Goal: Task Accomplishment & Management: Use online tool/utility

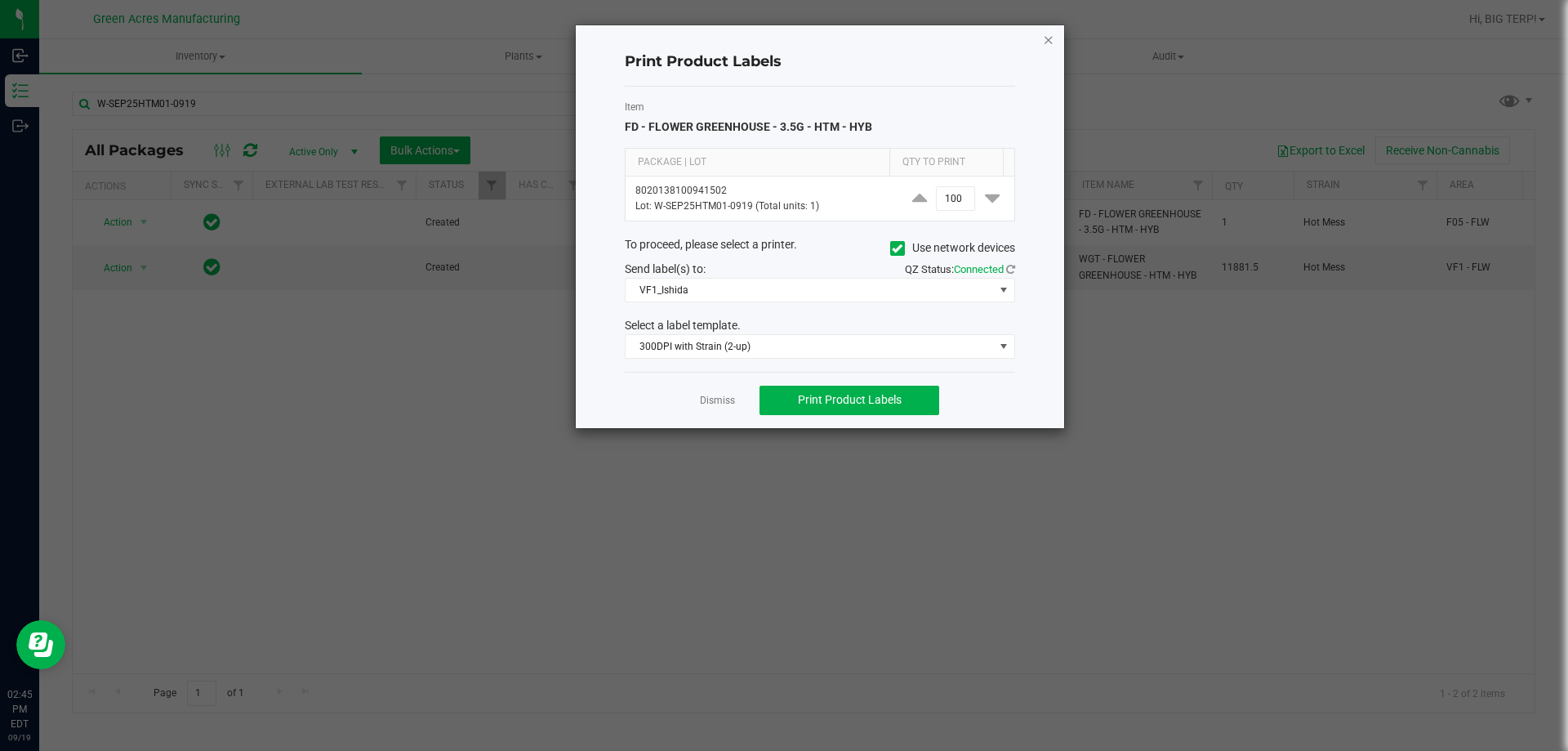
click at [1054, 40] on icon "button" at bounding box center [1049, 39] width 12 height 19
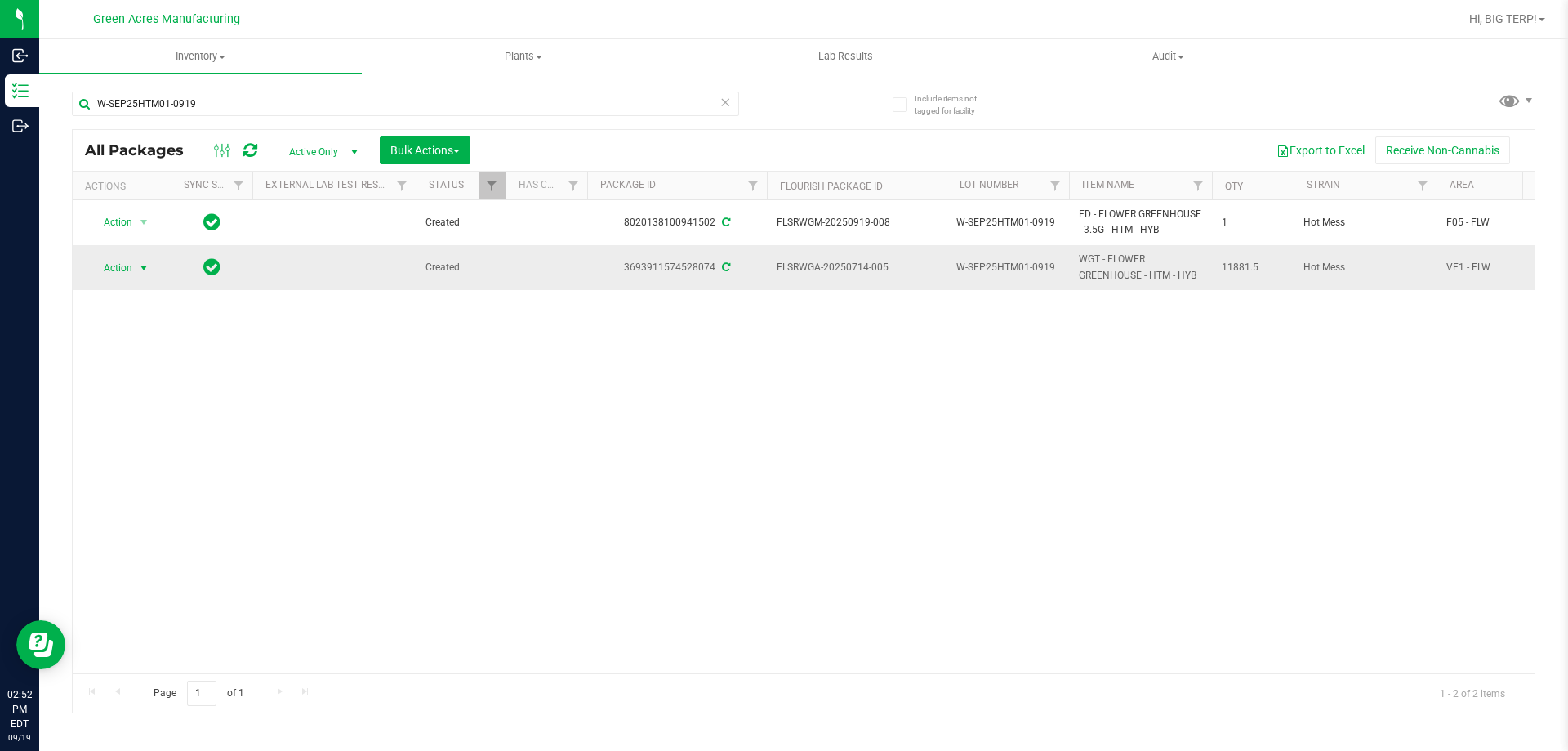
click at [138, 267] on span "select" at bounding box center [144, 268] width 14 height 14
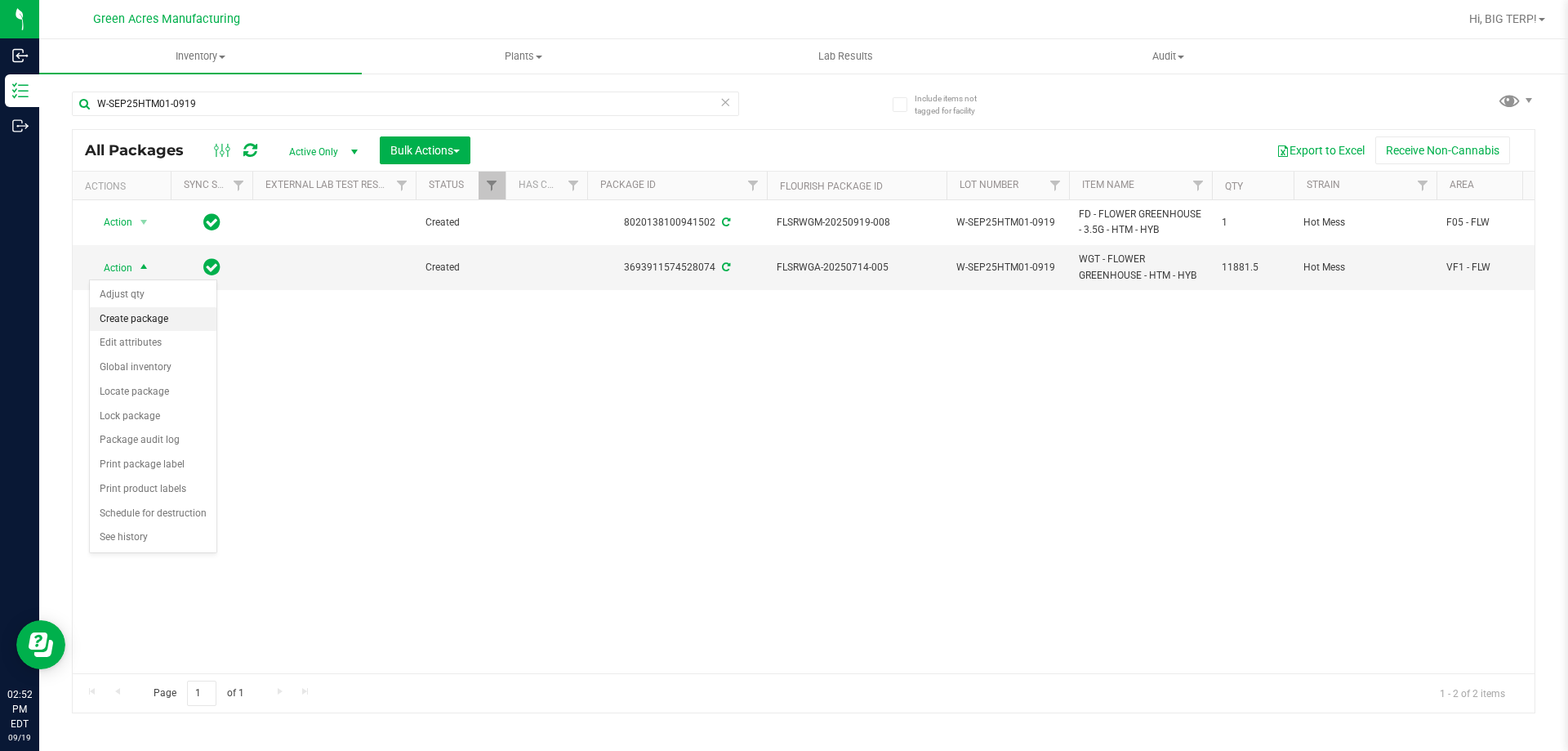
click at [152, 323] on li "Create package" at bounding box center [152, 319] width 126 height 24
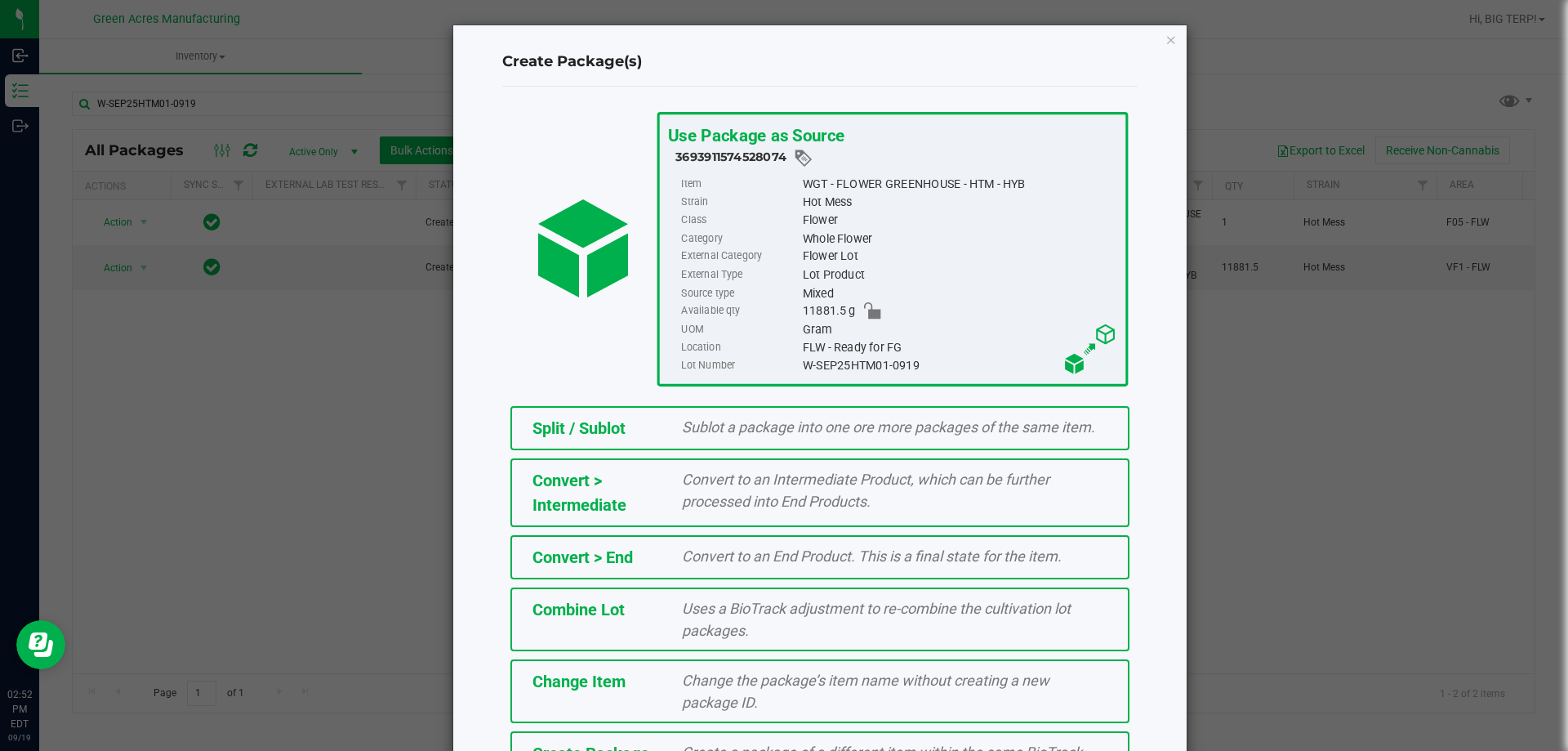
scroll to position [118, 0]
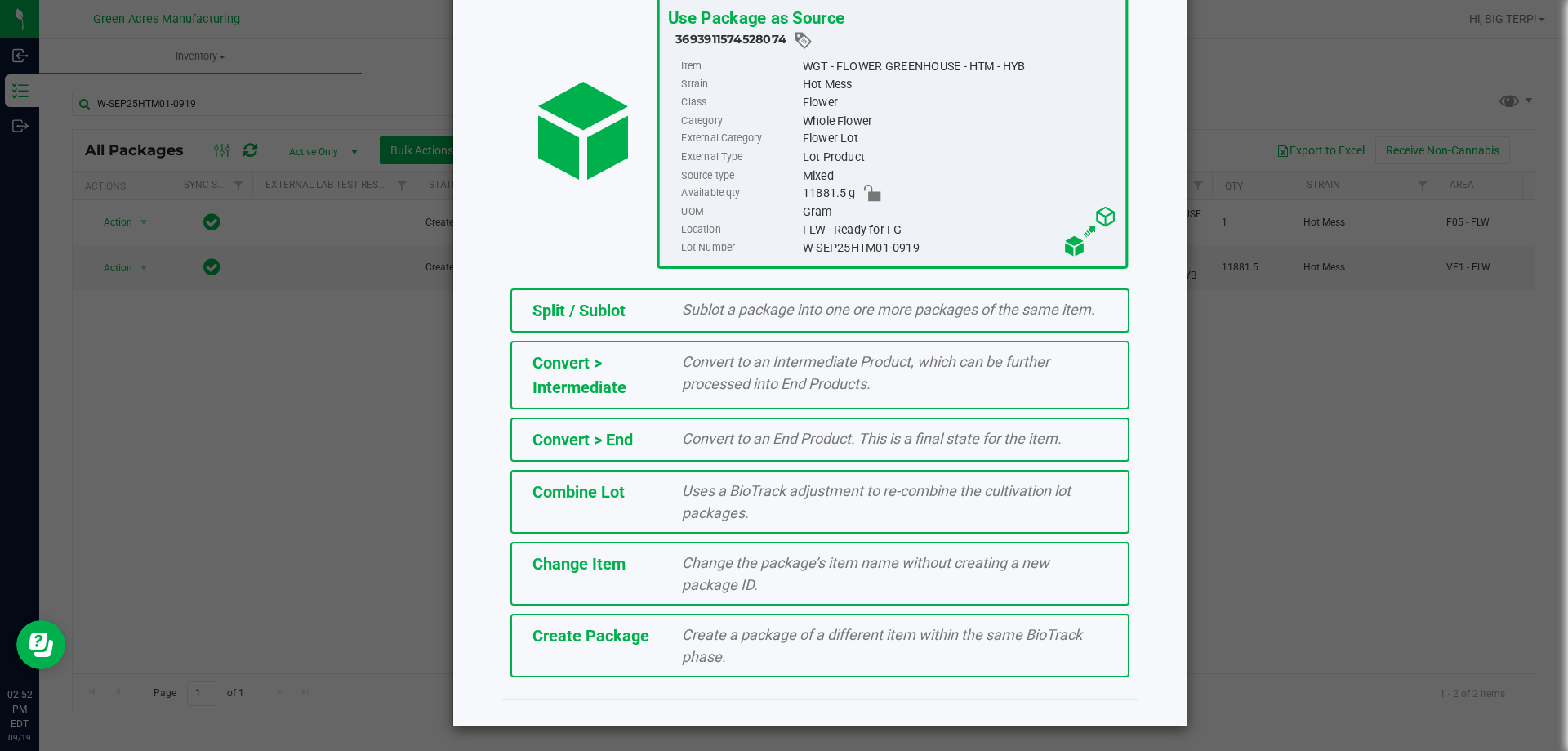
click at [732, 656] on div "Create a package of a different item within the same BioTrack phase." at bounding box center [894, 646] width 450 height 44
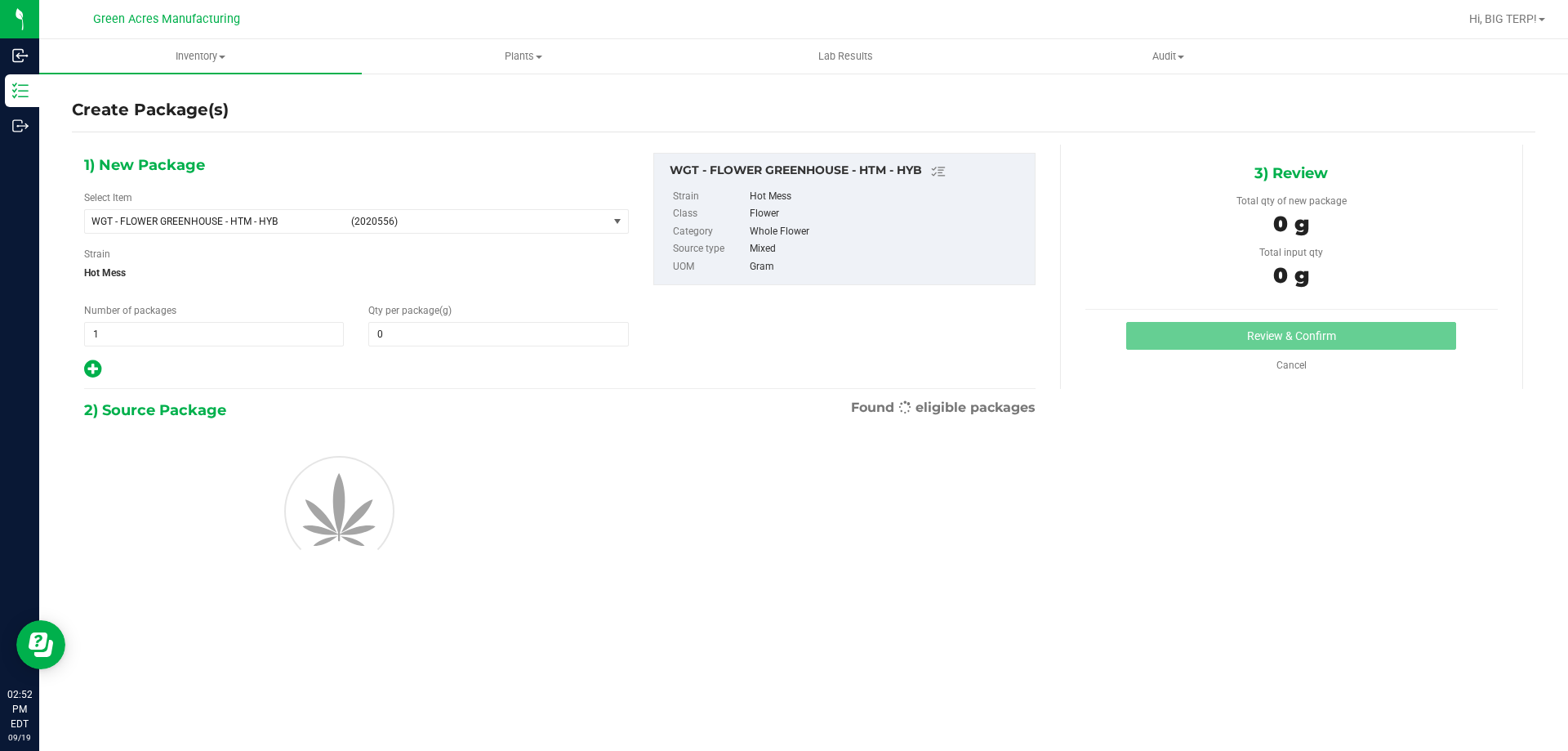
type input "0.0000"
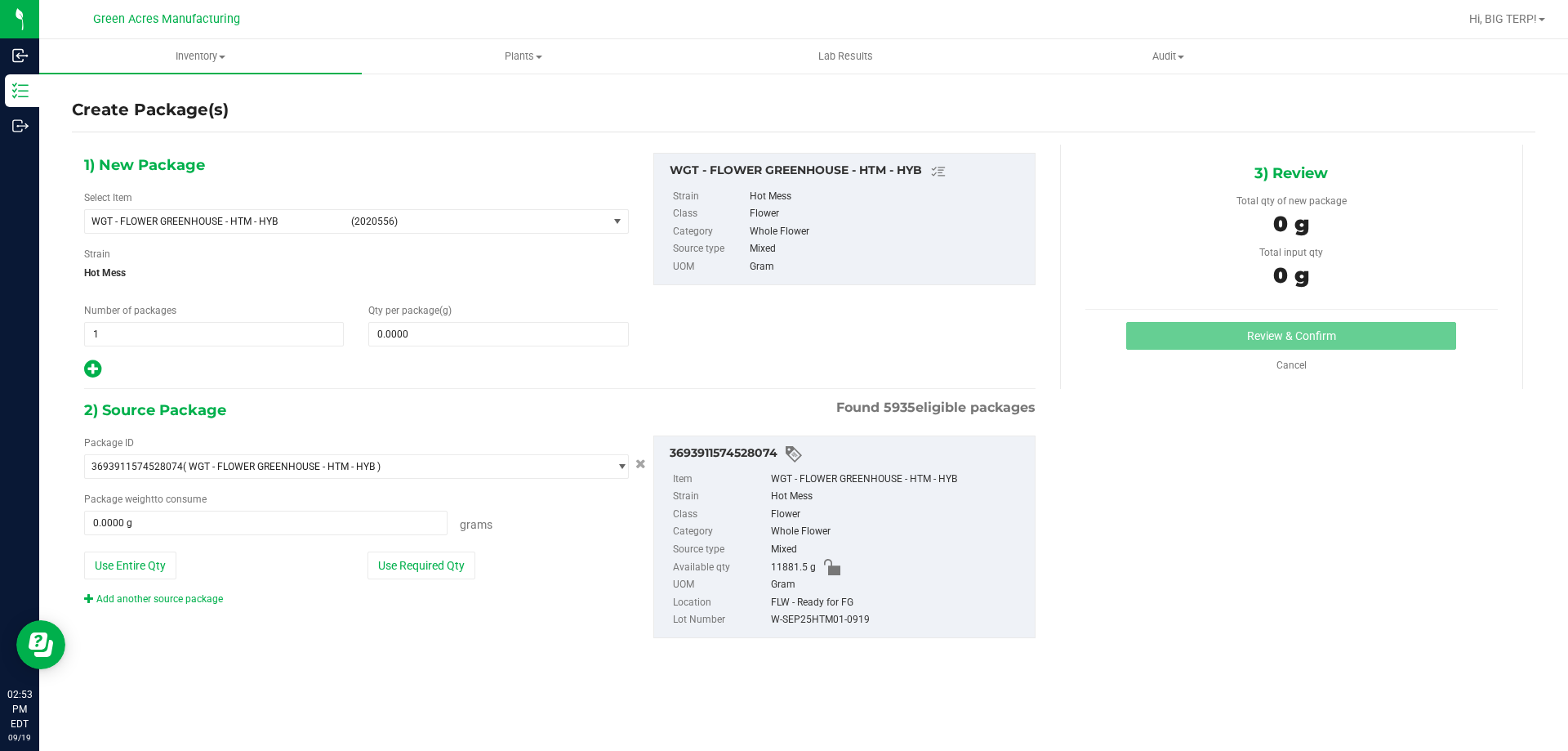
click at [497, 348] on div "1) New Package Select Item WGT - FLOWER GREENHOUSE - HTM - HYB (2020556) 007UP …" at bounding box center [356, 265] width 569 height 227
click at [507, 343] on span at bounding box center [498, 334] width 260 height 24
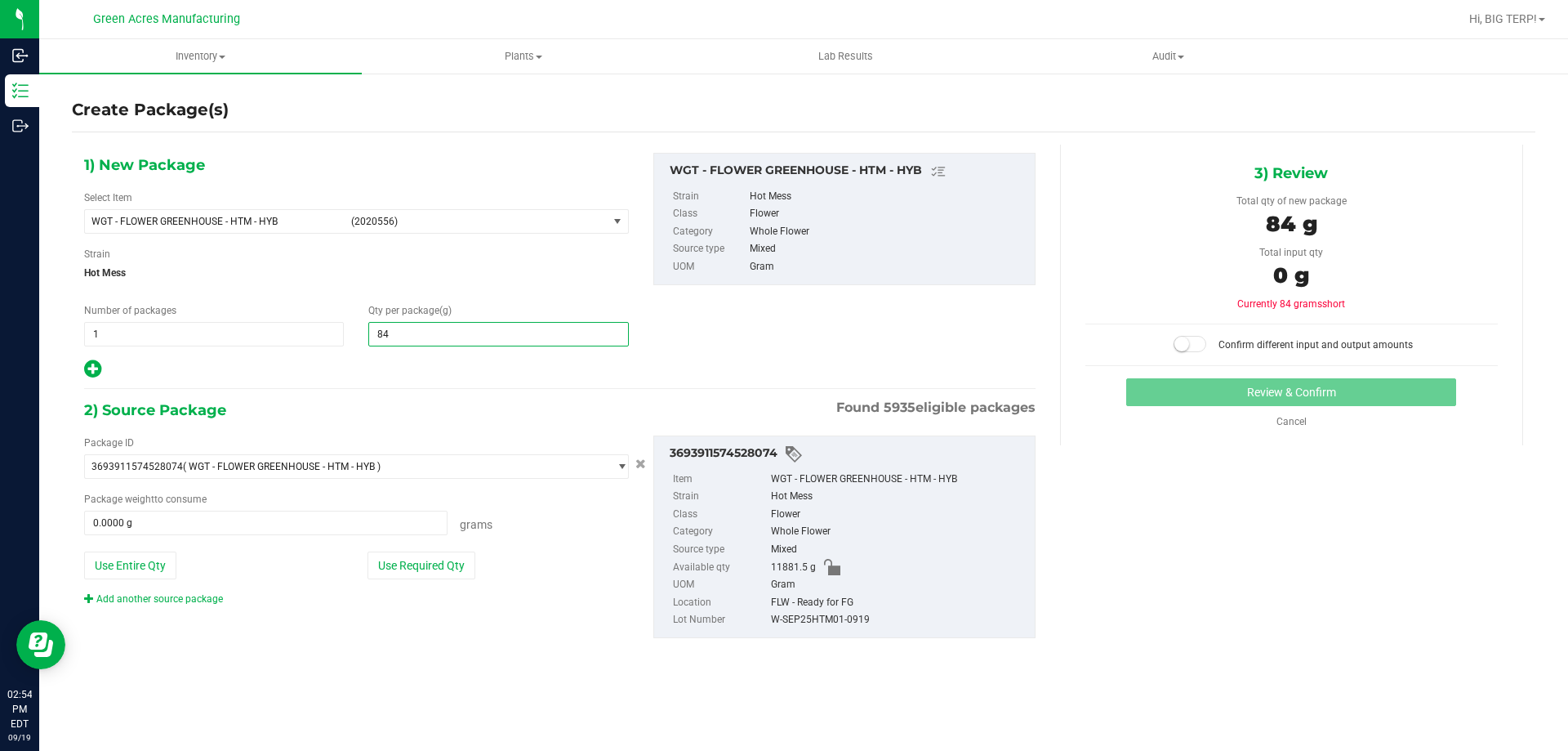
type input "845"
type input "845.0000"
click at [745, 320] on div "1) New Package Select Item WGT - FLOWER GREENHOUSE - HTM - HYB (2020556) 007UP …" at bounding box center [560, 265] width 977 height 227
click at [271, 533] on span at bounding box center [265, 522] width 364 height 24
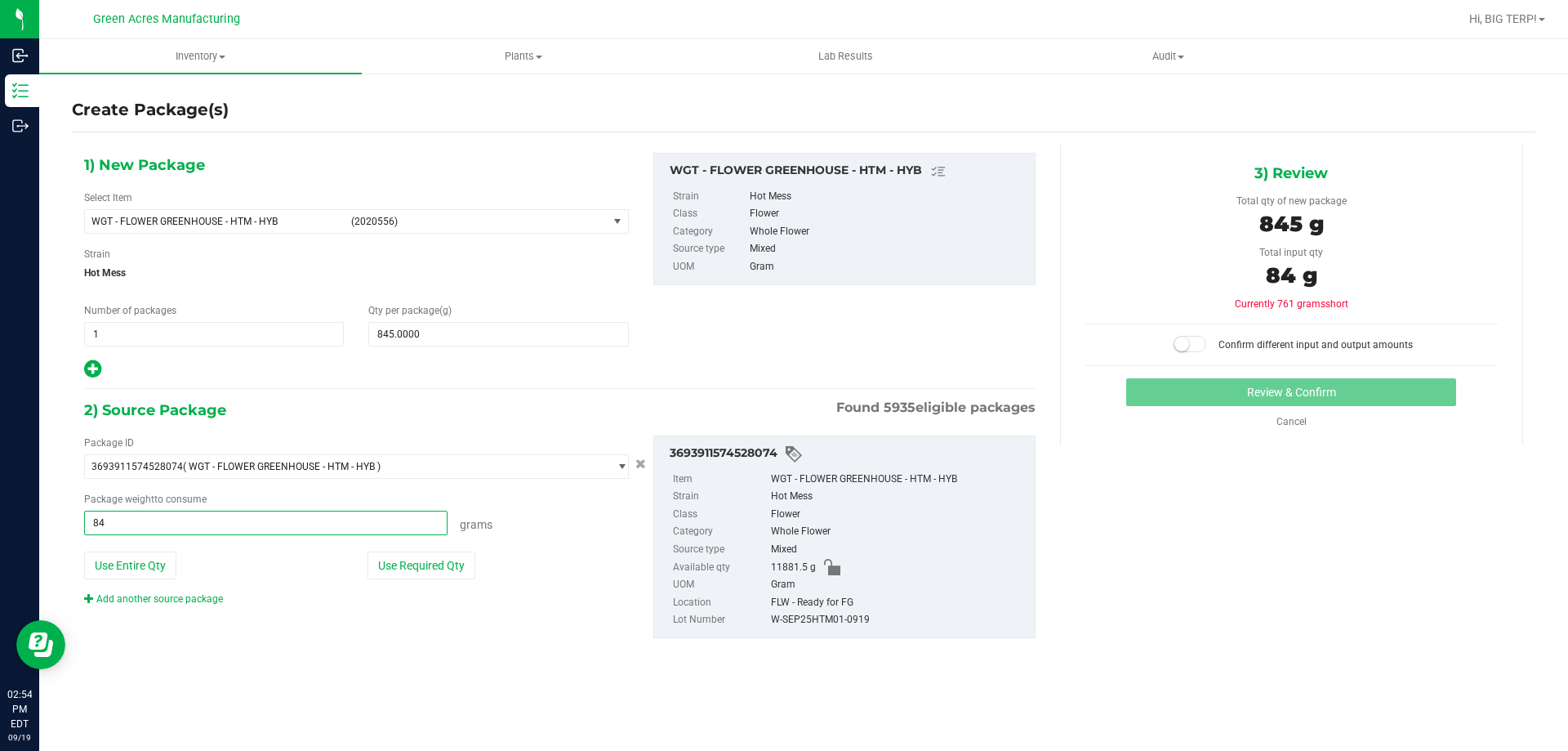
type input "845"
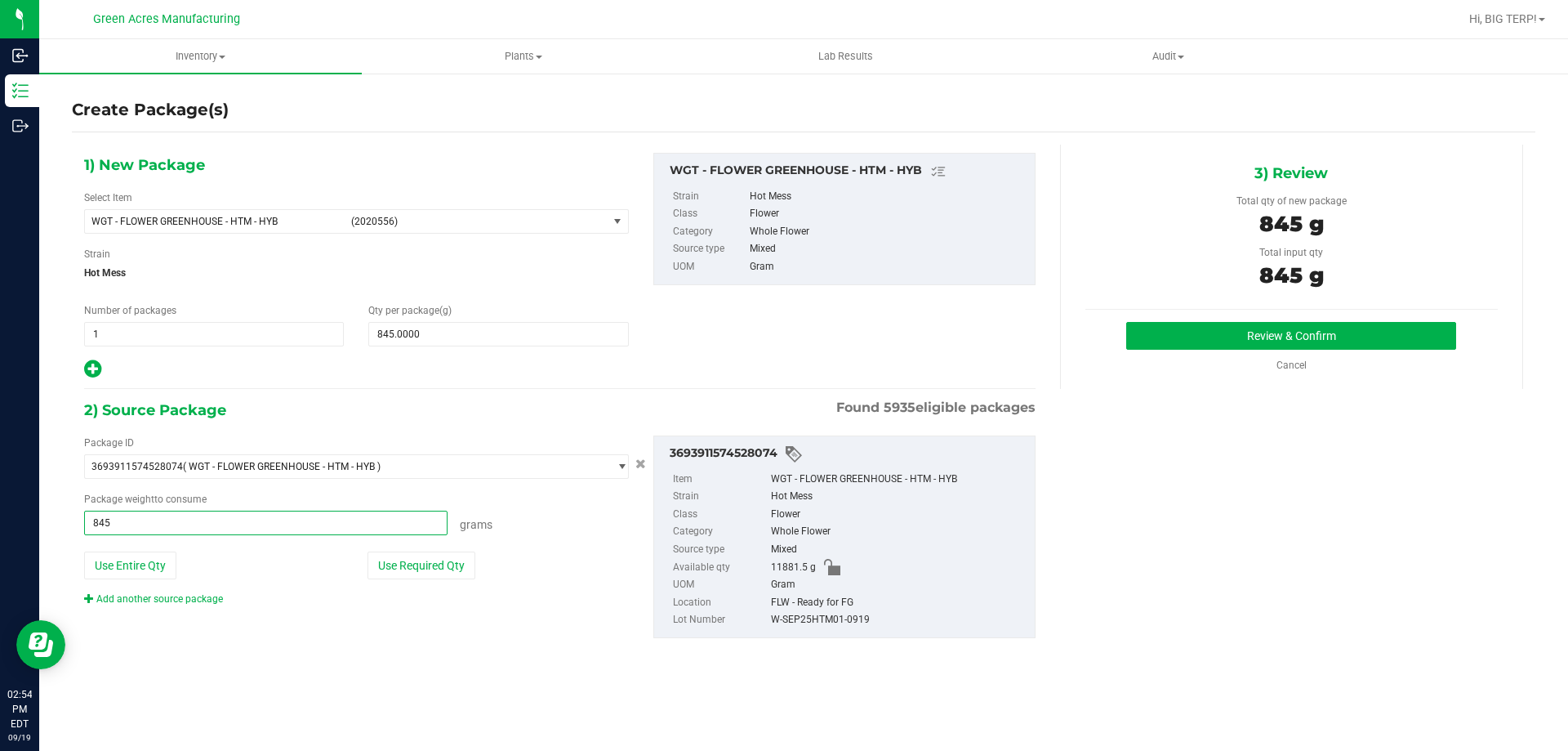
type input "845.0000 g"
click at [1259, 502] on div "1) New Package Select Item WGT - FLOWER GREENHOUSE - HTM - HYB (2020556) 007UP …" at bounding box center [803, 408] width 1464 height 528
click at [1323, 333] on button "Review & Confirm" at bounding box center [1291, 336] width 330 height 28
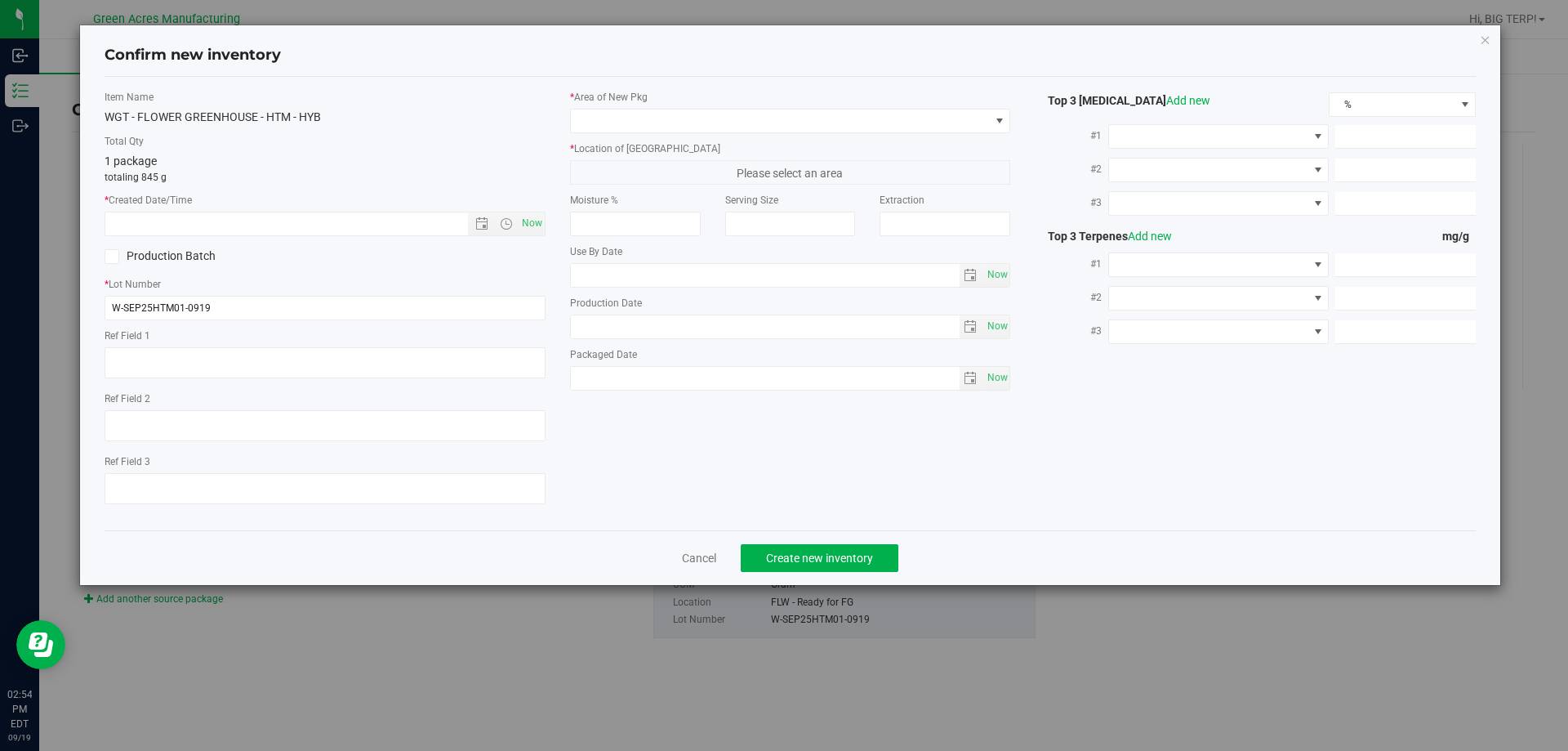
type textarea "dep"
click at [527, 222] on span "Now" at bounding box center [532, 223] width 28 height 24
type input "[DATE] 2:54 PM"
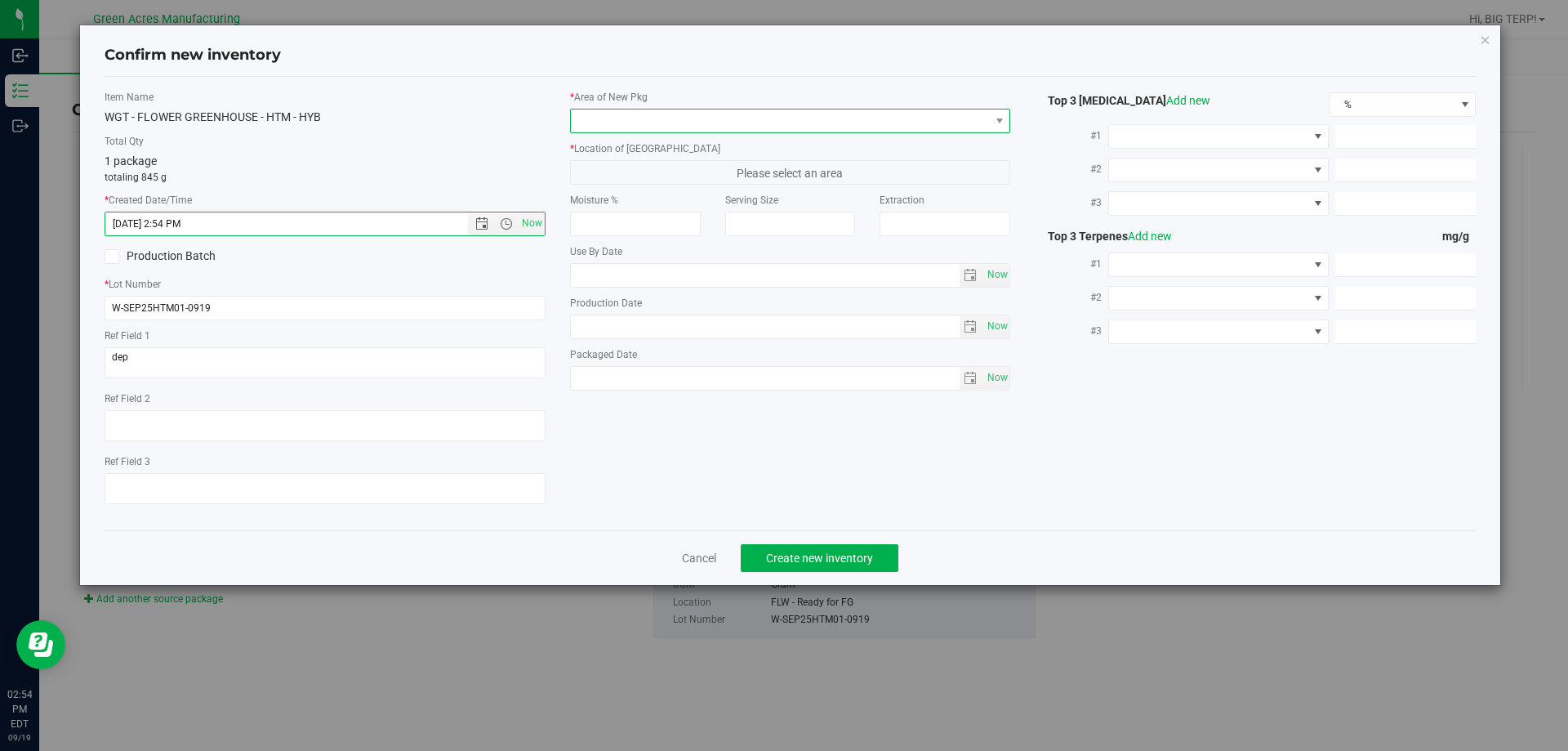
click at [691, 120] on span at bounding box center [781, 121] width 419 height 23
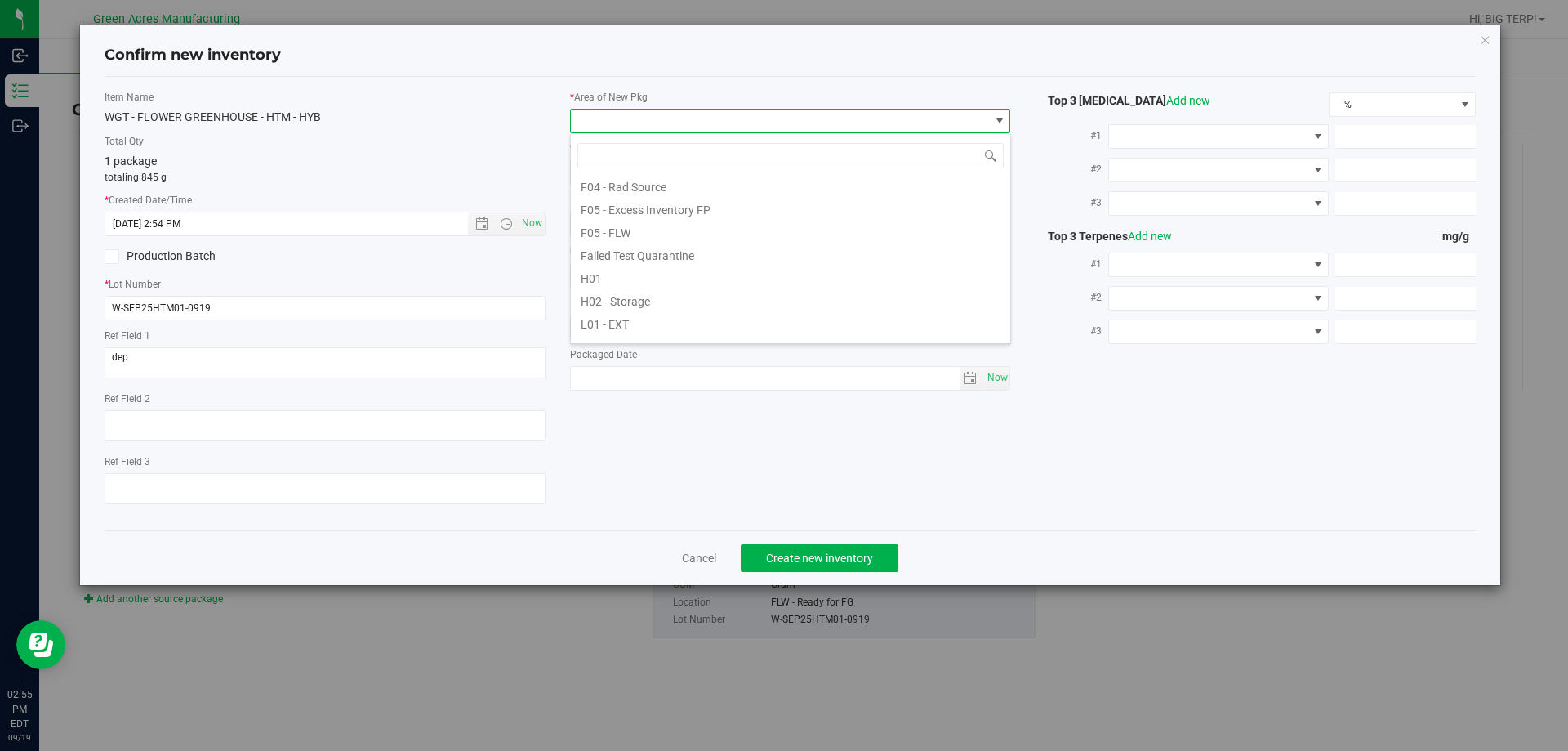
scroll to position [82, 0]
click at [690, 248] on li "F04 - FG" at bounding box center [790, 243] width 439 height 23
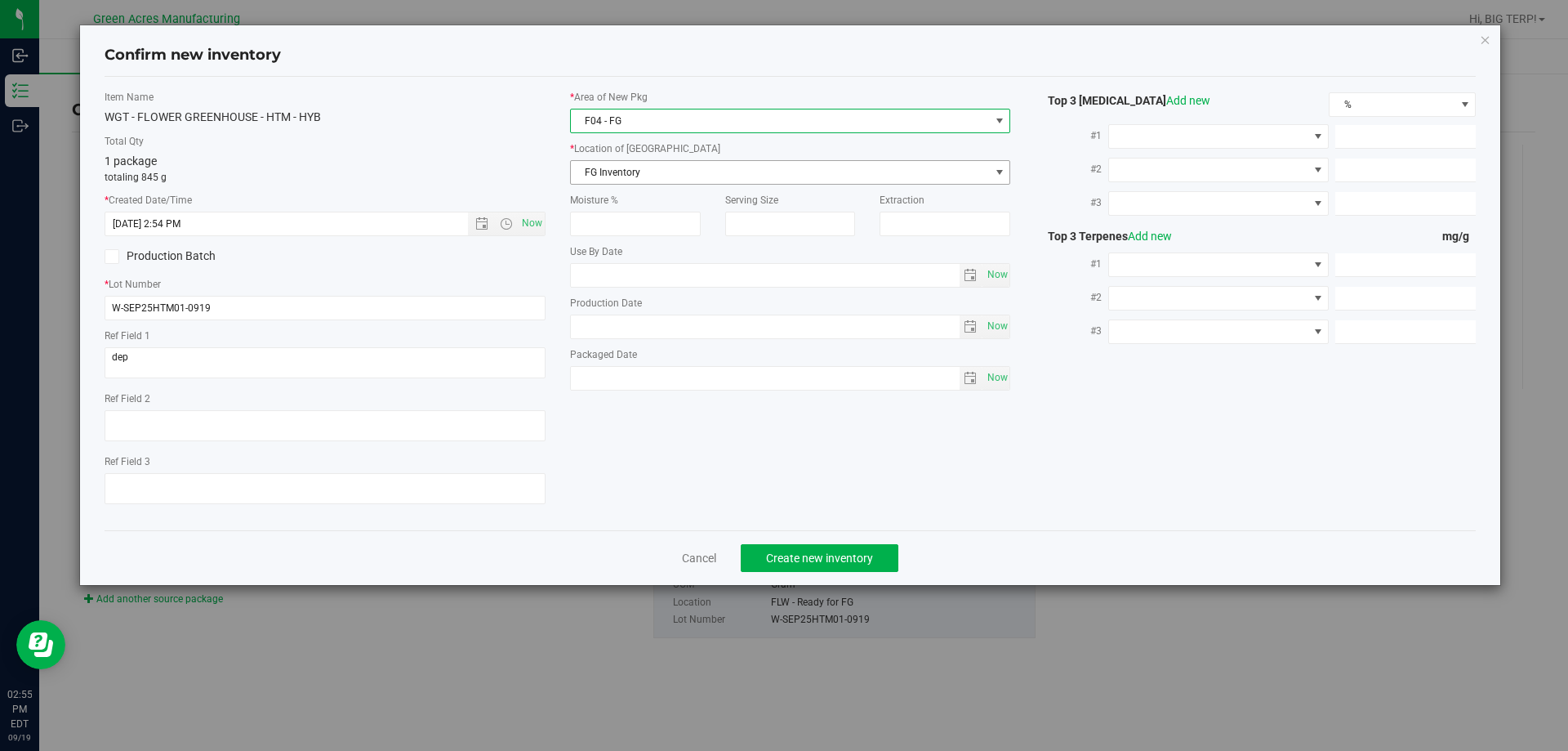
click at [702, 168] on span "FG Inventory" at bounding box center [781, 173] width 419 height 23
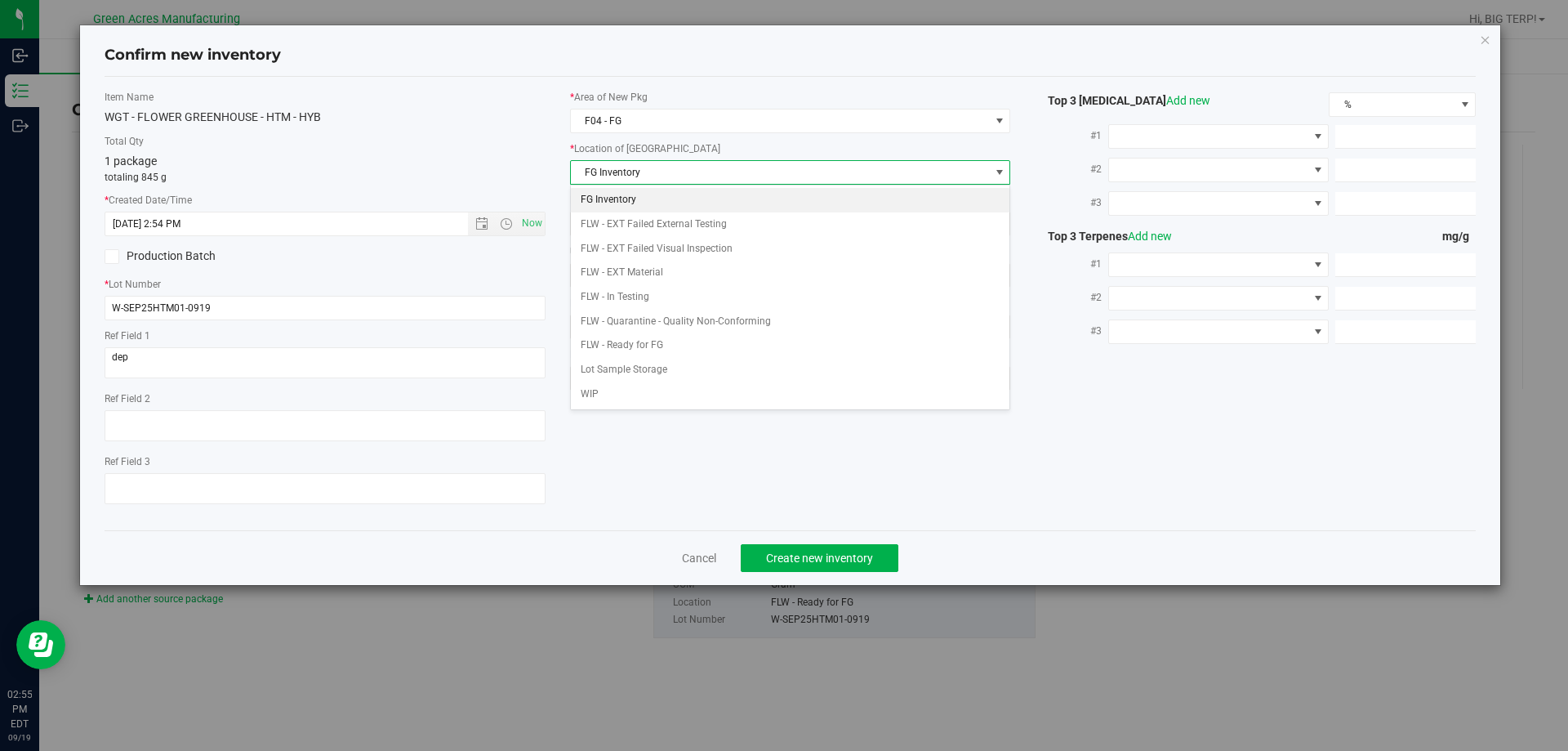
click at [723, 189] on li "FG Inventory" at bounding box center [790, 200] width 439 height 24
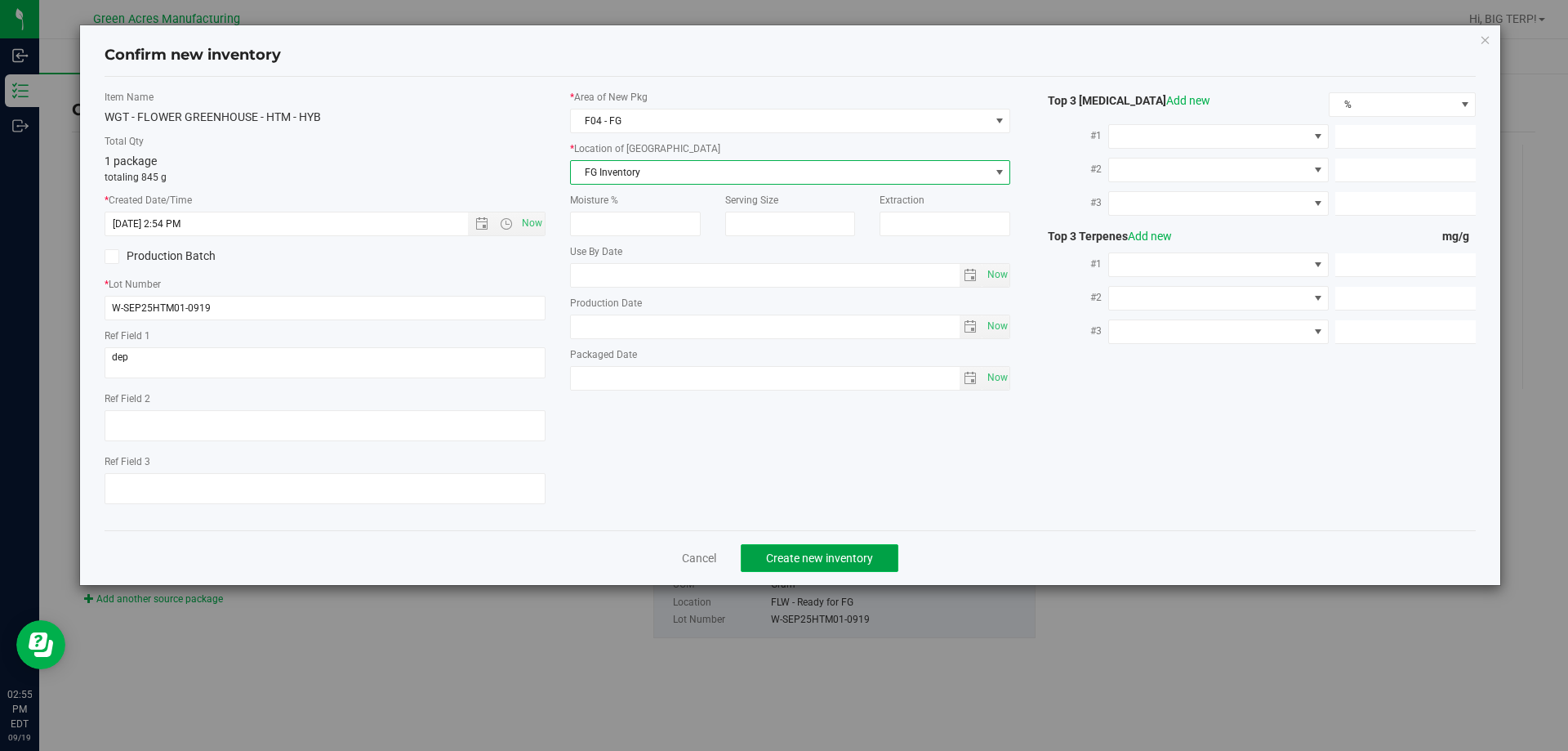
click at [851, 556] on span "Create new inventory" at bounding box center [819, 558] width 107 height 14
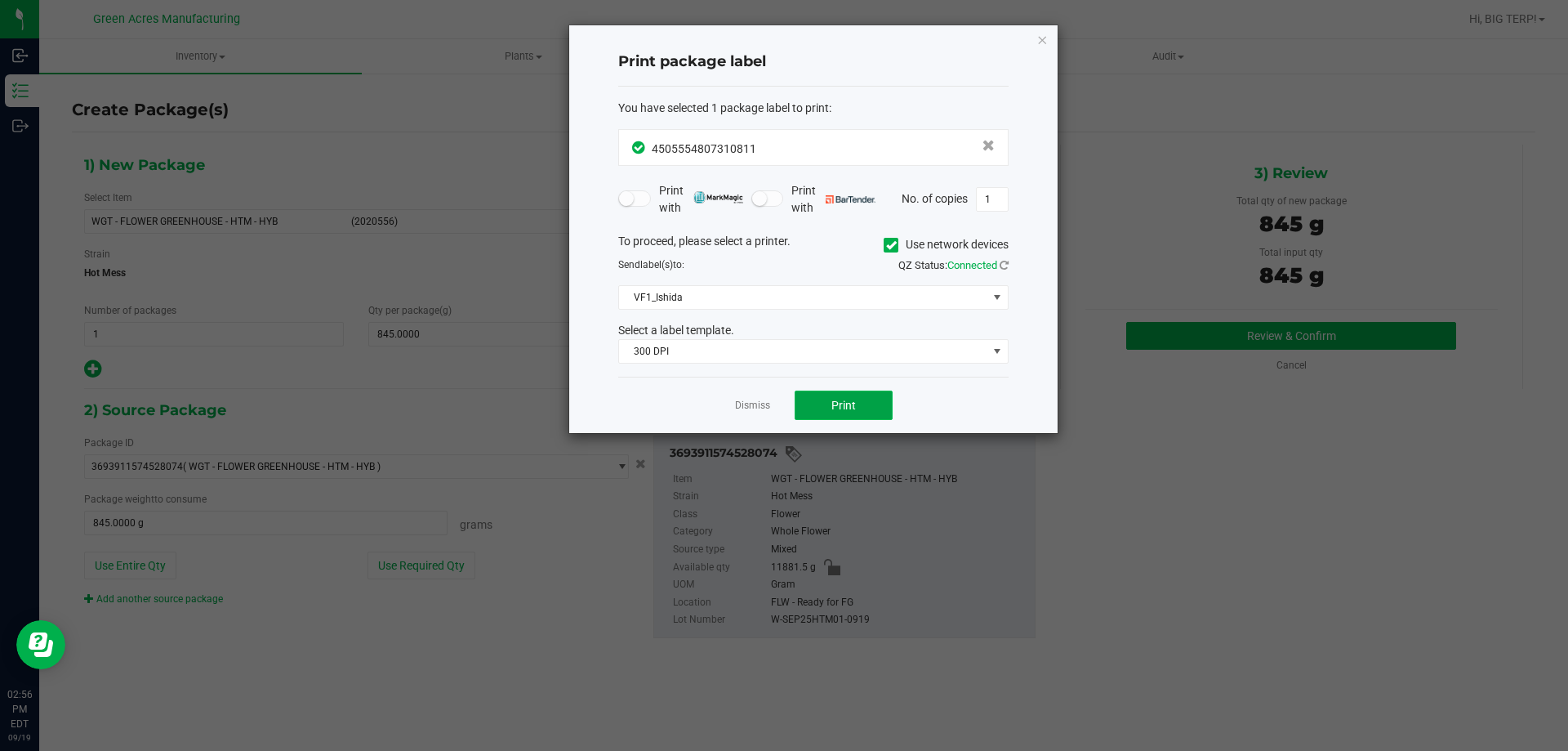
click at [836, 412] on button "Print" at bounding box center [844, 405] width 98 height 29
click at [1040, 40] on icon "button" at bounding box center [1042, 39] width 12 height 19
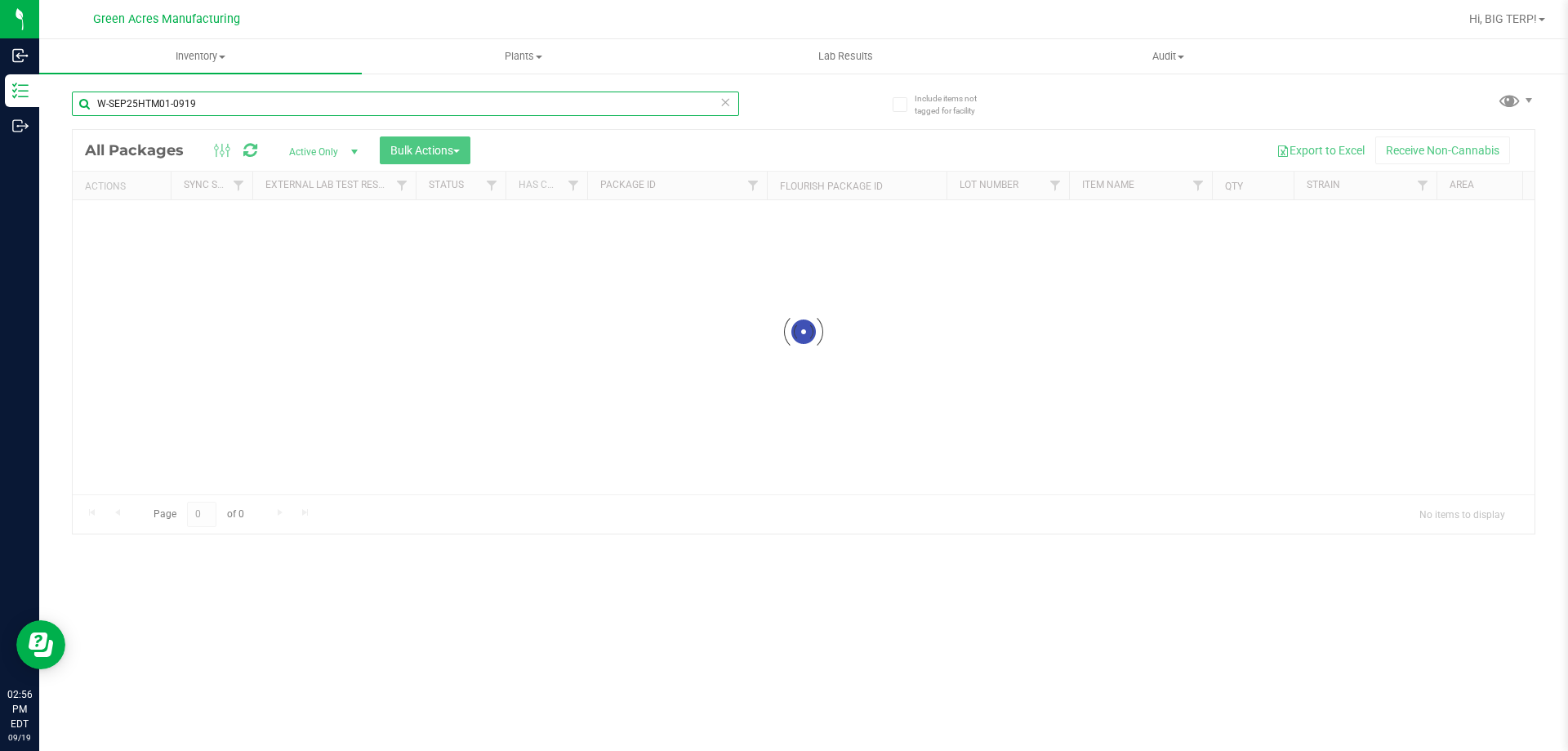
click at [246, 103] on input "W-SEP25HTM01-0919" at bounding box center [405, 103] width 668 height 24
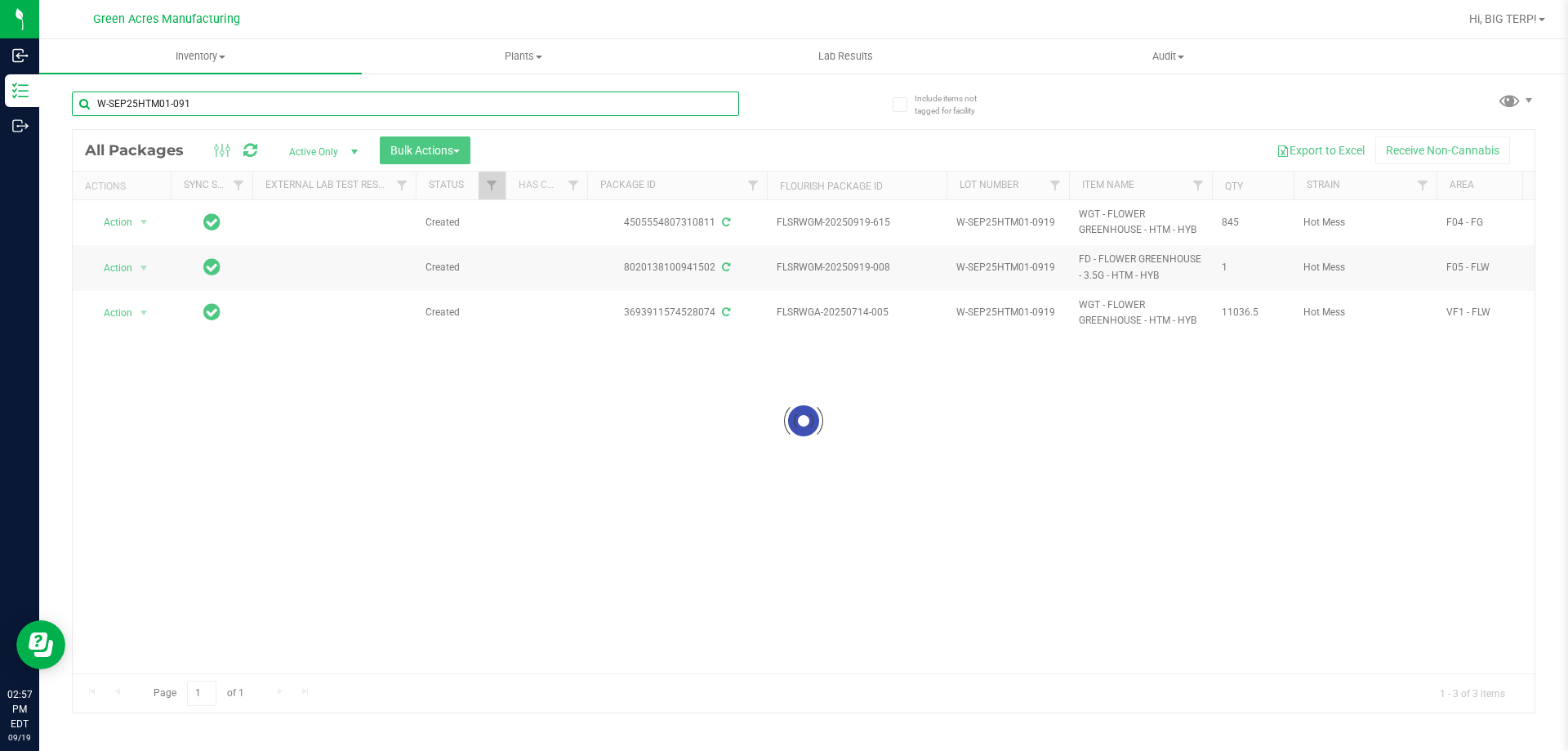
type input "W-SEP25HTM01-0919"
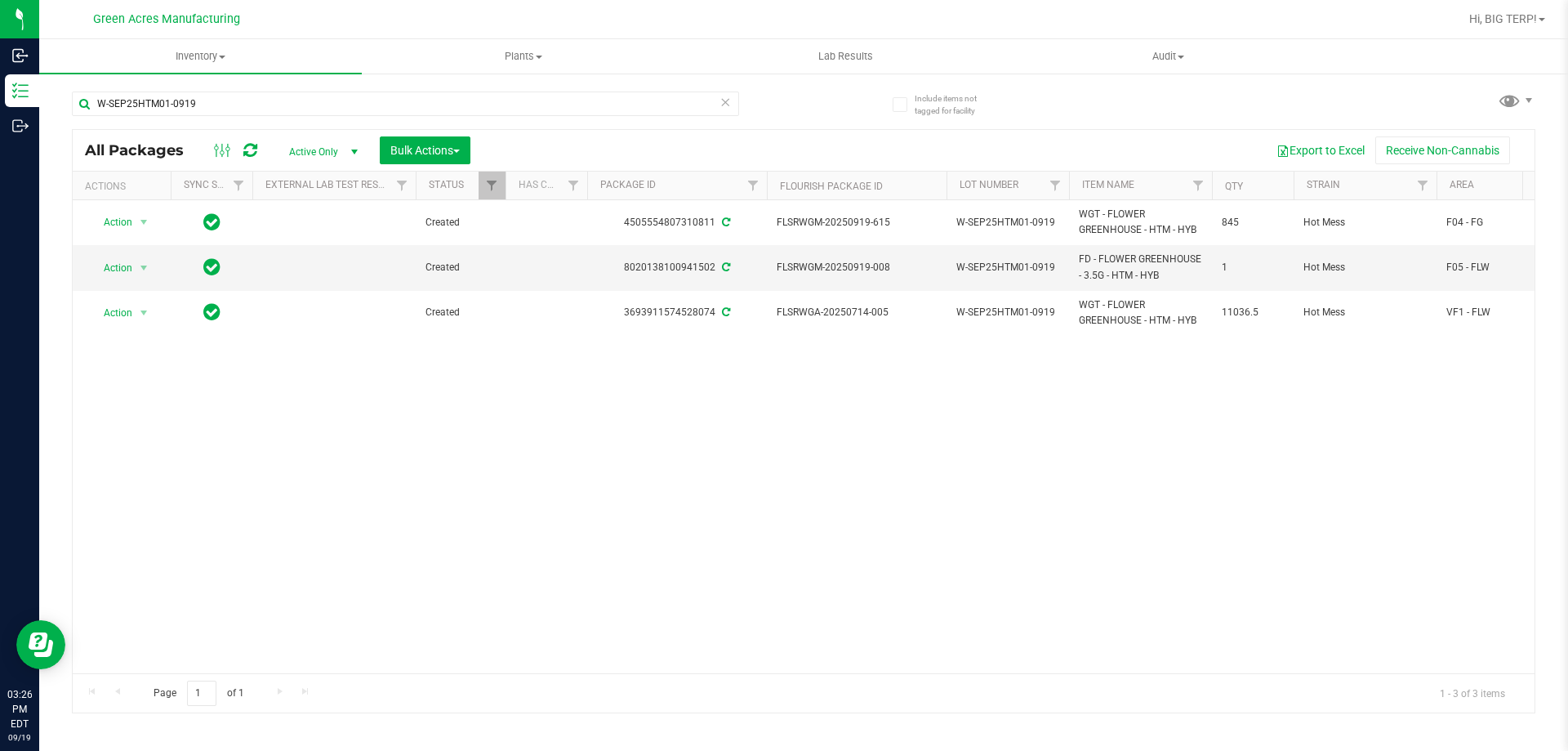
click at [244, 153] on icon at bounding box center [250, 150] width 14 height 16
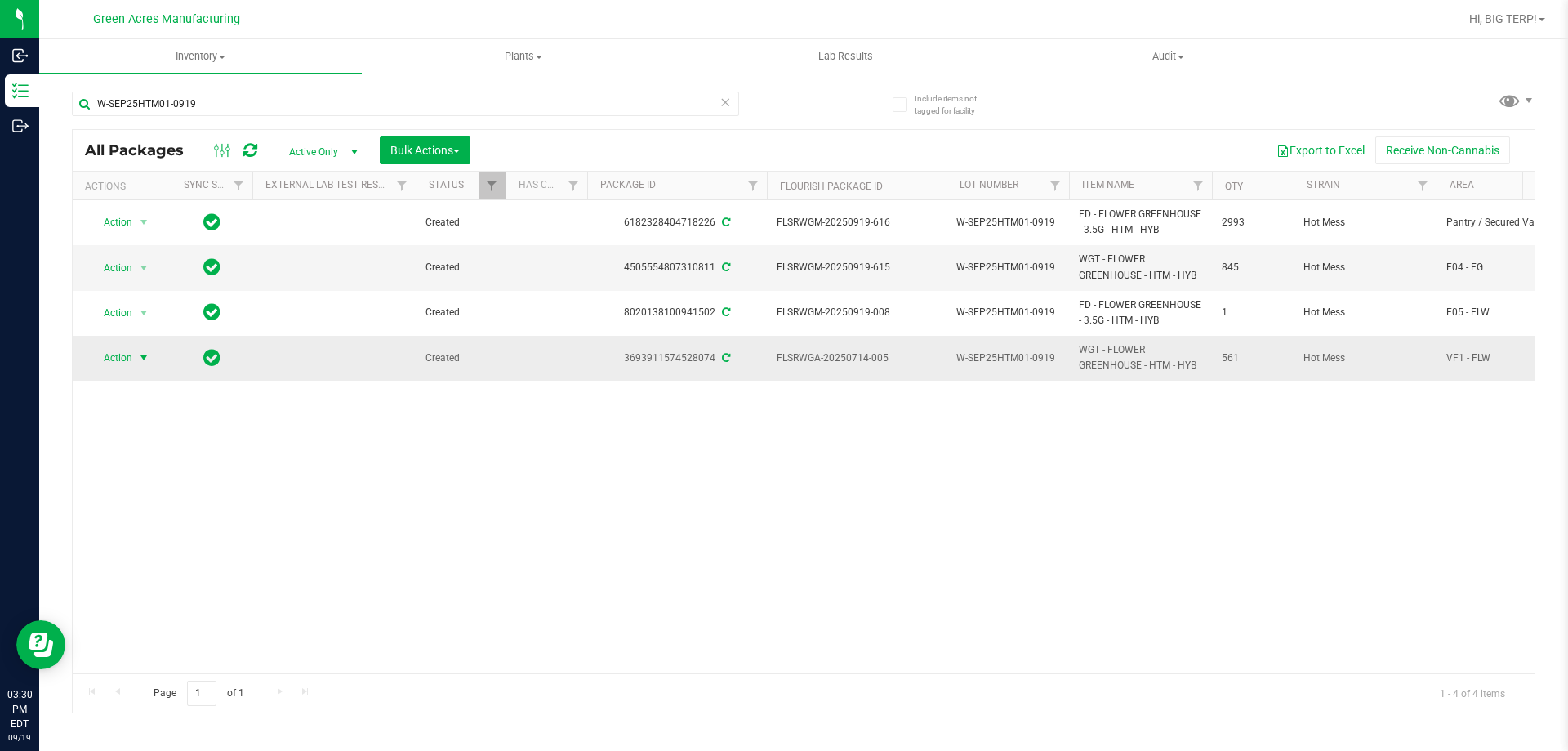
click at [137, 348] on span "select" at bounding box center [144, 358] width 20 height 23
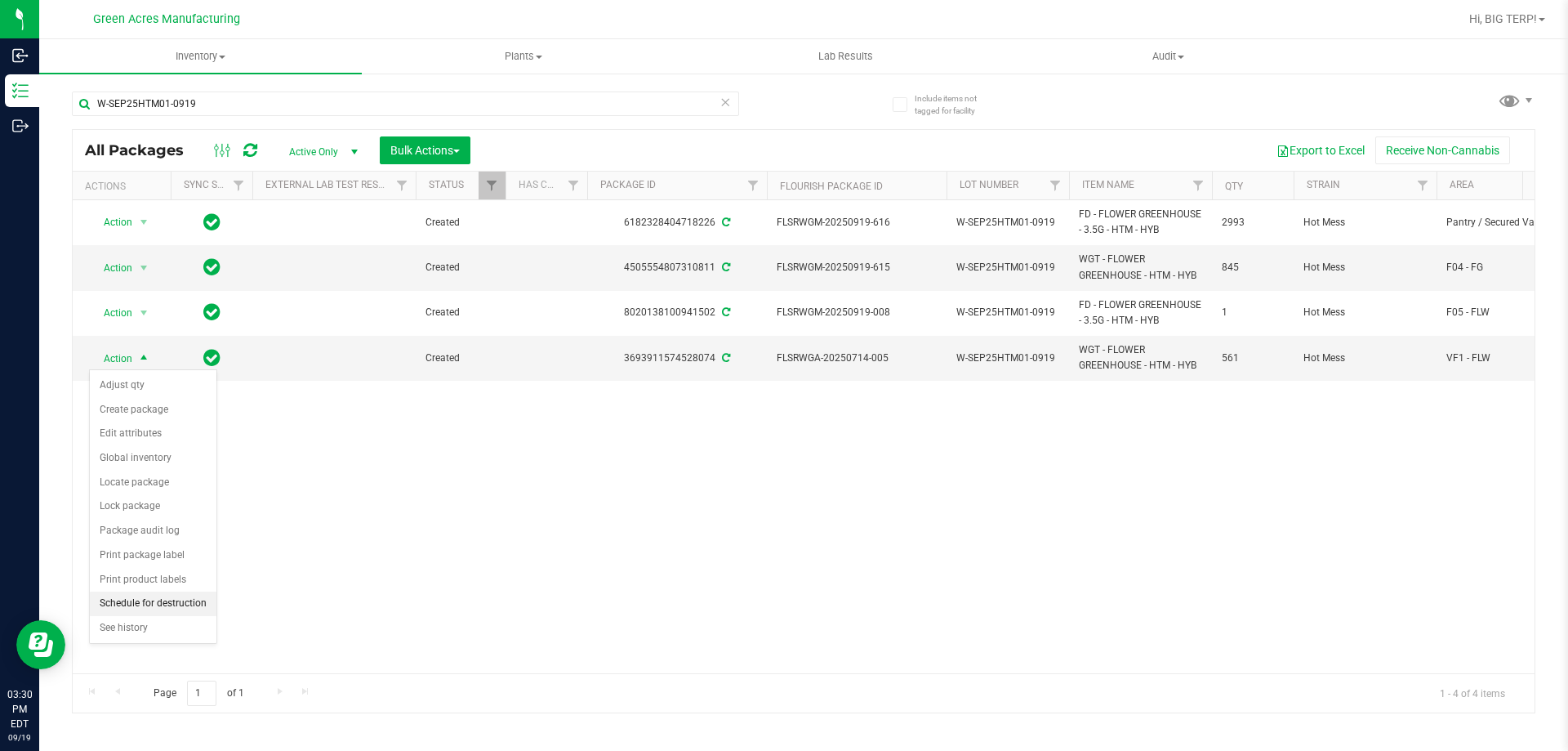
click at [153, 601] on li "Schedule for destruction" at bounding box center [152, 603] width 126 height 24
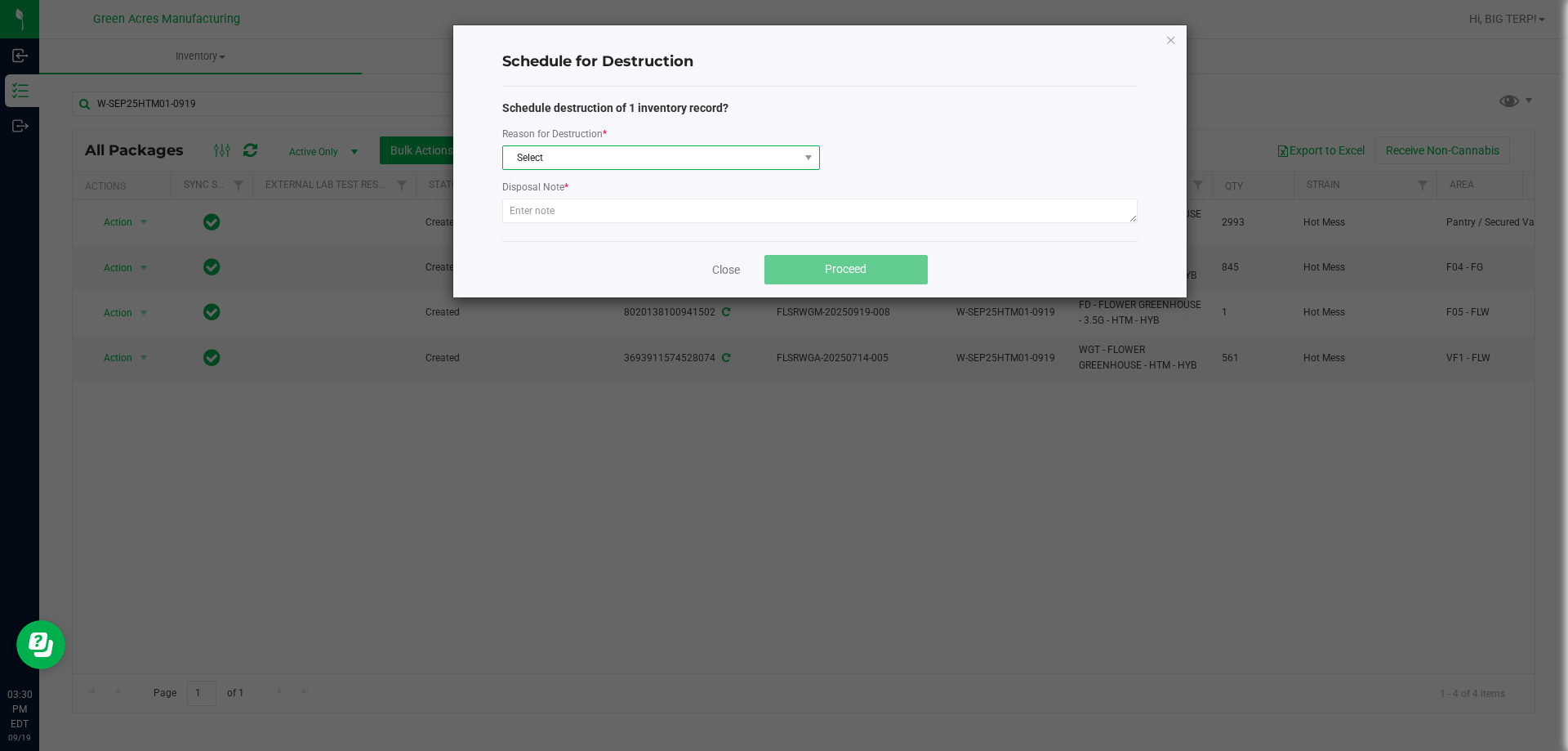
click at [584, 153] on span "Select" at bounding box center [650, 158] width 295 height 23
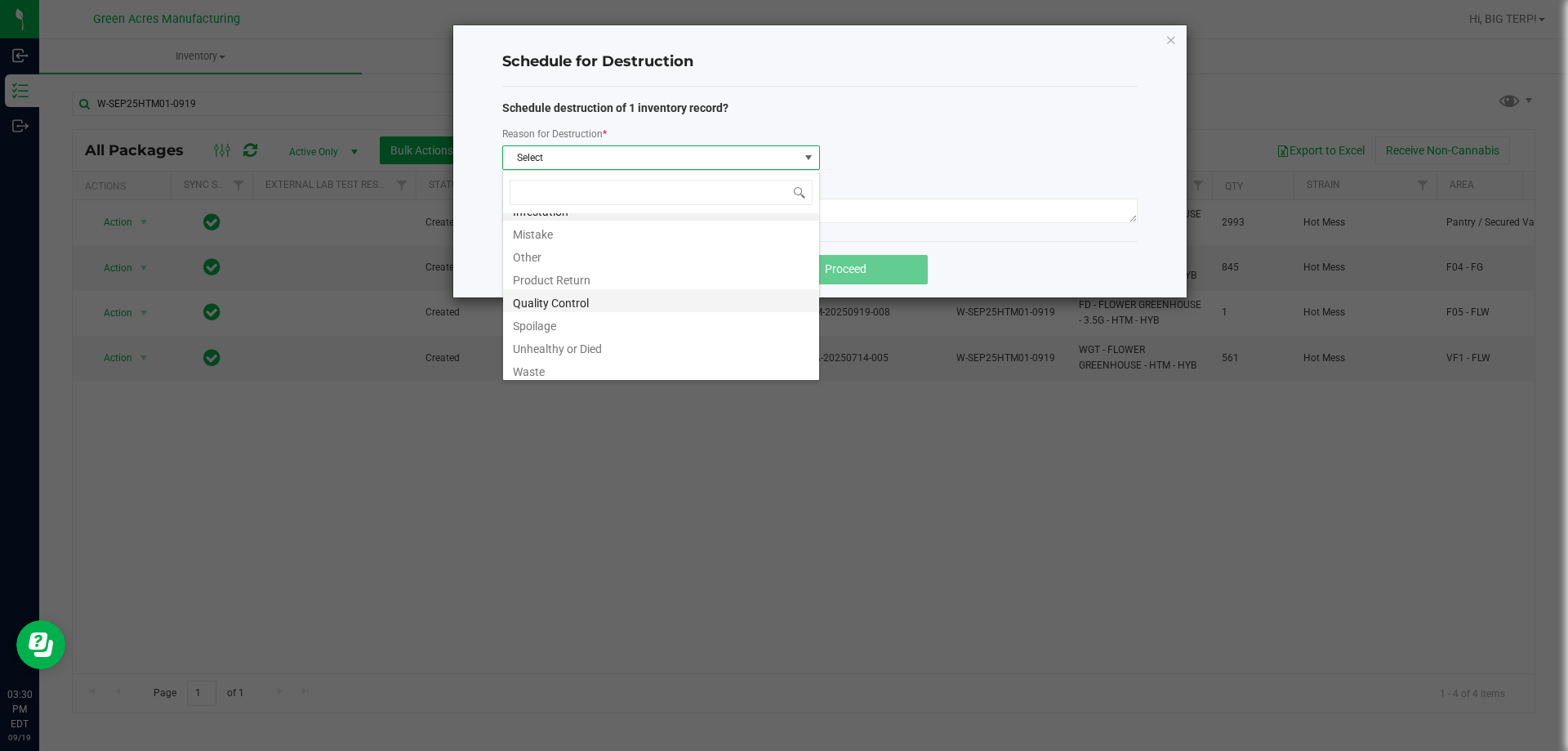
scroll to position [19, 0]
click at [556, 366] on li "Waste" at bounding box center [661, 366] width 316 height 23
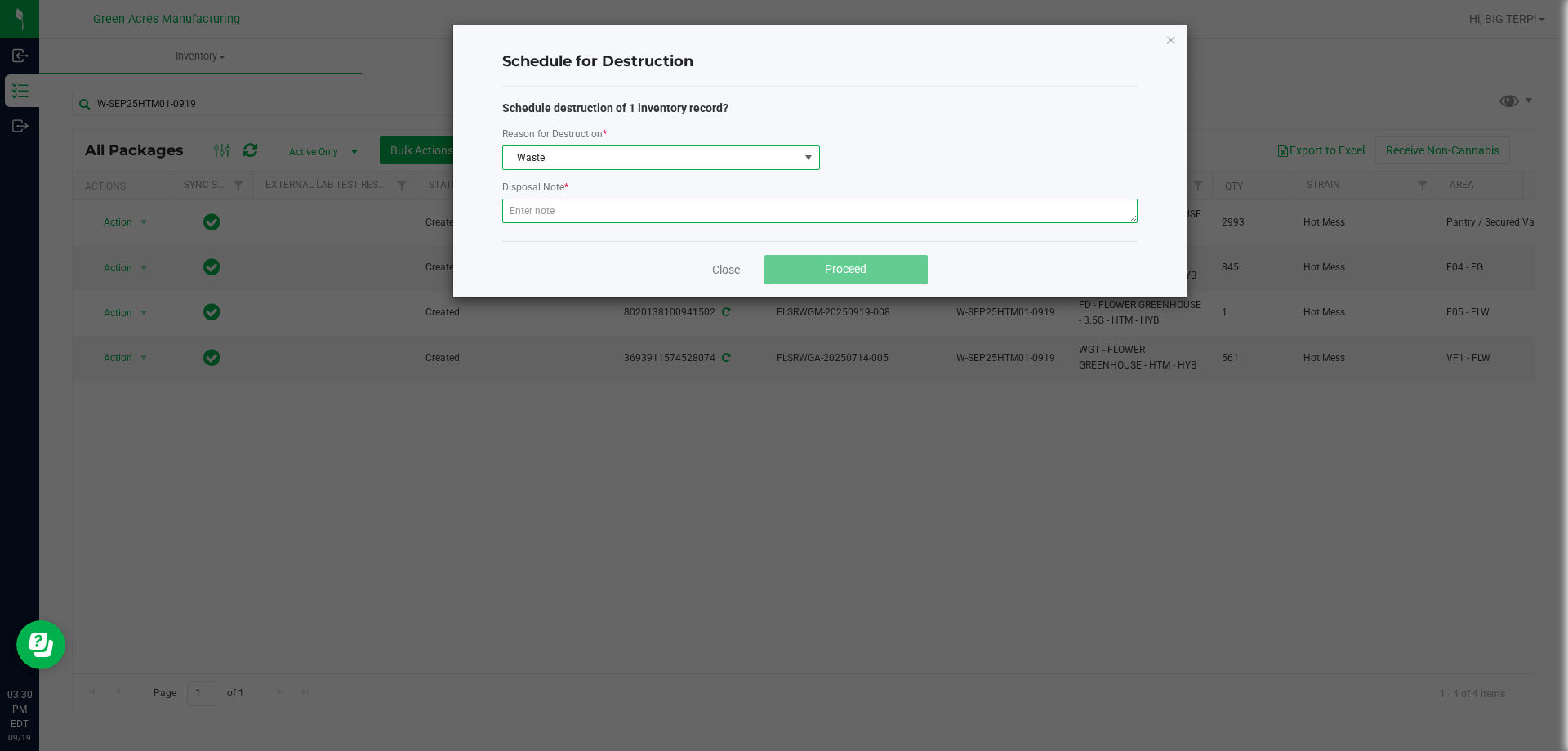
click at [600, 209] on textarea at bounding box center [820, 210] width 636 height 24
paste textarea "WASTE FROM ISHIDA FLOWER PACKING PROCESS"
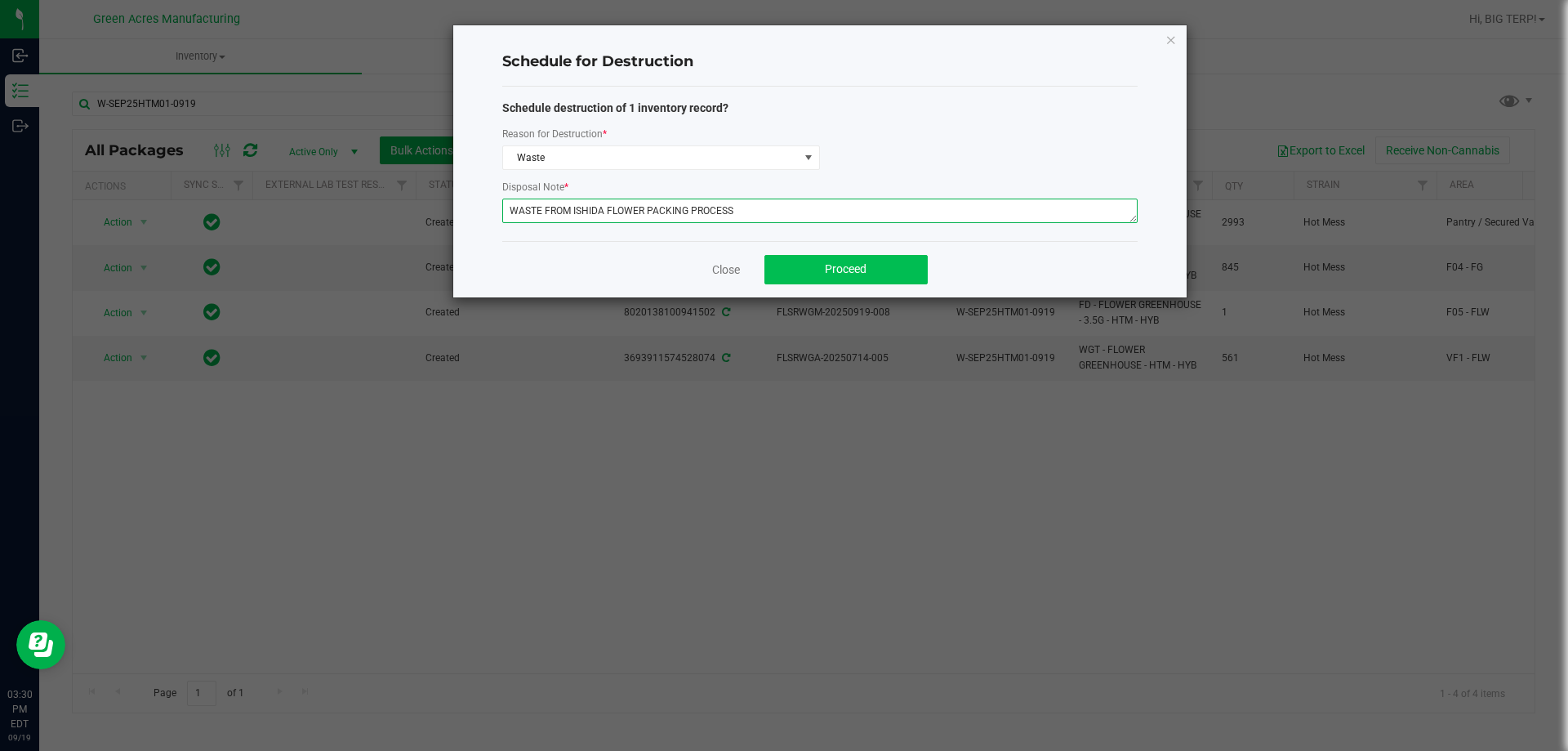
type textarea "WASTE FROM ISHIDA FLOWER PACKING PROCESS"
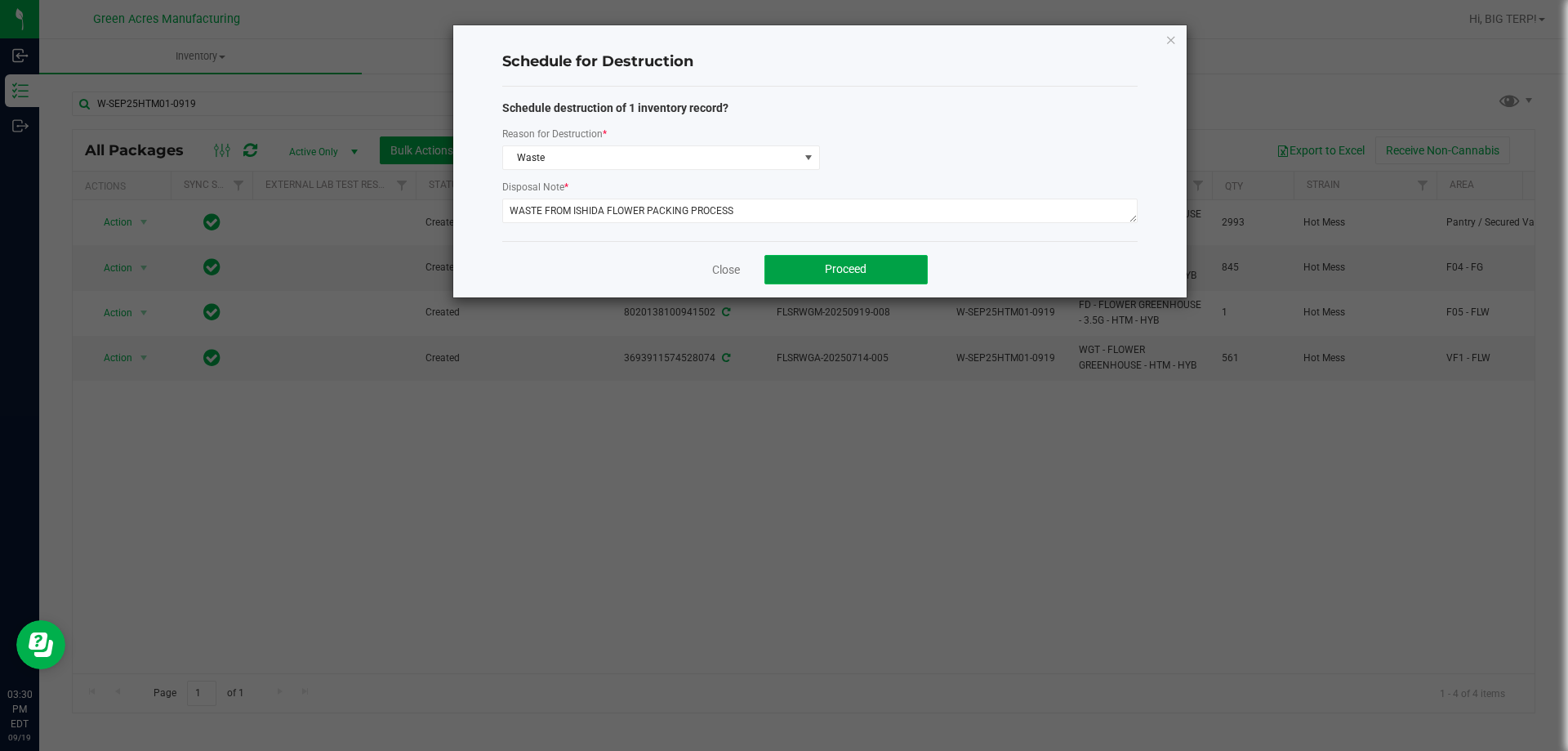
click at [870, 273] on button "Proceed" at bounding box center [845, 269] width 163 height 29
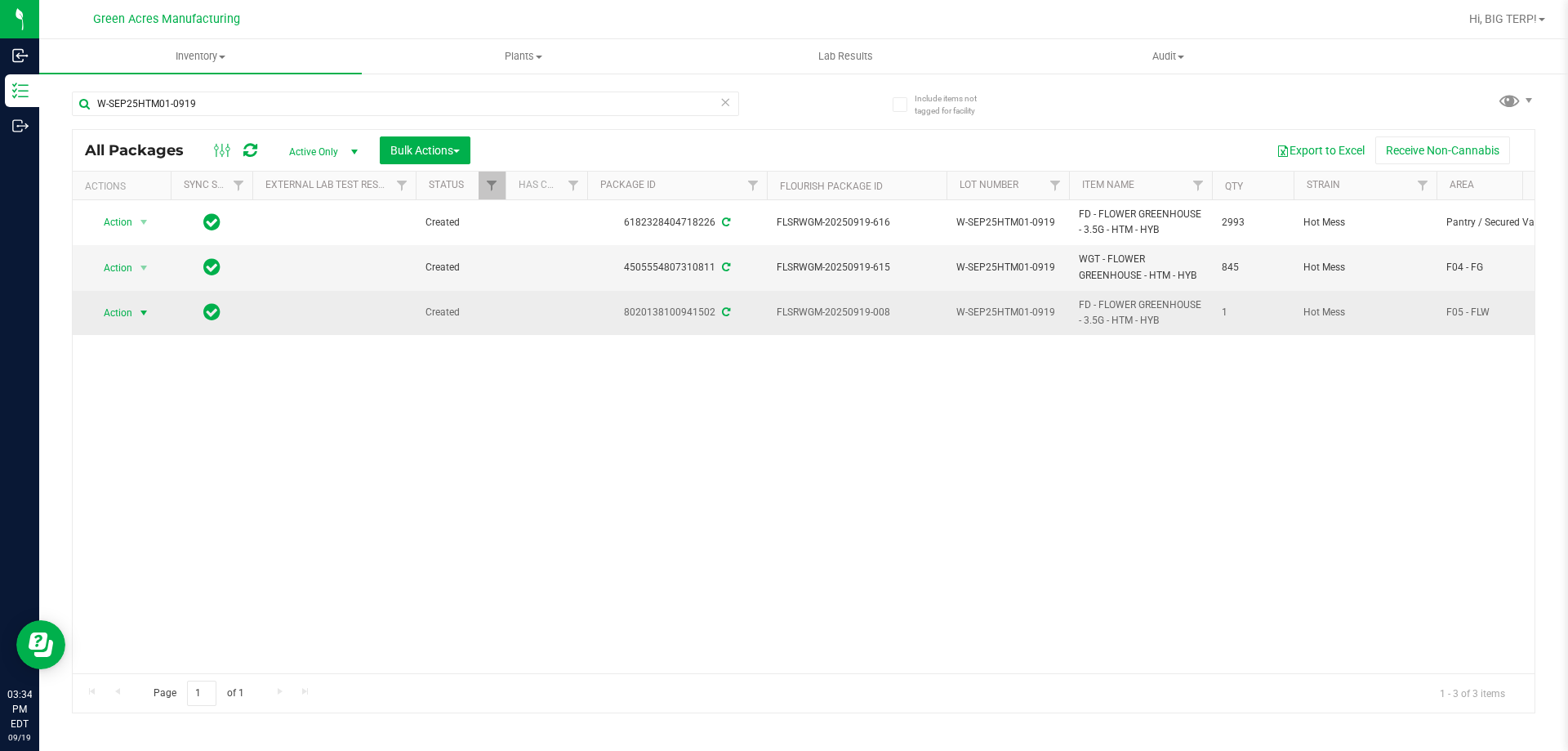
click at [143, 314] on span "select" at bounding box center [144, 313] width 14 height 14
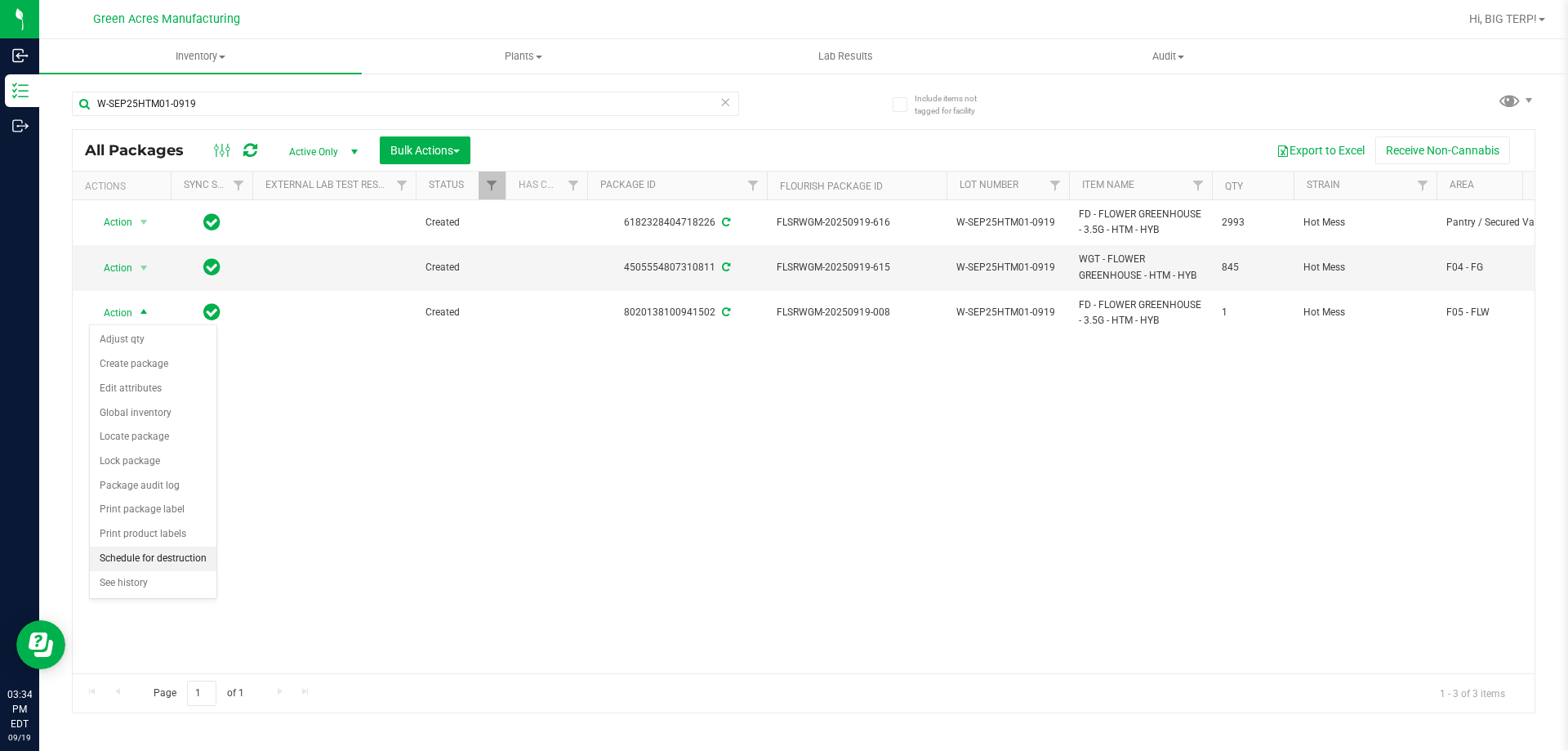
click at [173, 560] on li "Schedule for destruction" at bounding box center [152, 558] width 126 height 24
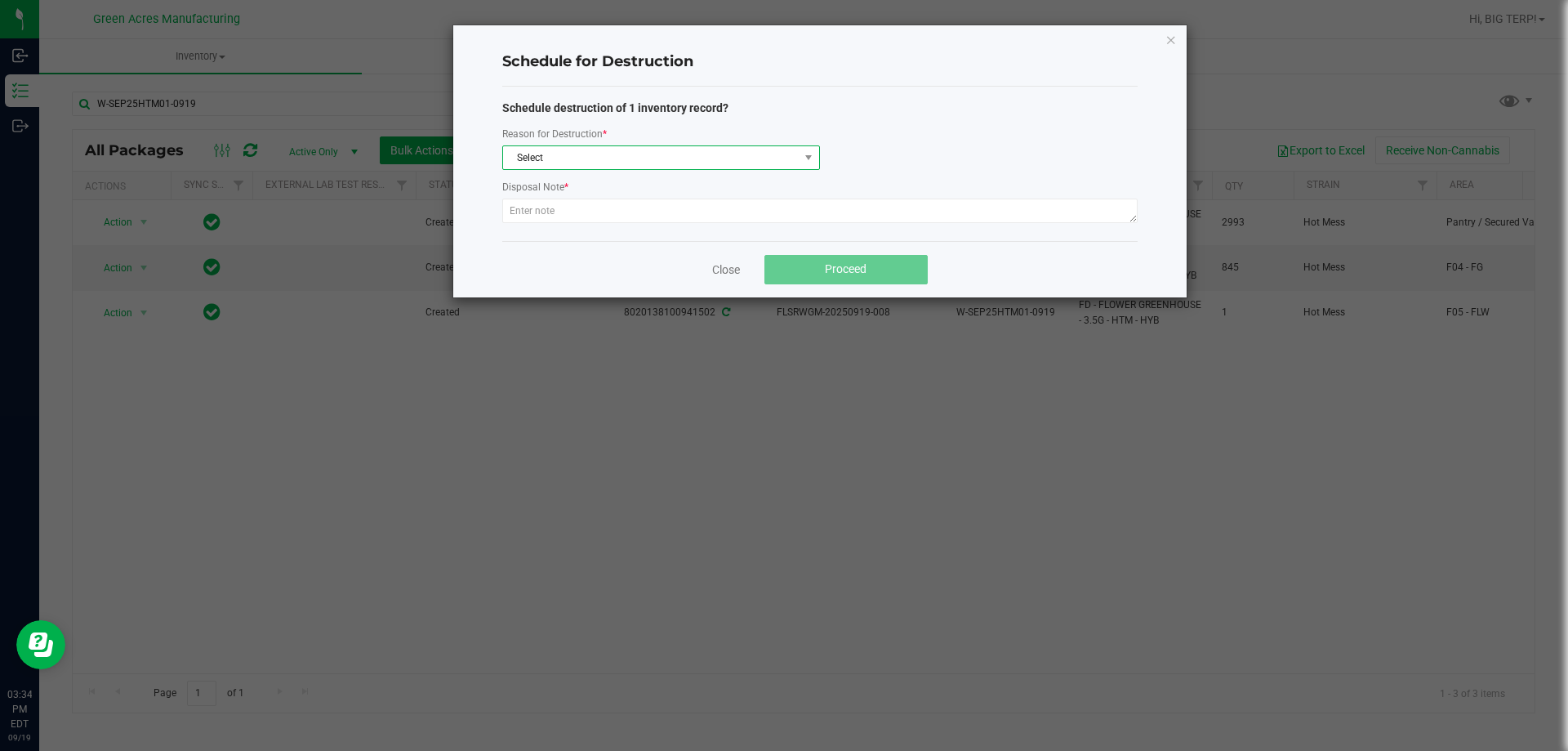
click at [685, 163] on span "Select" at bounding box center [650, 158] width 295 height 23
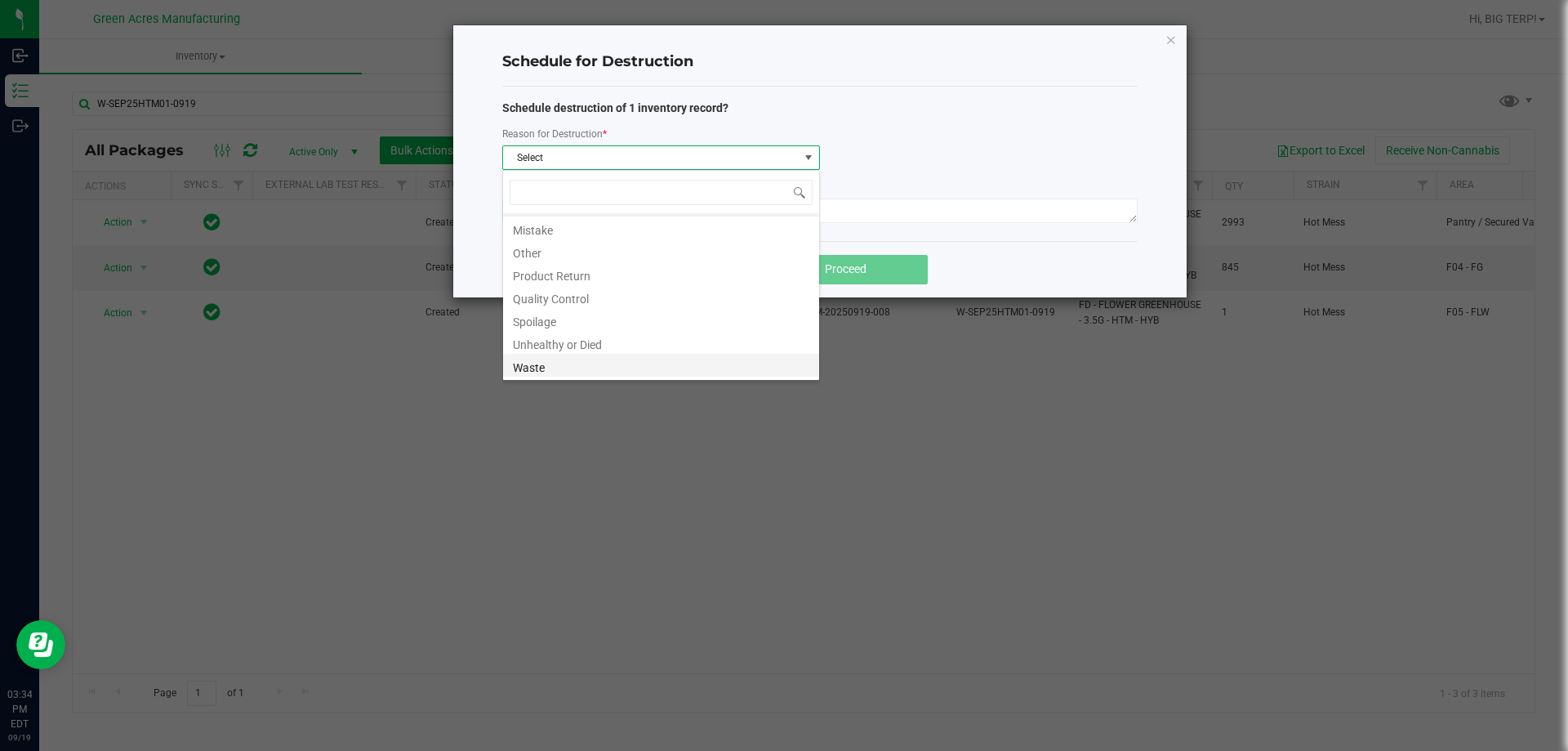
click at [606, 361] on li "Waste" at bounding box center [661, 366] width 316 height 23
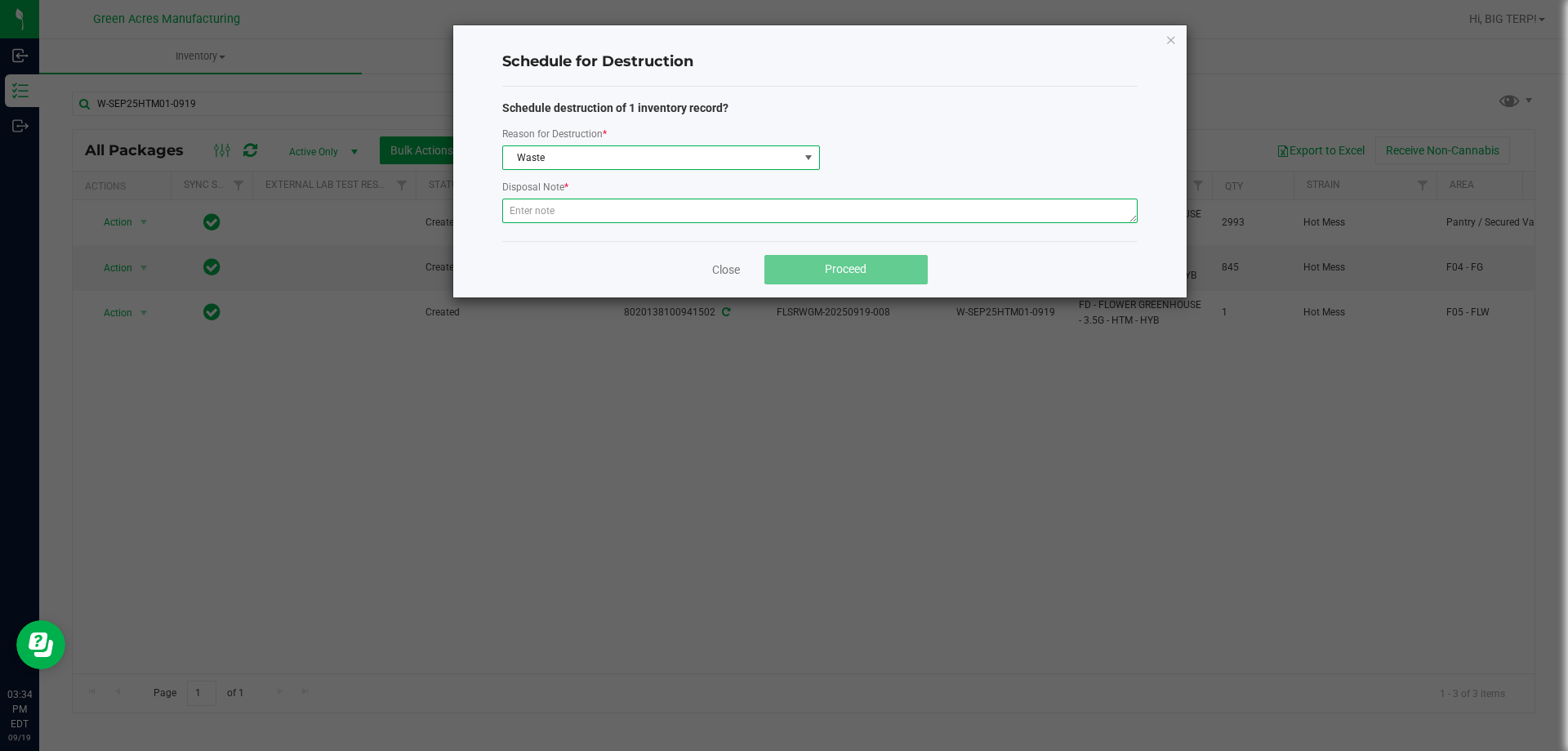
click at [588, 202] on textarea at bounding box center [820, 210] width 636 height 24
paste textarea "WASTE FROM ISHIDA FLOWER PACKING PROCESS"
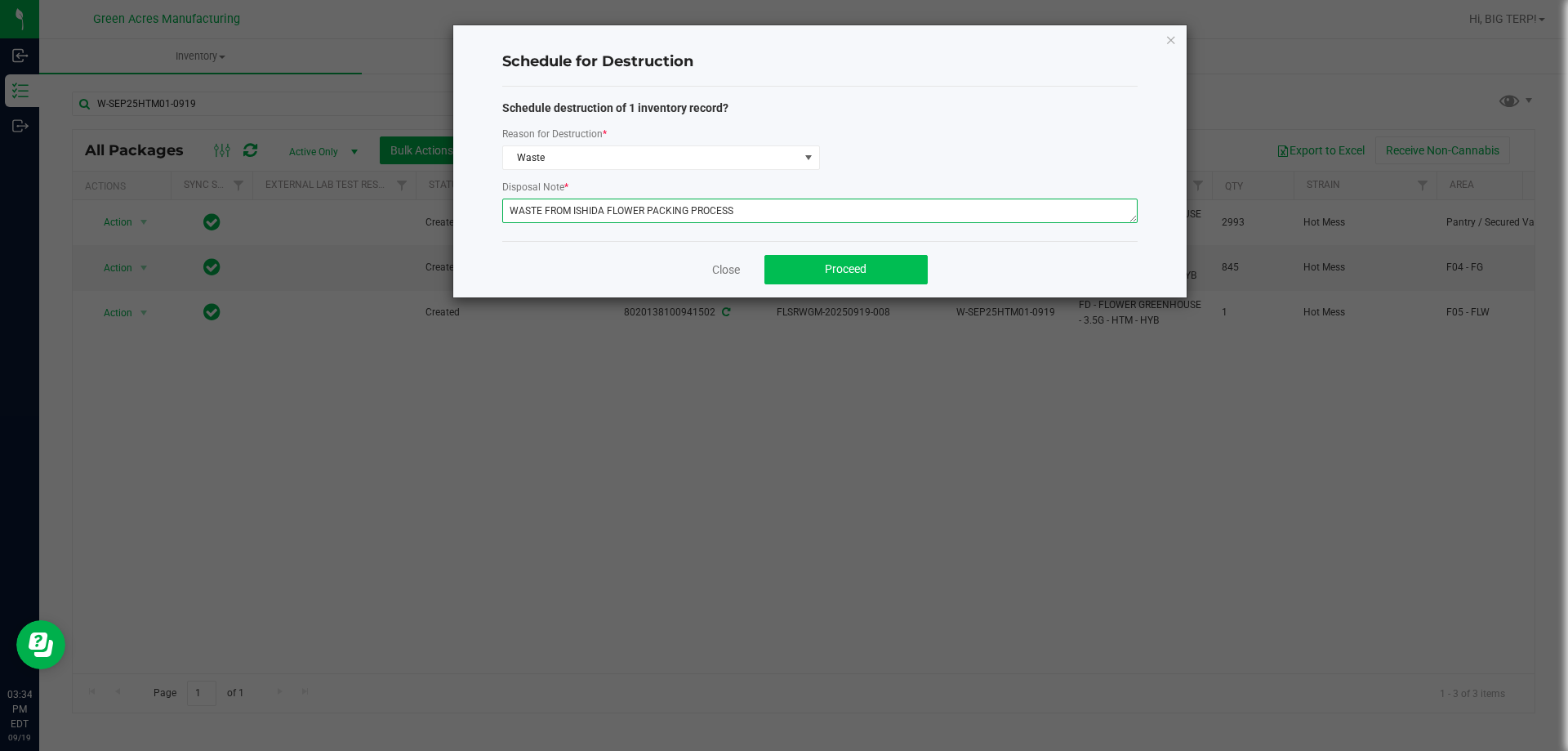
type textarea "WASTE FROM ISHIDA FLOWER PACKING PROCESS"
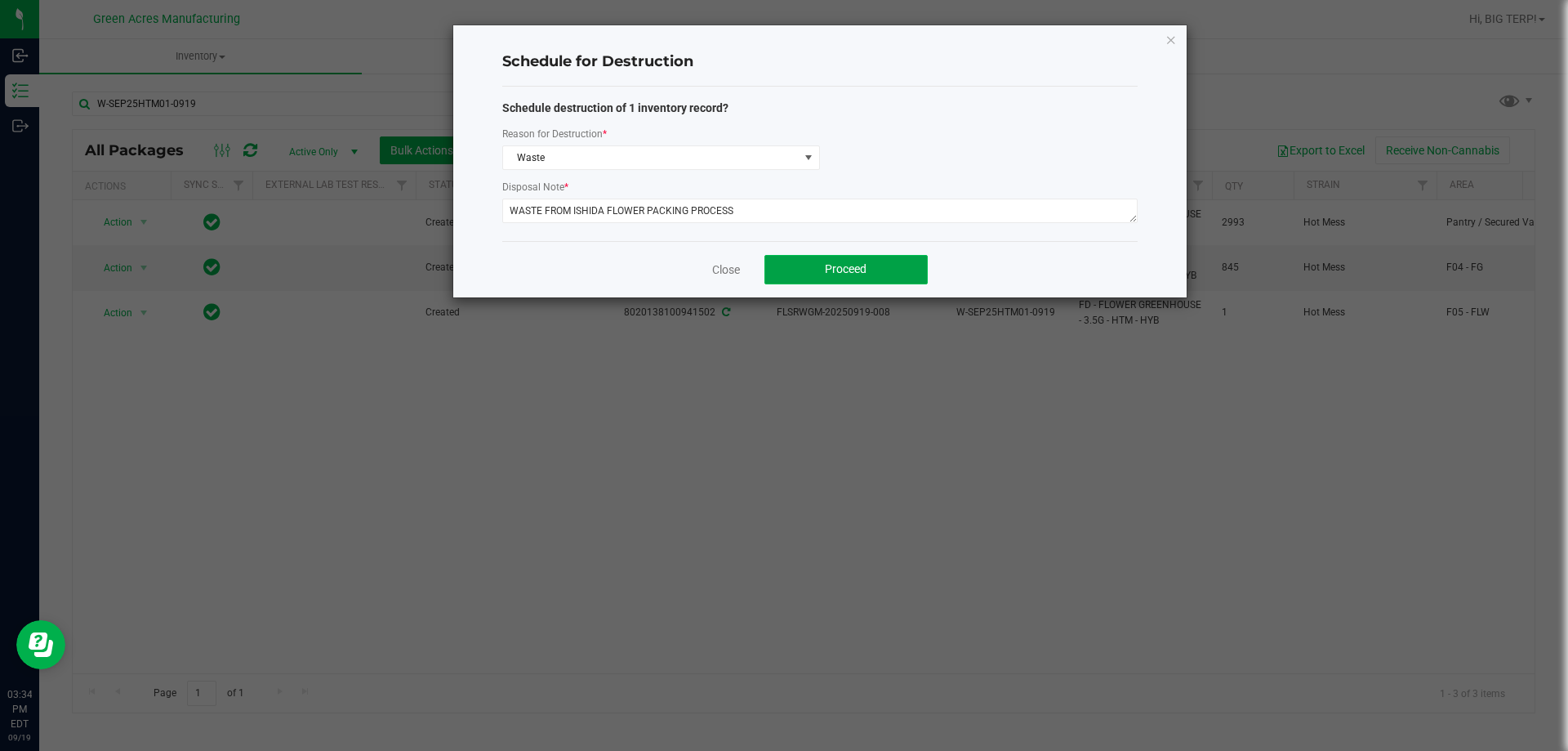
click at [854, 270] on span "Proceed" at bounding box center [845, 269] width 41 height 14
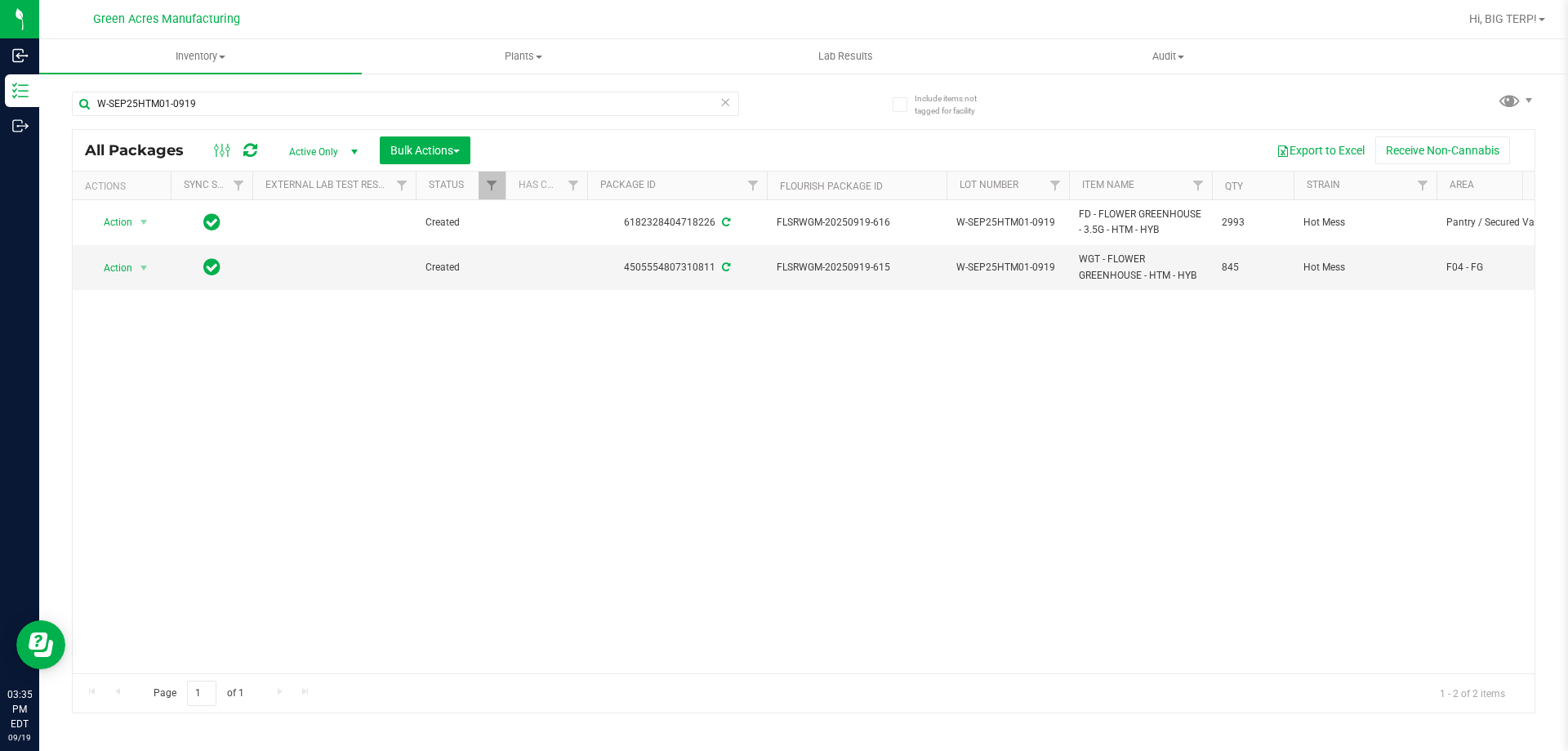
click at [255, 144] on icon at bounding box center [250, 150] width 14 height 16
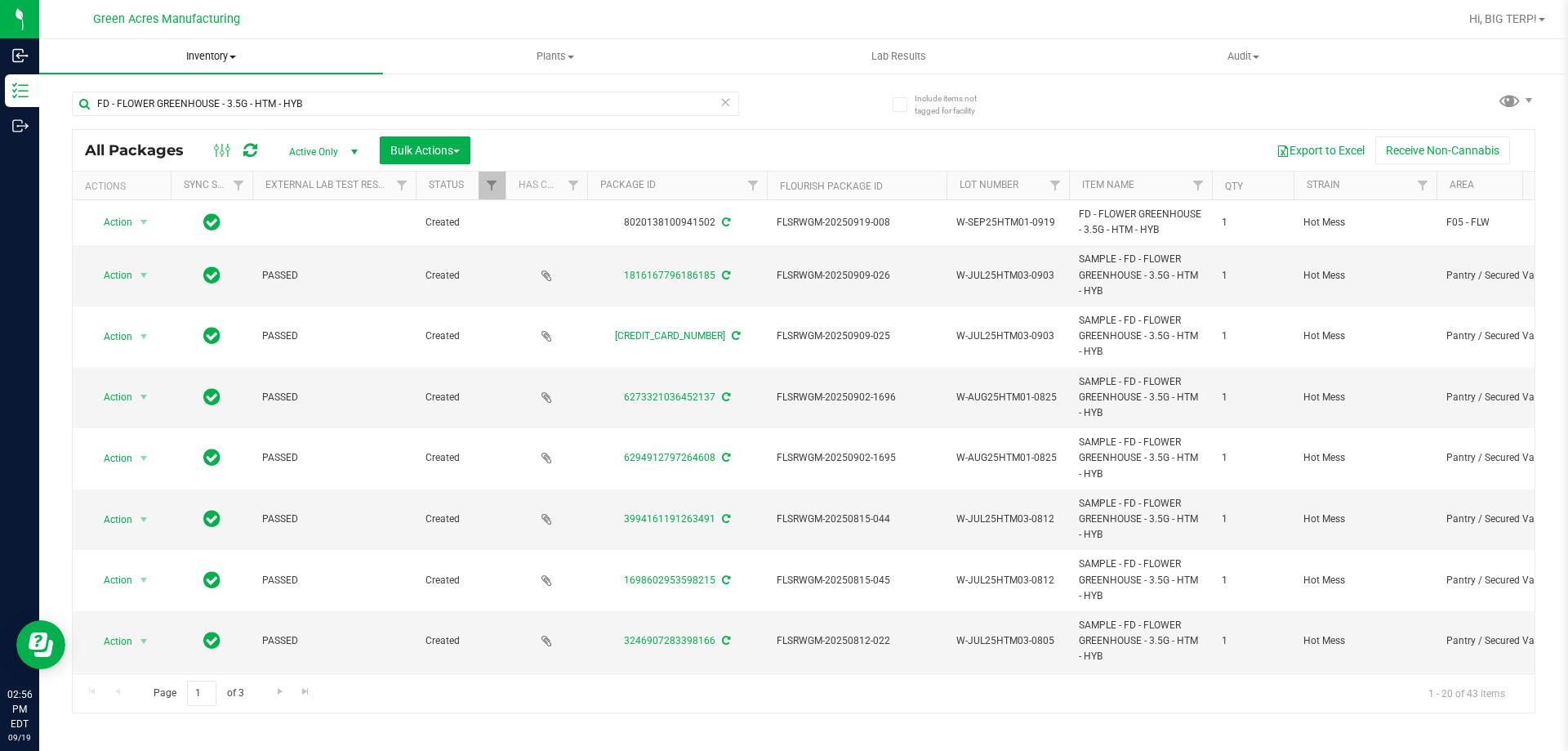
click at [232, 57] on span at bounding box center [233, 57] width 7 height 3
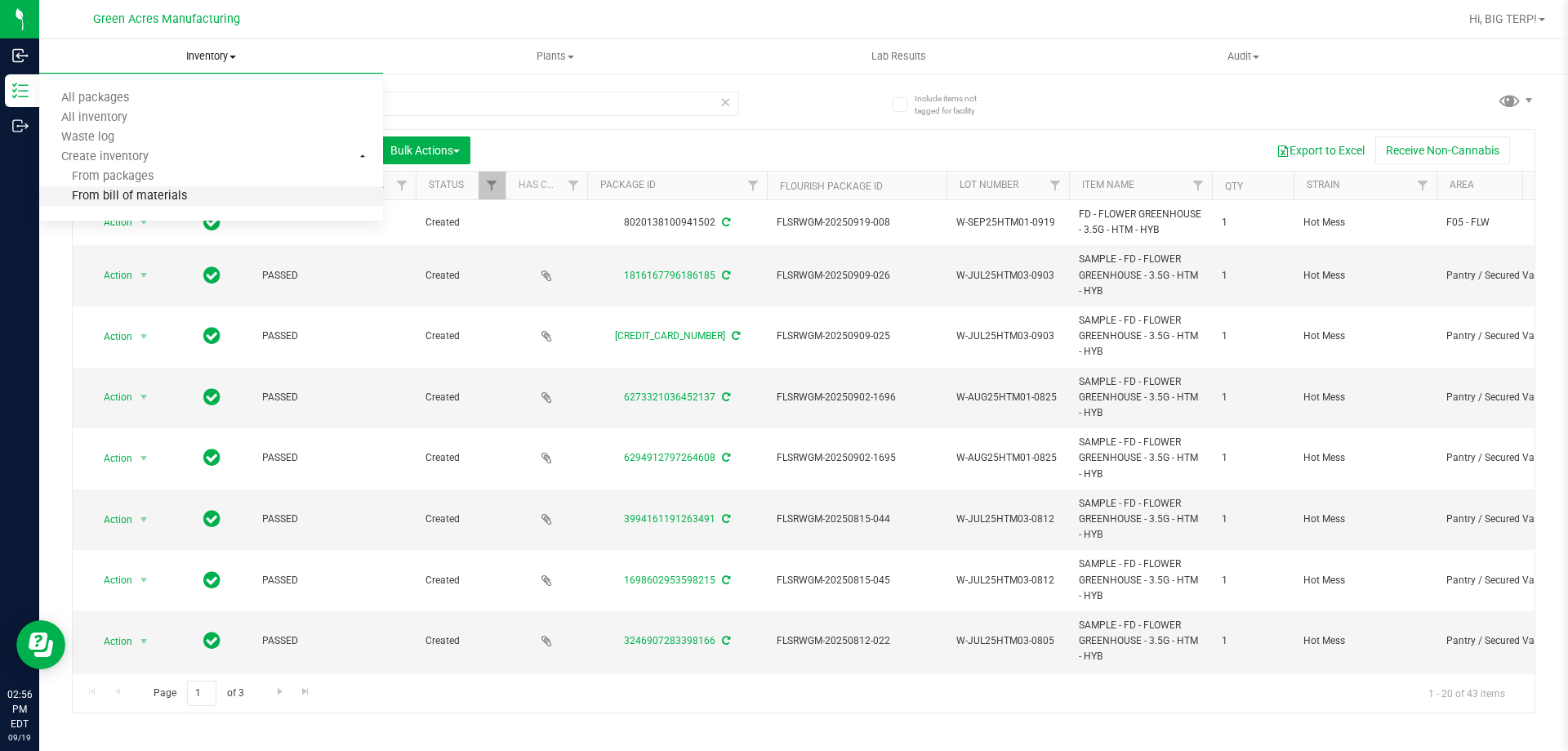
click at [196, 203] on li "From bill of materials" at bounding box center [211, 197] width 344 height 19
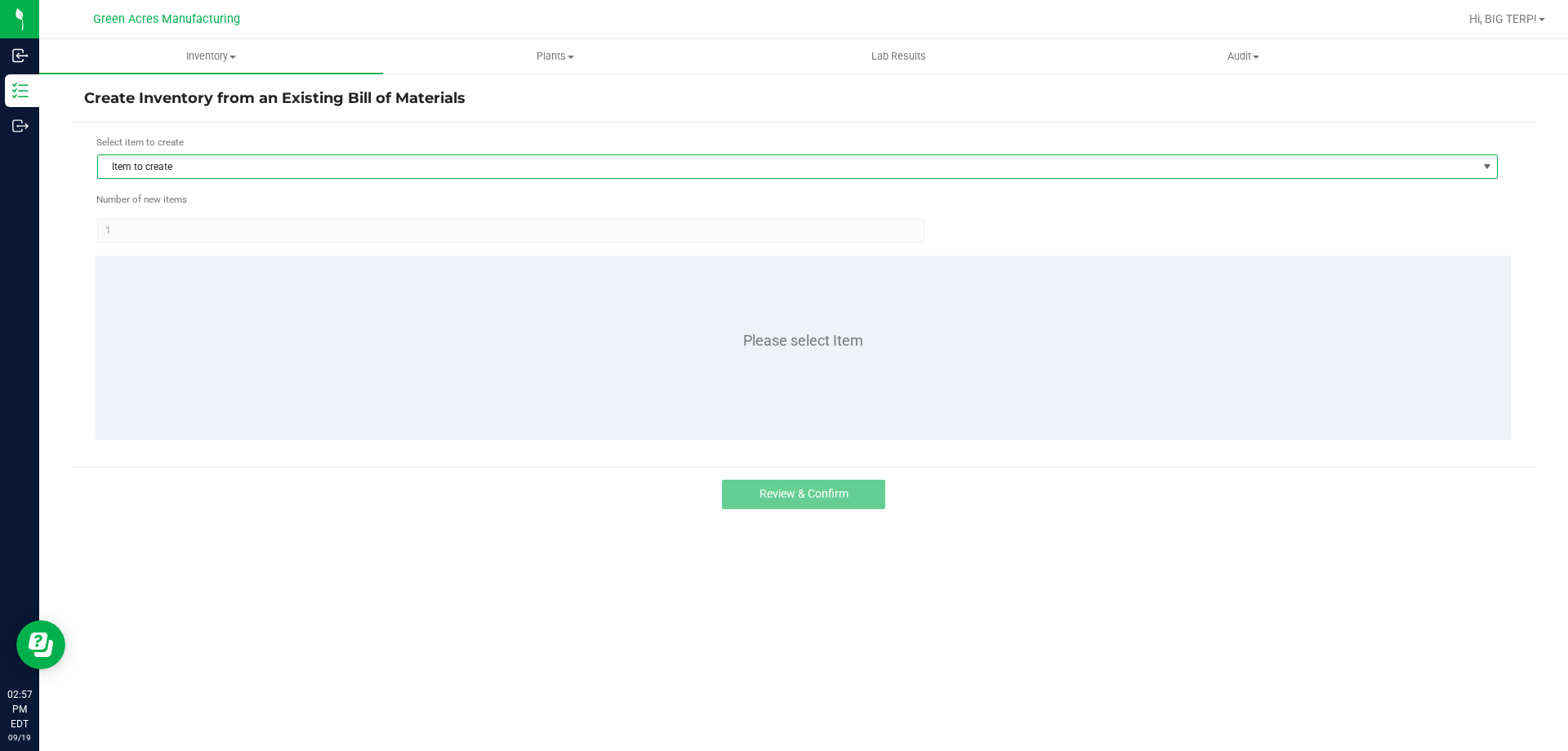
click at [201, 174] on span "Item to create" at bounding box center [787, 167] width 1379 height 23
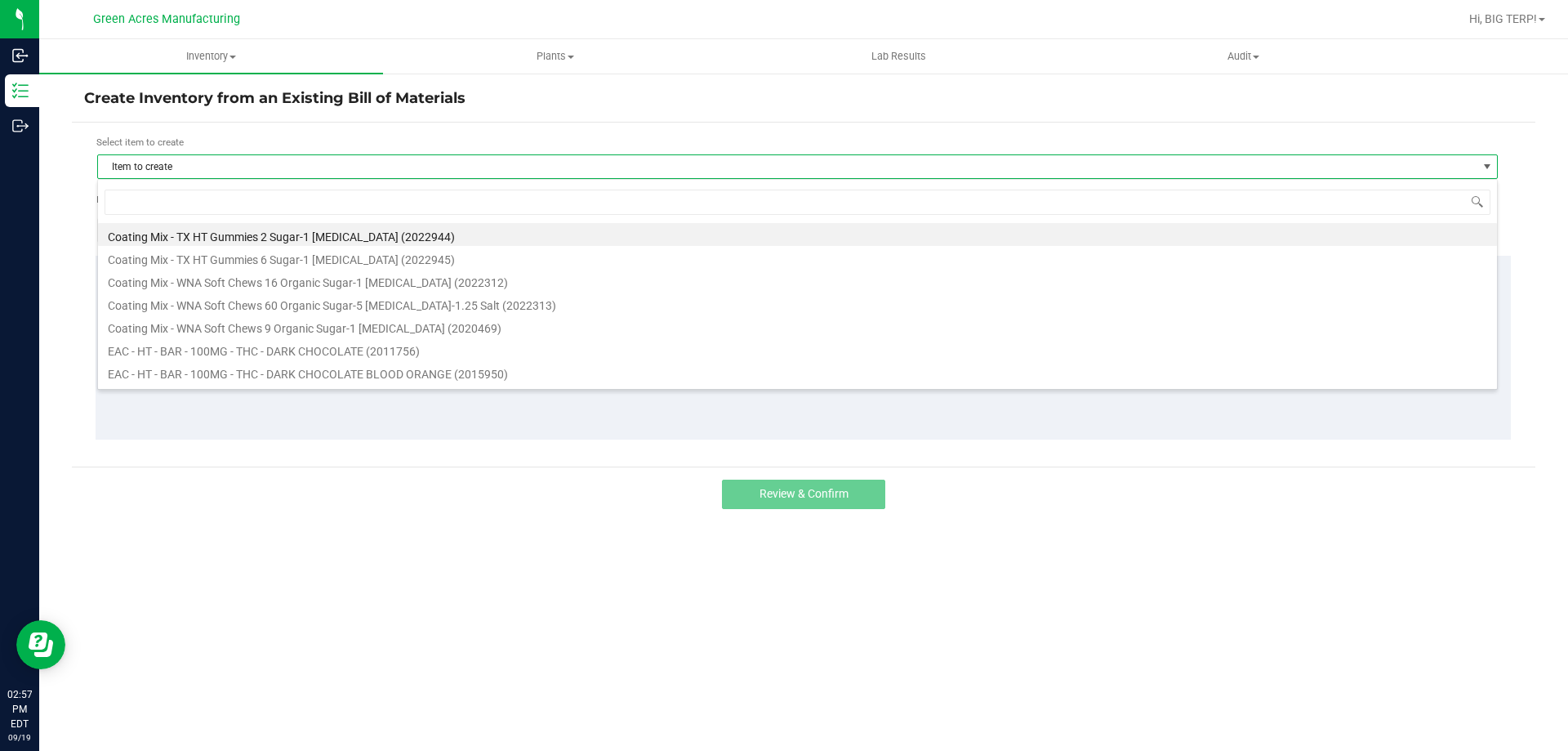
scroll to position [24, 1401]
type input "10143"
click at [388, 239] on li "FD - FLOWER GREENHOUSE - 3.5G - HTM - HYB (1014392)" at bounding box center [798, 235] width 1399 height 23
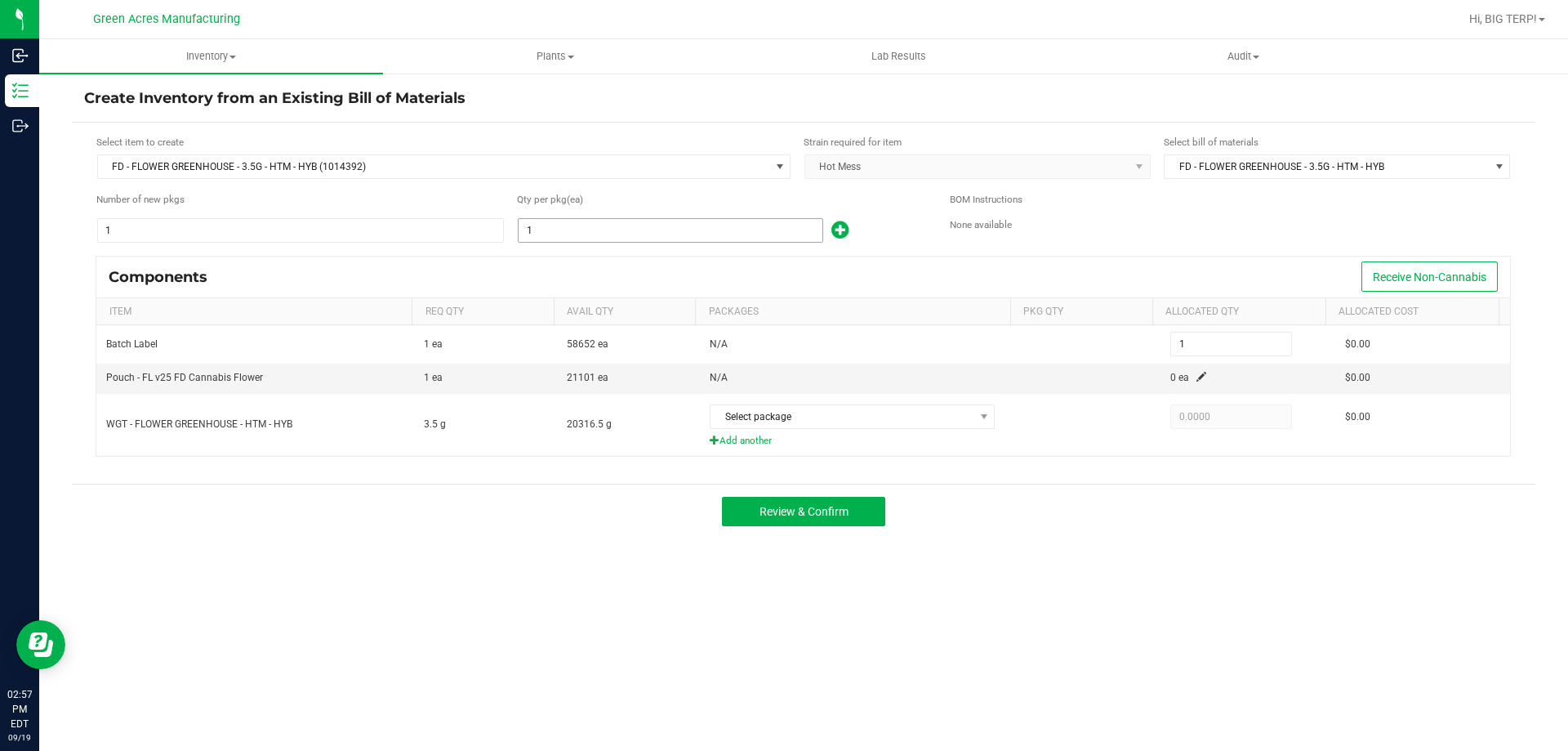
click at [549, 239] on input "1" at bounding box center [671, 231] width 304 height 23
type input "2"
type input "22"
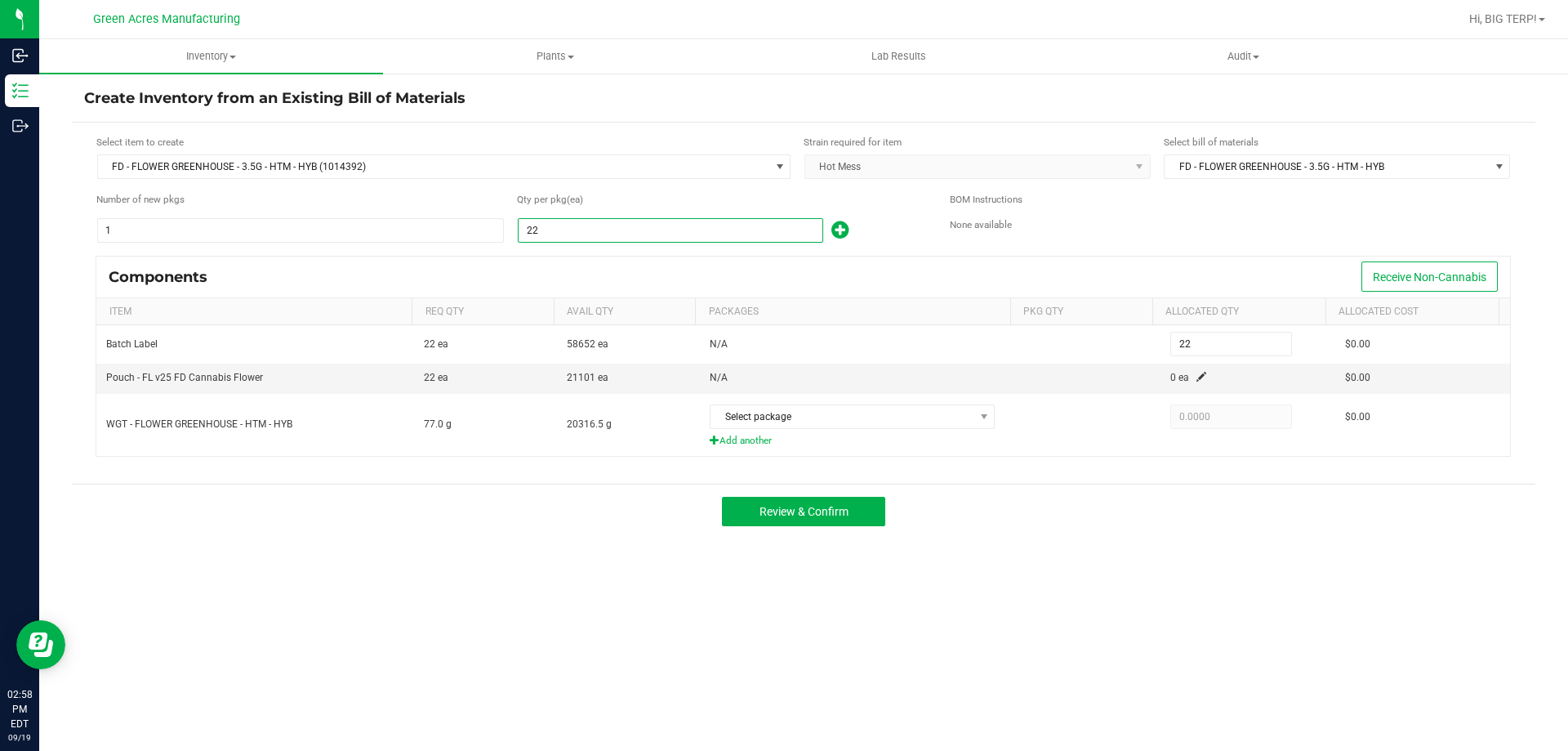
type input "229"
type input "2293"
type input "2,293"
type input "229"
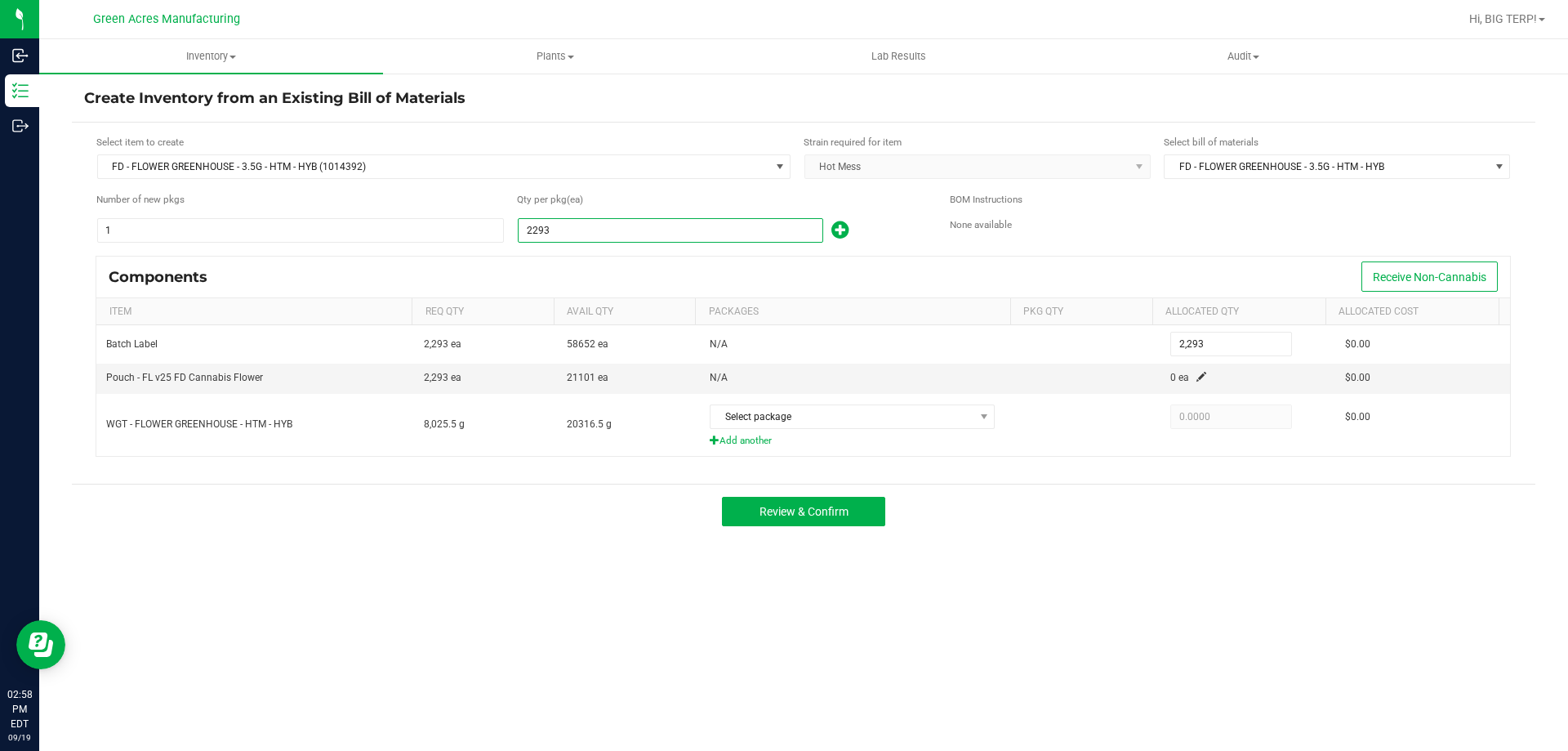
type input "229"
type input "22"
type input "2"
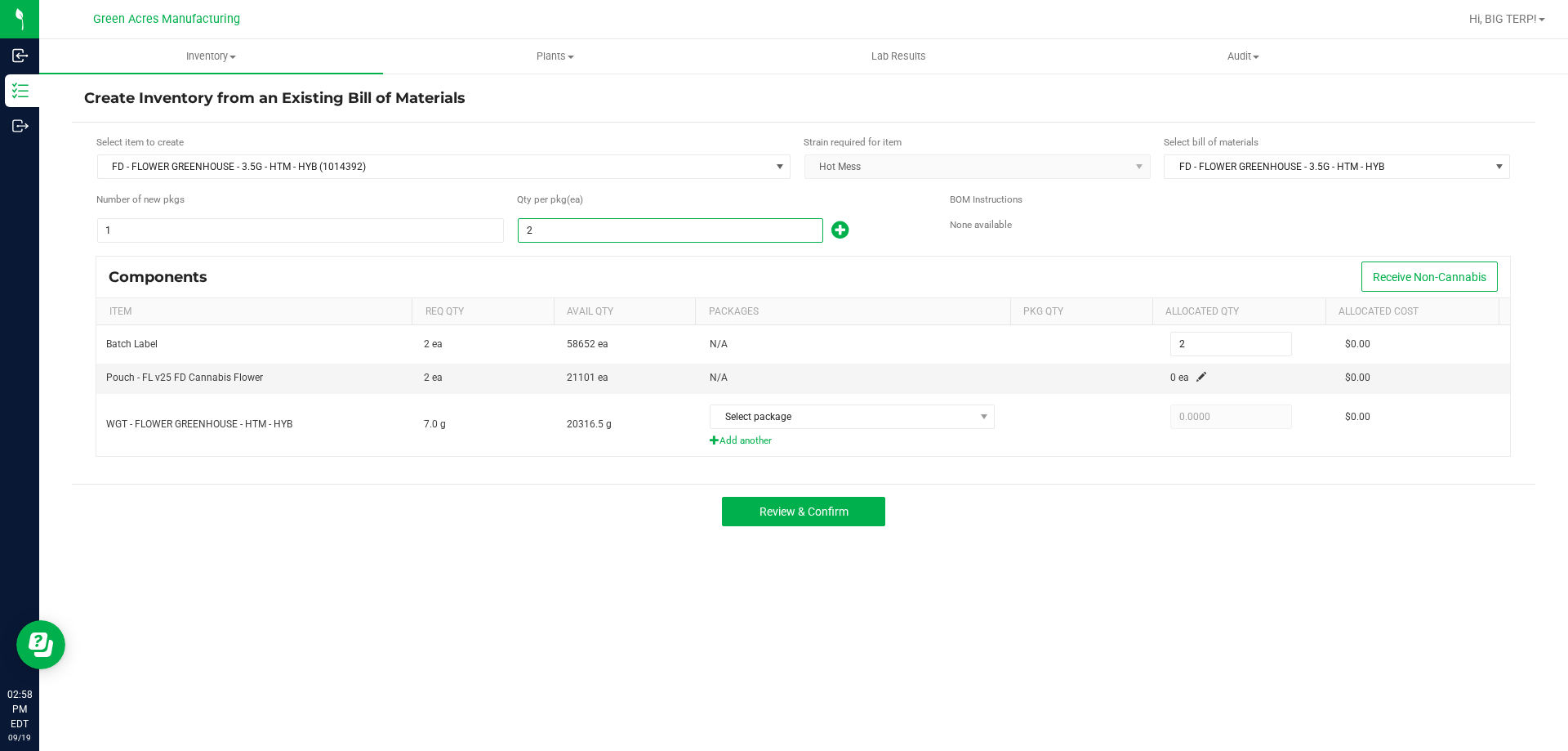
type input "29"
type input "299"
type input "2993"
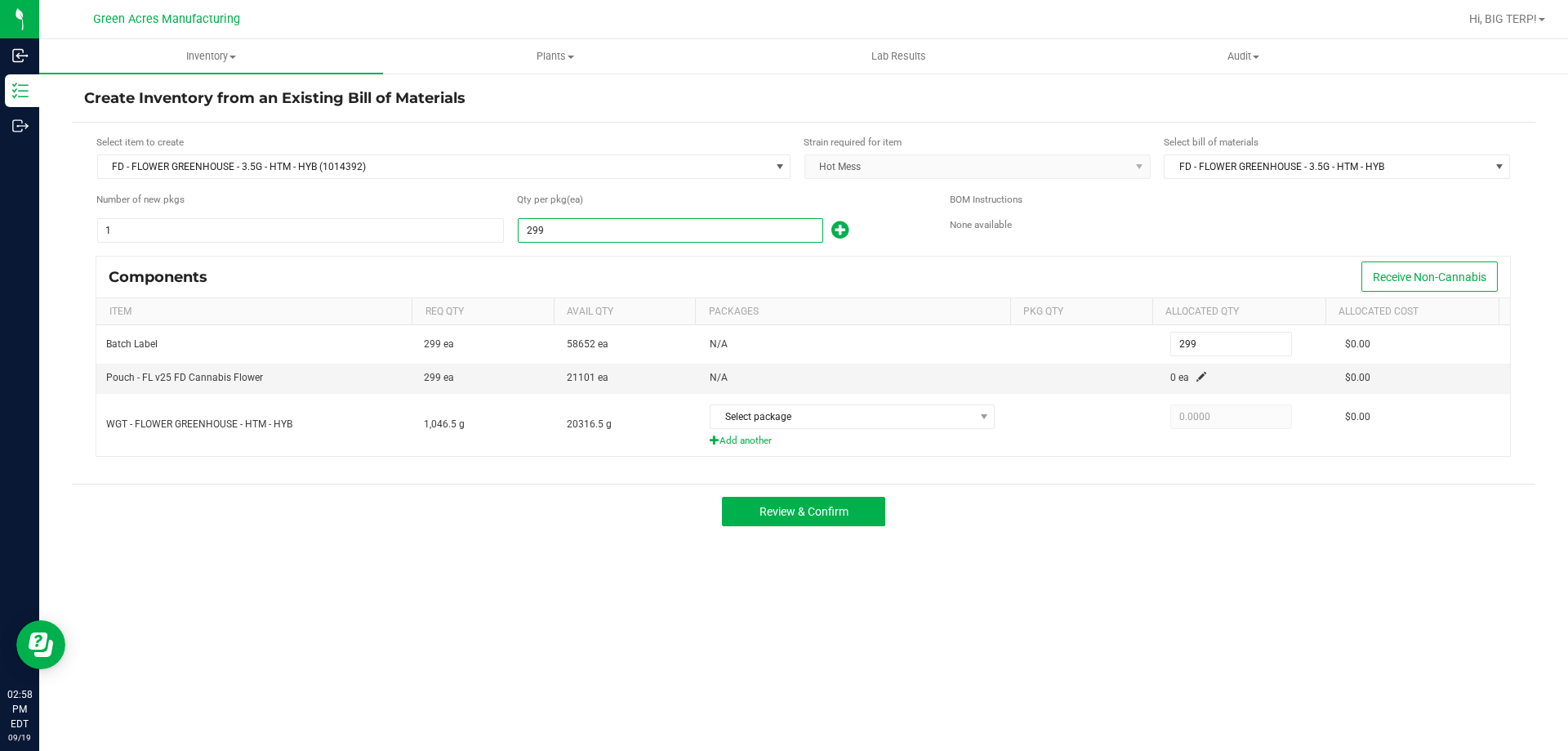
type input "2,993"
click at [859, 226] on div "2,993" at bounding box center [721, 230] width 408 height 26
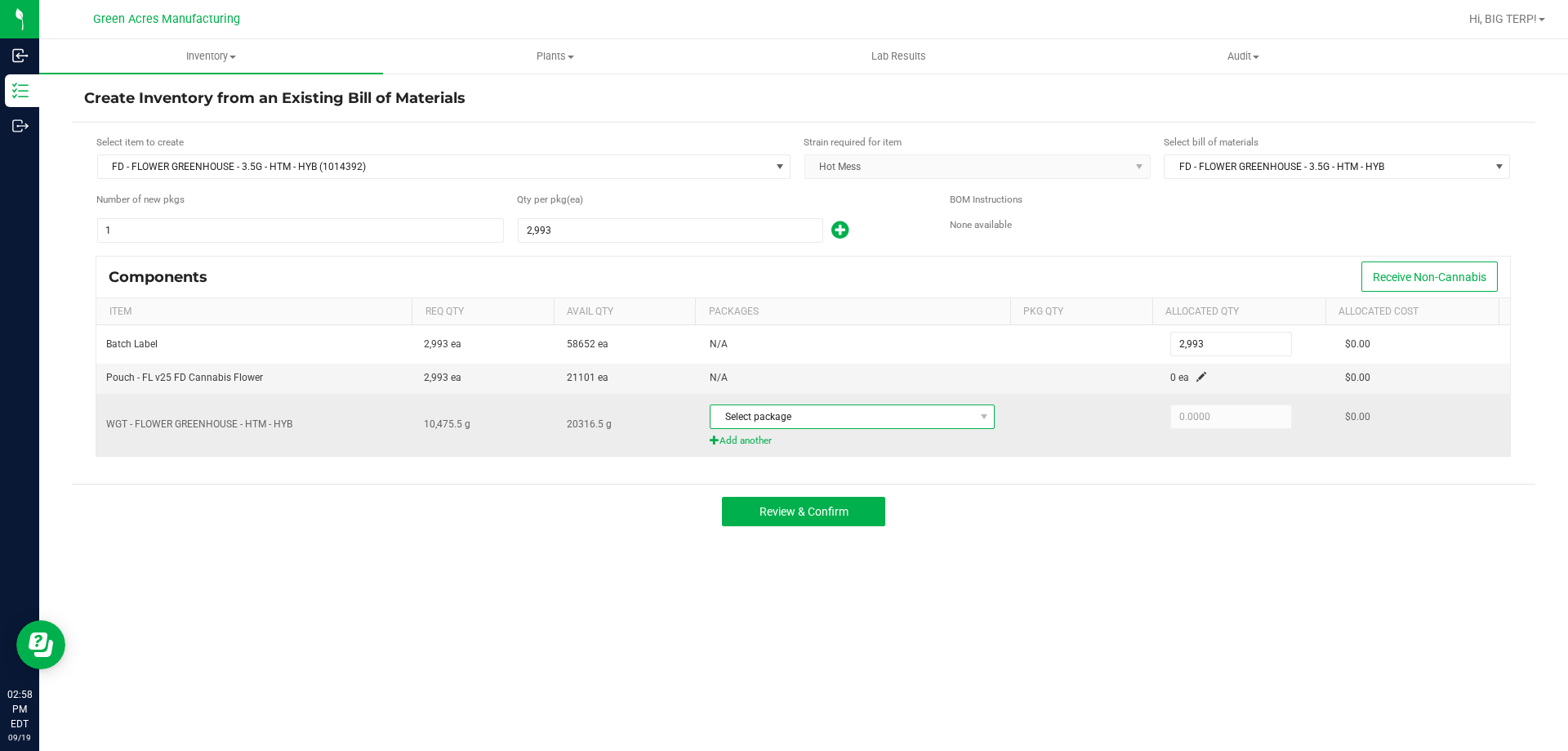
click at [791, 423] on span "Select package" at bounding box center [841, 417] width 263 height 23
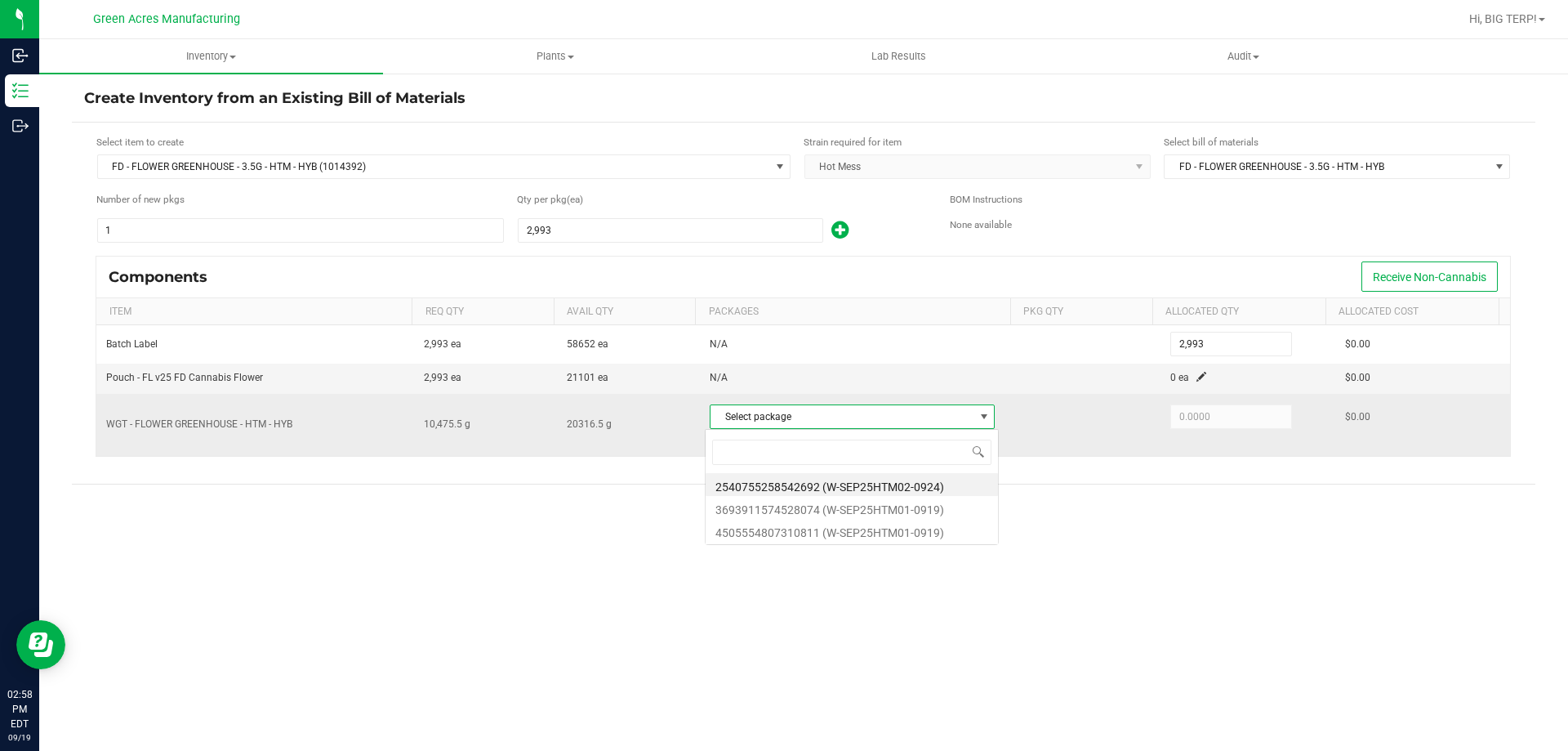
scroll to position [24, 282]
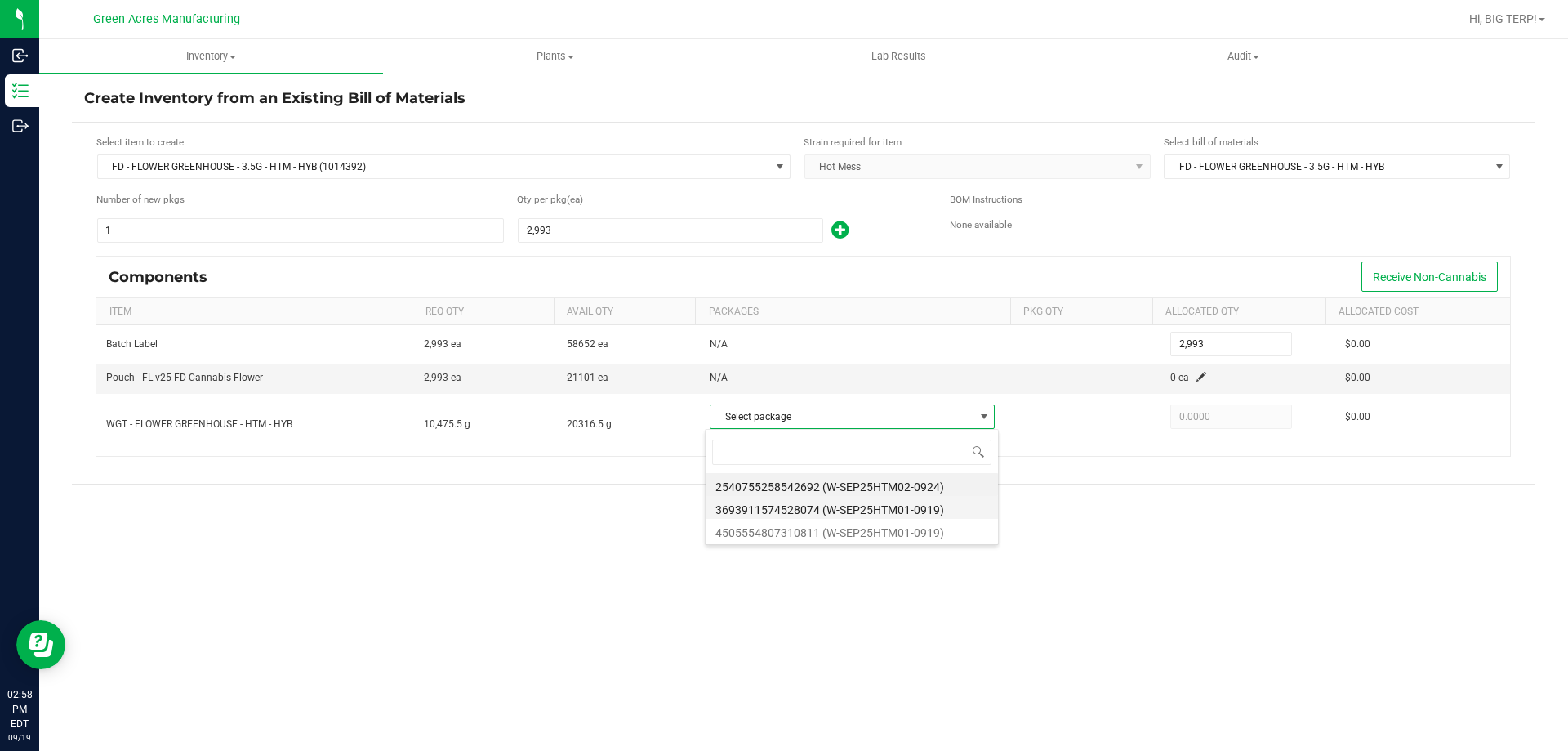
click at [874, 510] on li "3693911574528074 (W-SEP25HTM01-0919)" at bounding box center [851, 508] width 292 height 23
type input "10,475.5000"
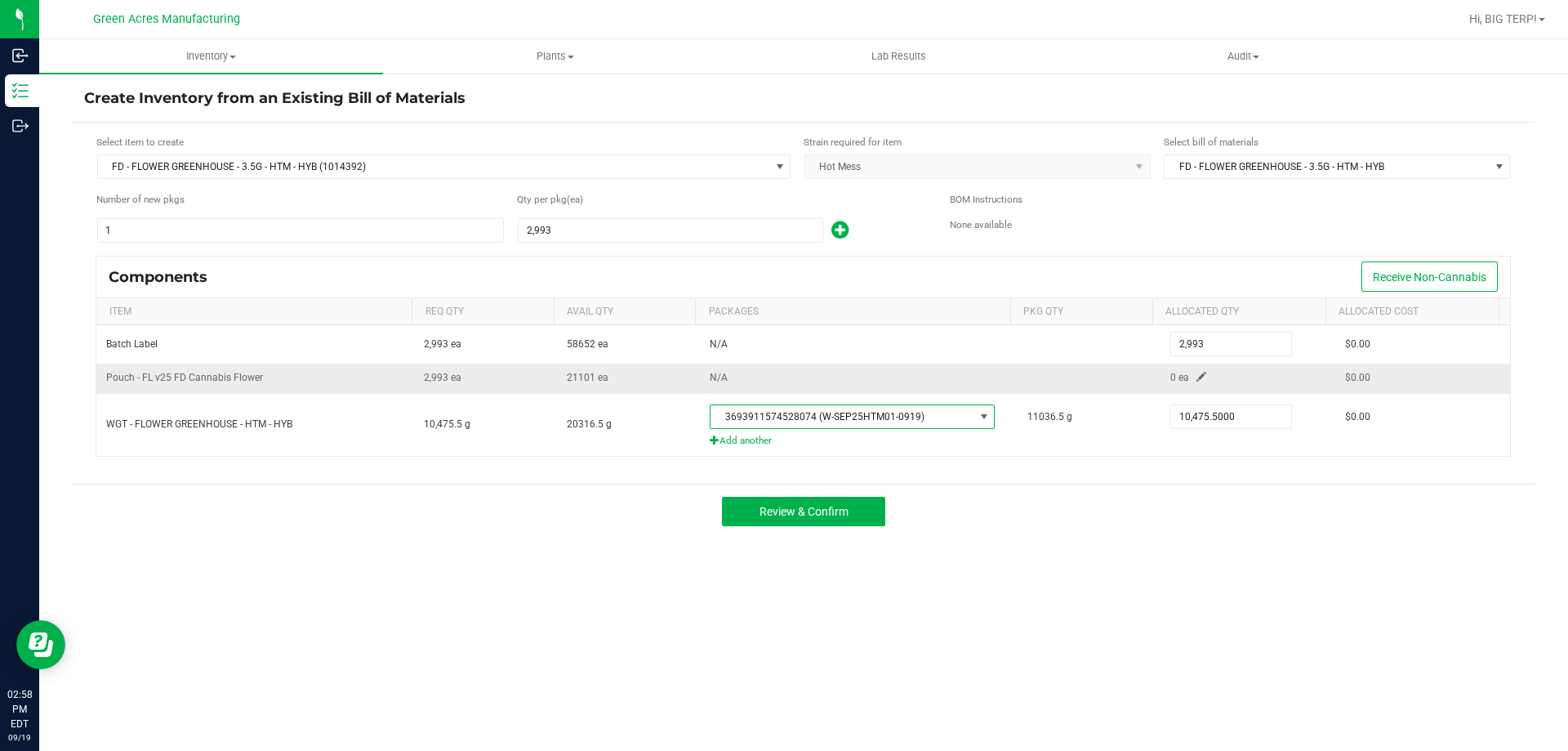
click at [1197, 379] on span at bounding box center [1201, 376] width 10 height 10
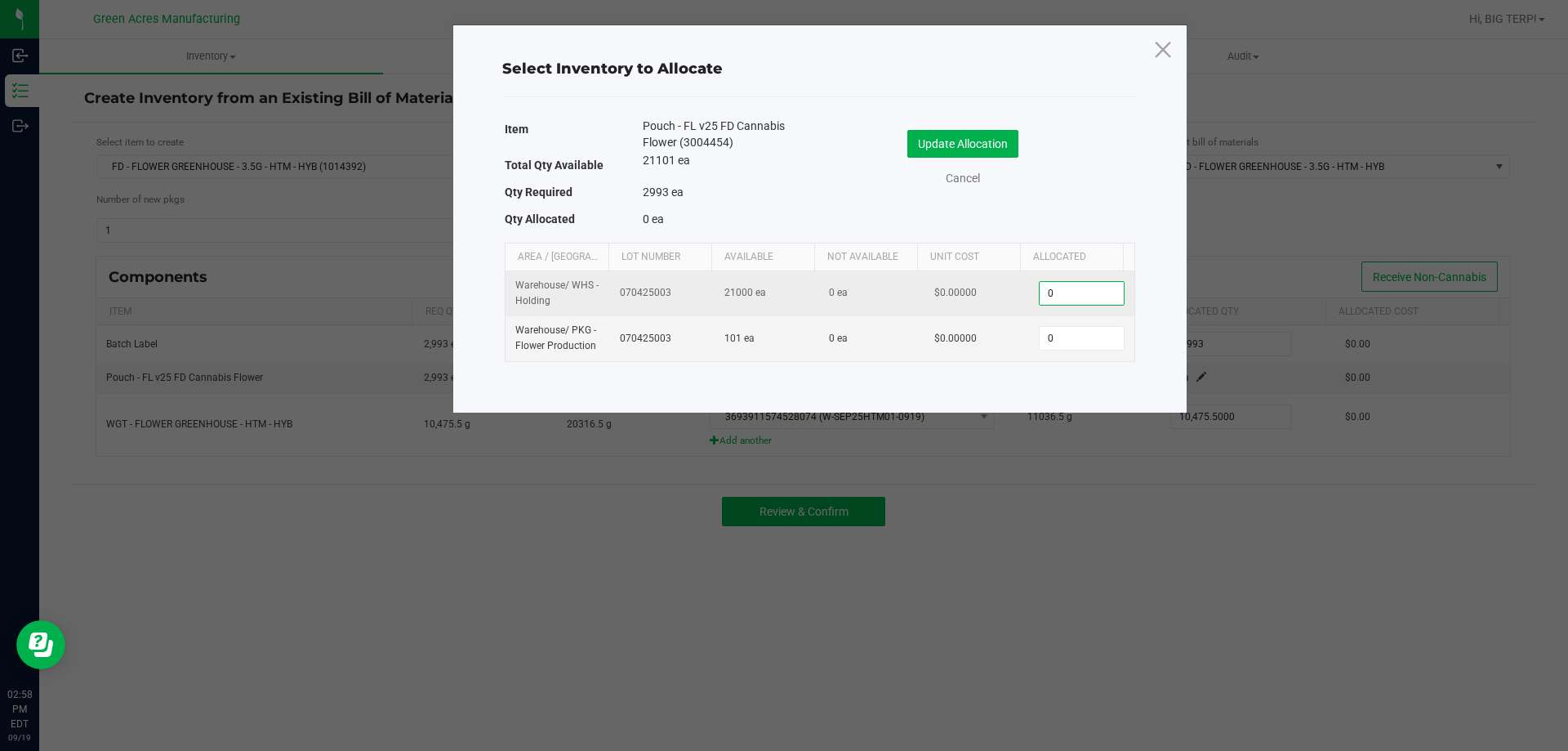
click at [1047, 293] on input "0" at bounding box center [1082, 293] width 83 height 23
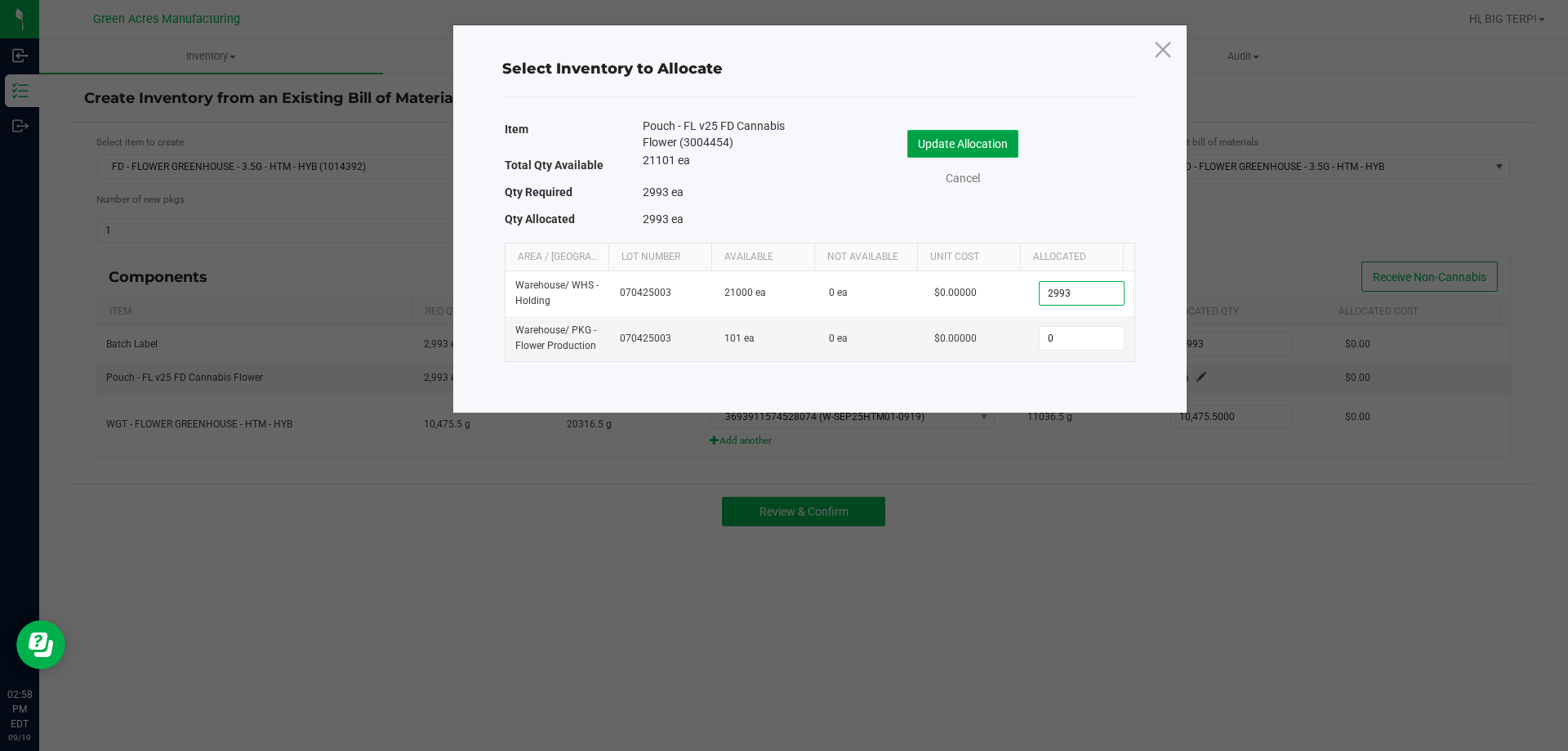
type input "2,993"
click at [972, 143] on button "Update Allocation" at bounding box center [962, 144] width 111 height 28
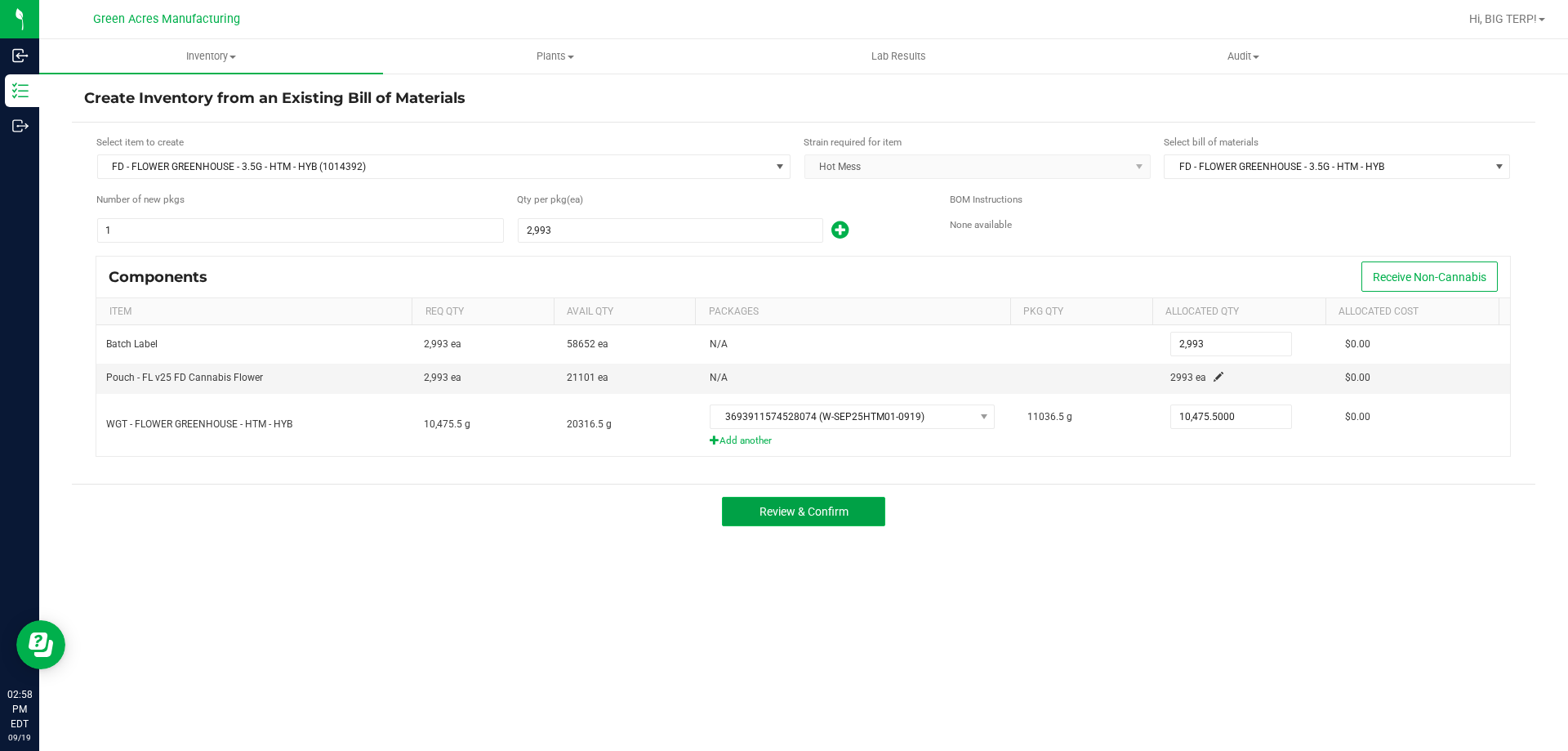
click at [784, 519] on button "Review & Confirm" at bounding box center [803, 512] width 163 height 29
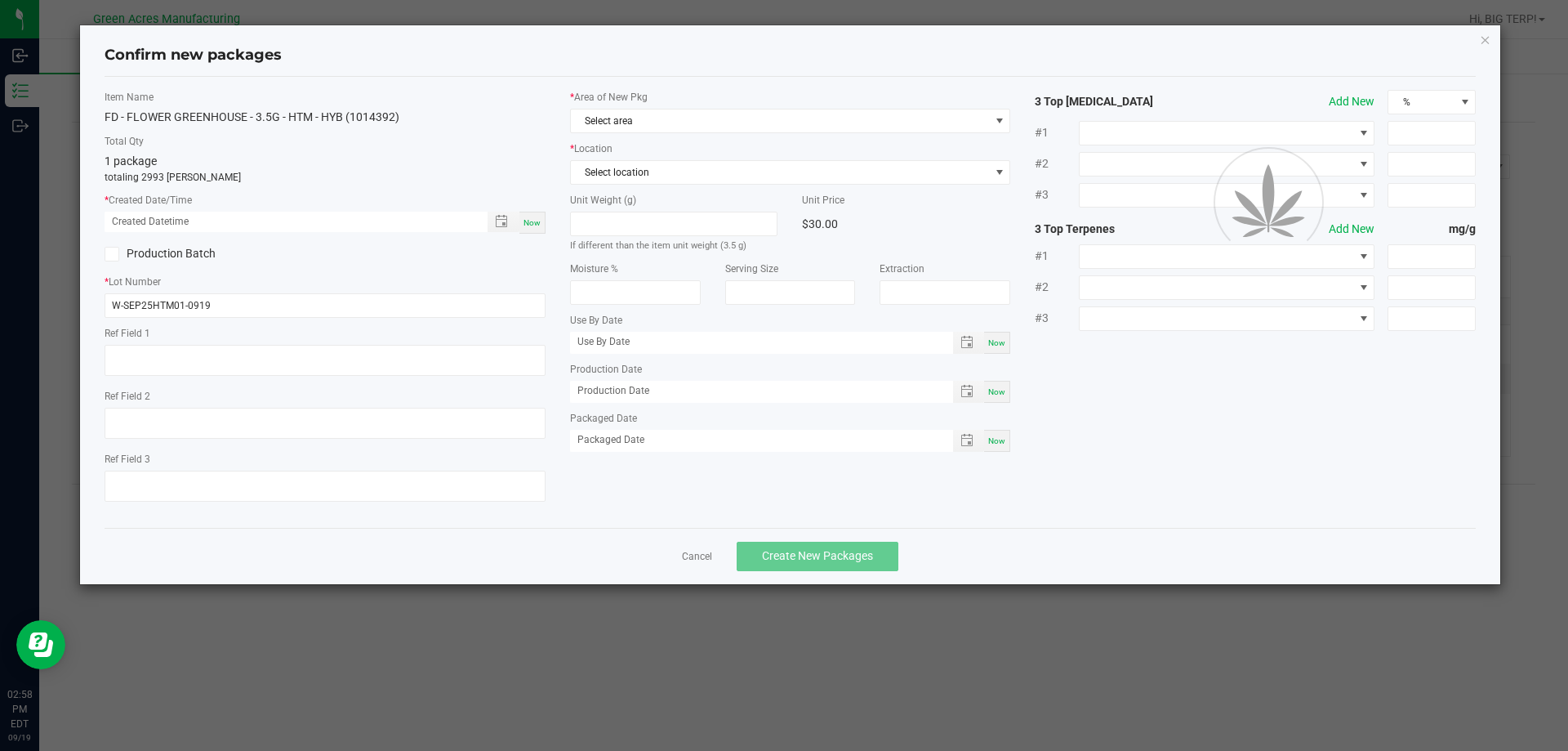
type textarea "dep"
click at [540, 222] on div "Now" at bounding box center [532, 222] width 26 height 22
type input "09/19/2025 02:58 PM"
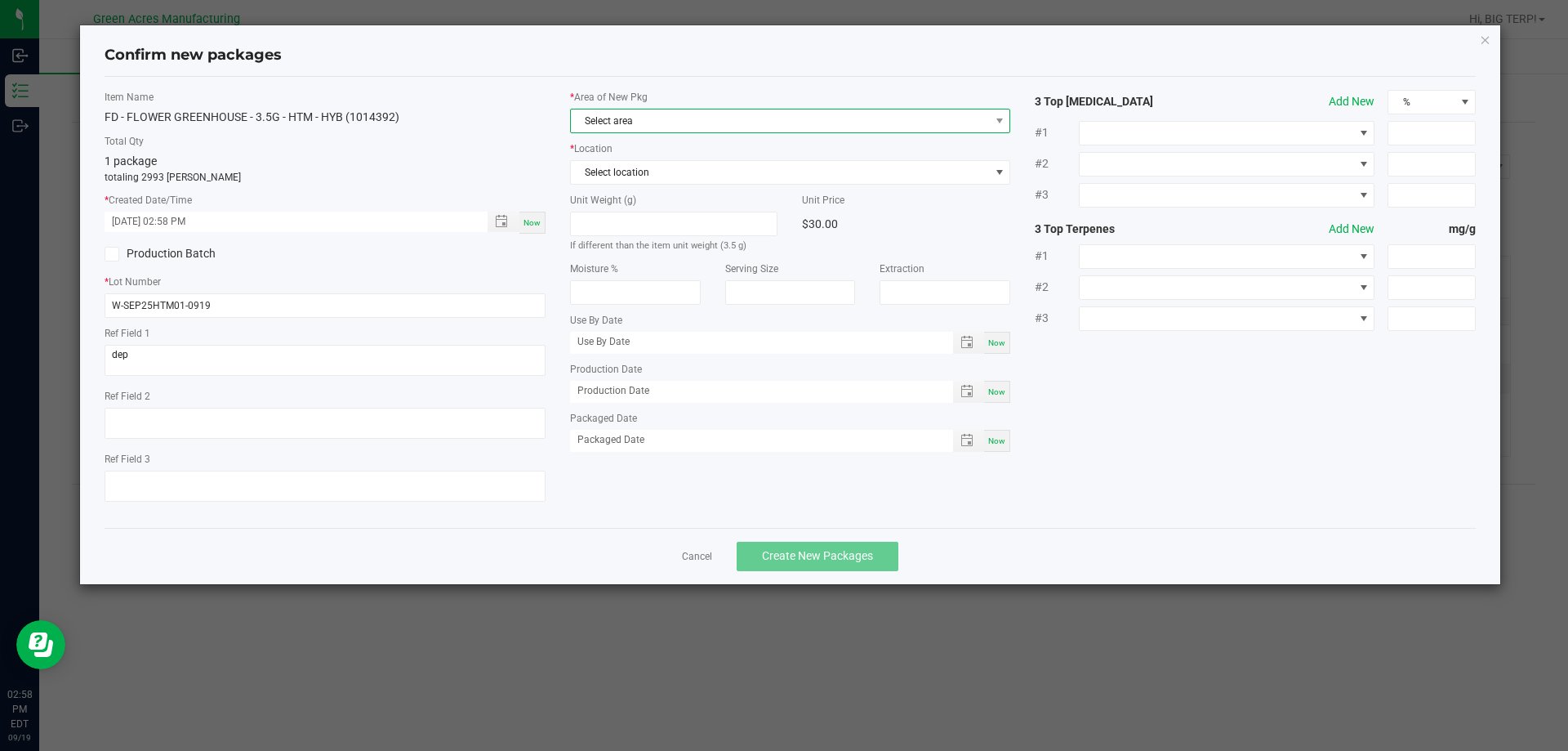
click at [636, 124] on span "Select area" at bounding box center [781, 121] width 419 height 23
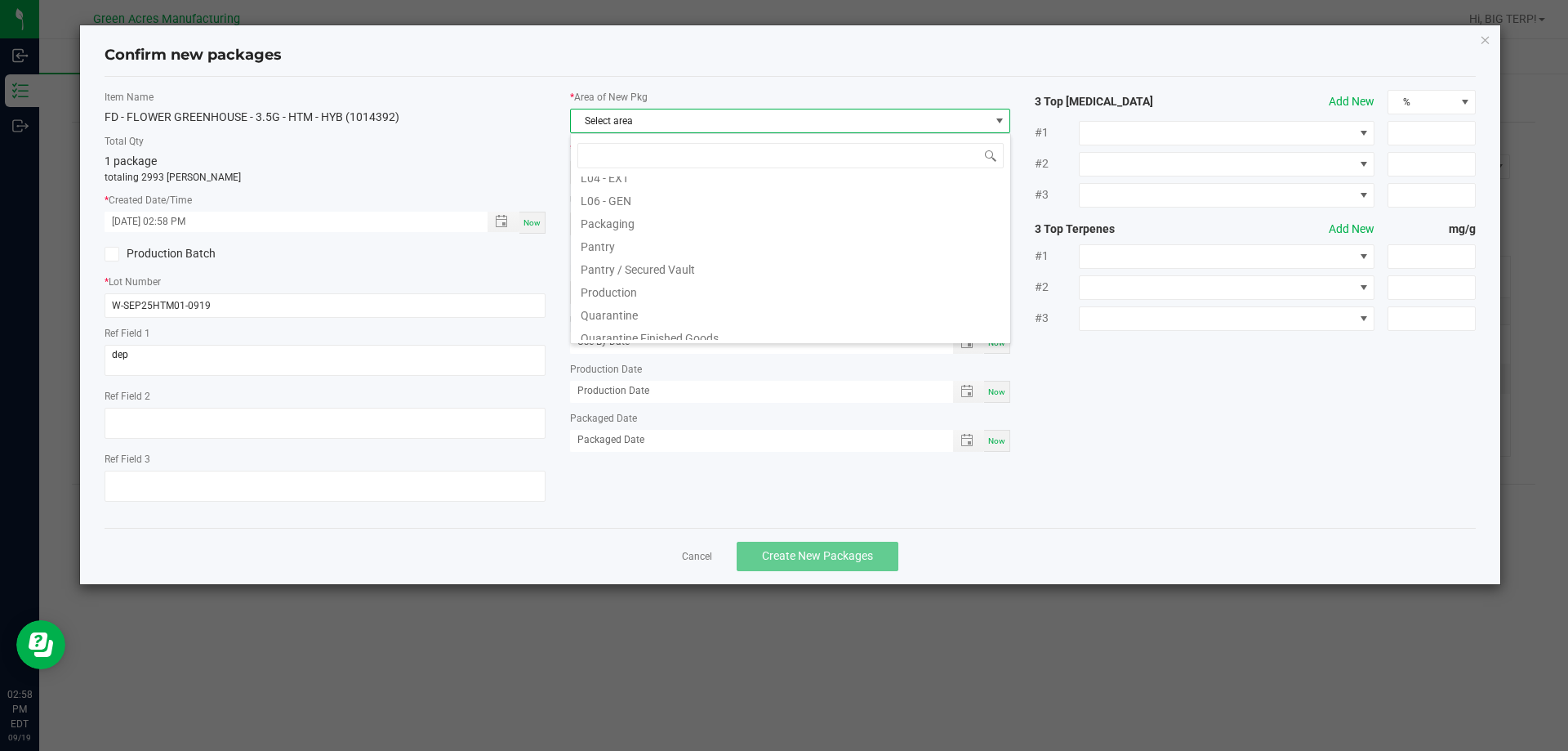
scroll to position [408, 0]
click at [681, 262] on li "Pantry / Secured Vault" at bounding box center [790, 260] width 439 height 23
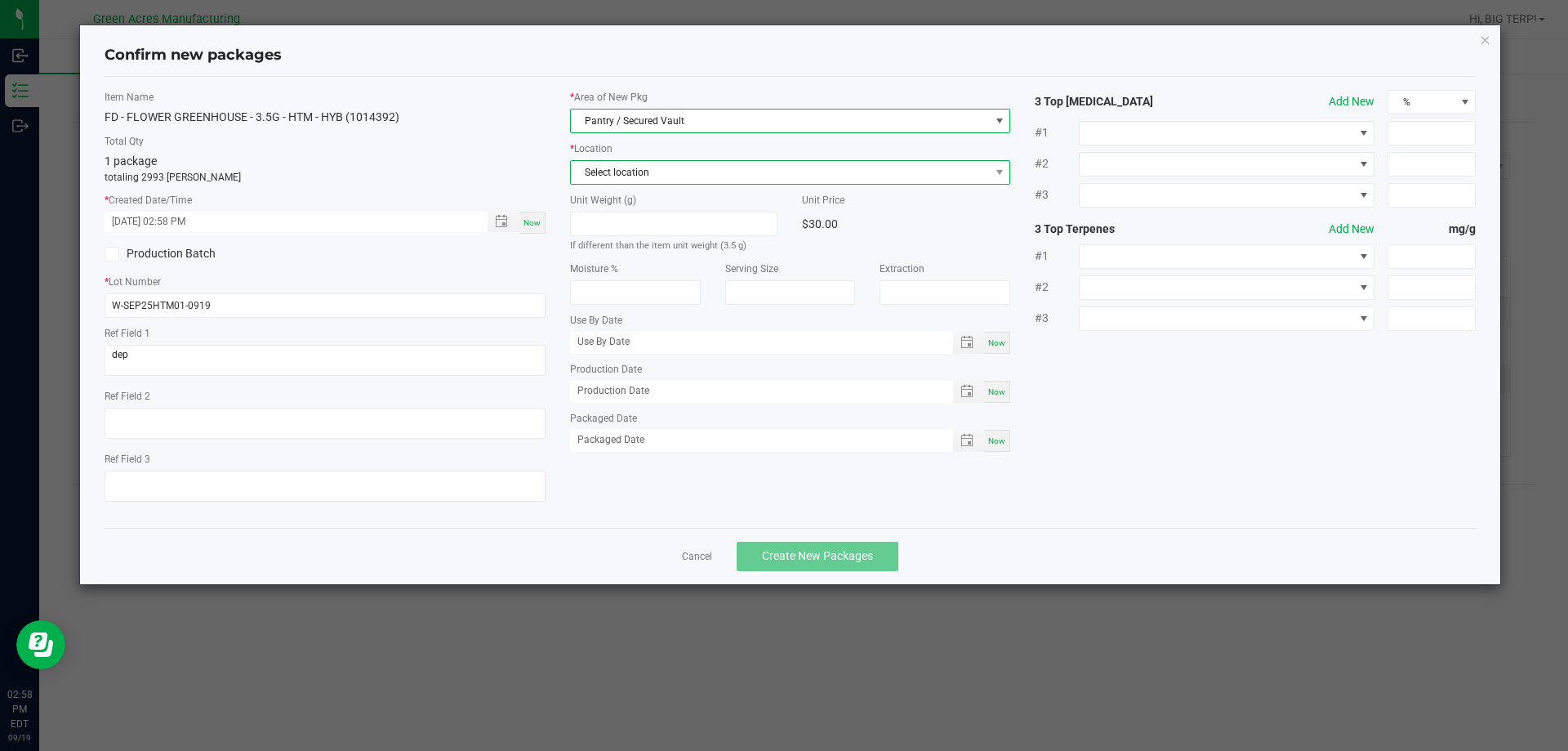
click at [689, 168] on span "Select location" at bounding box center [781, 173] width 419 height 23
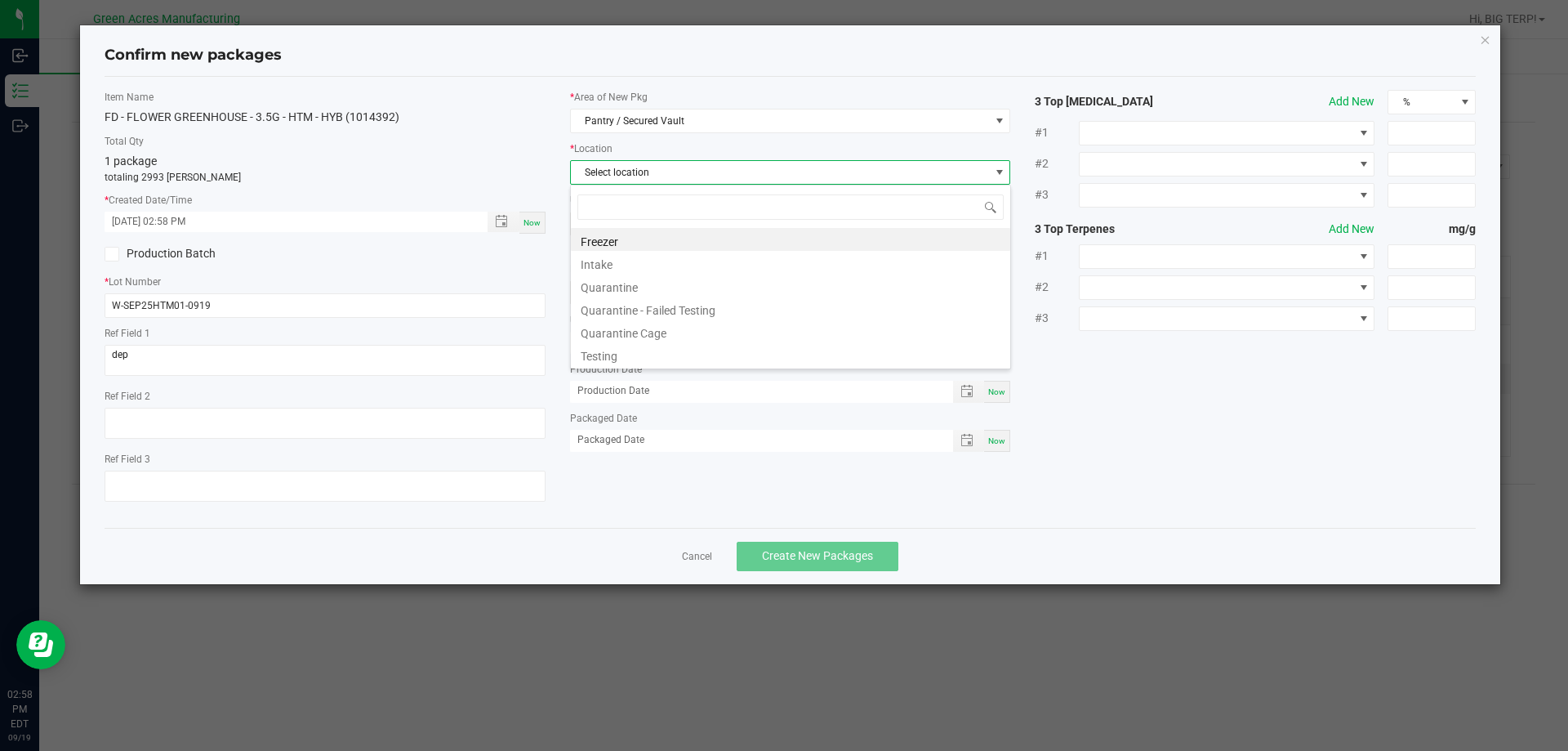
scroll to position [24, 441]
click at [653, 267] on li "Intake" at bounding box center [790, 263] width 439 height 23
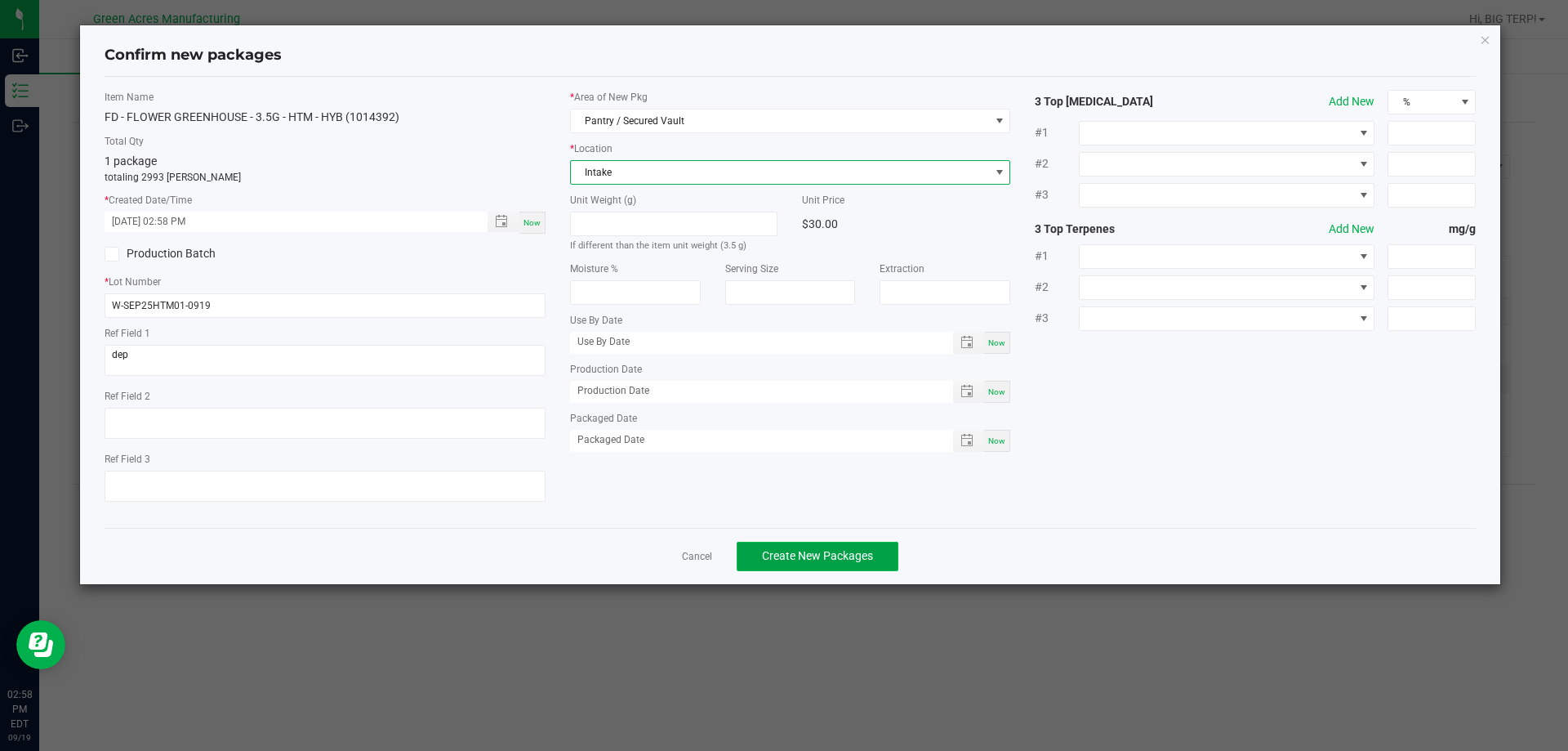
click at [878, 557] on button "Create New Packages" at bounding box center [818, 556] width 162 height 29
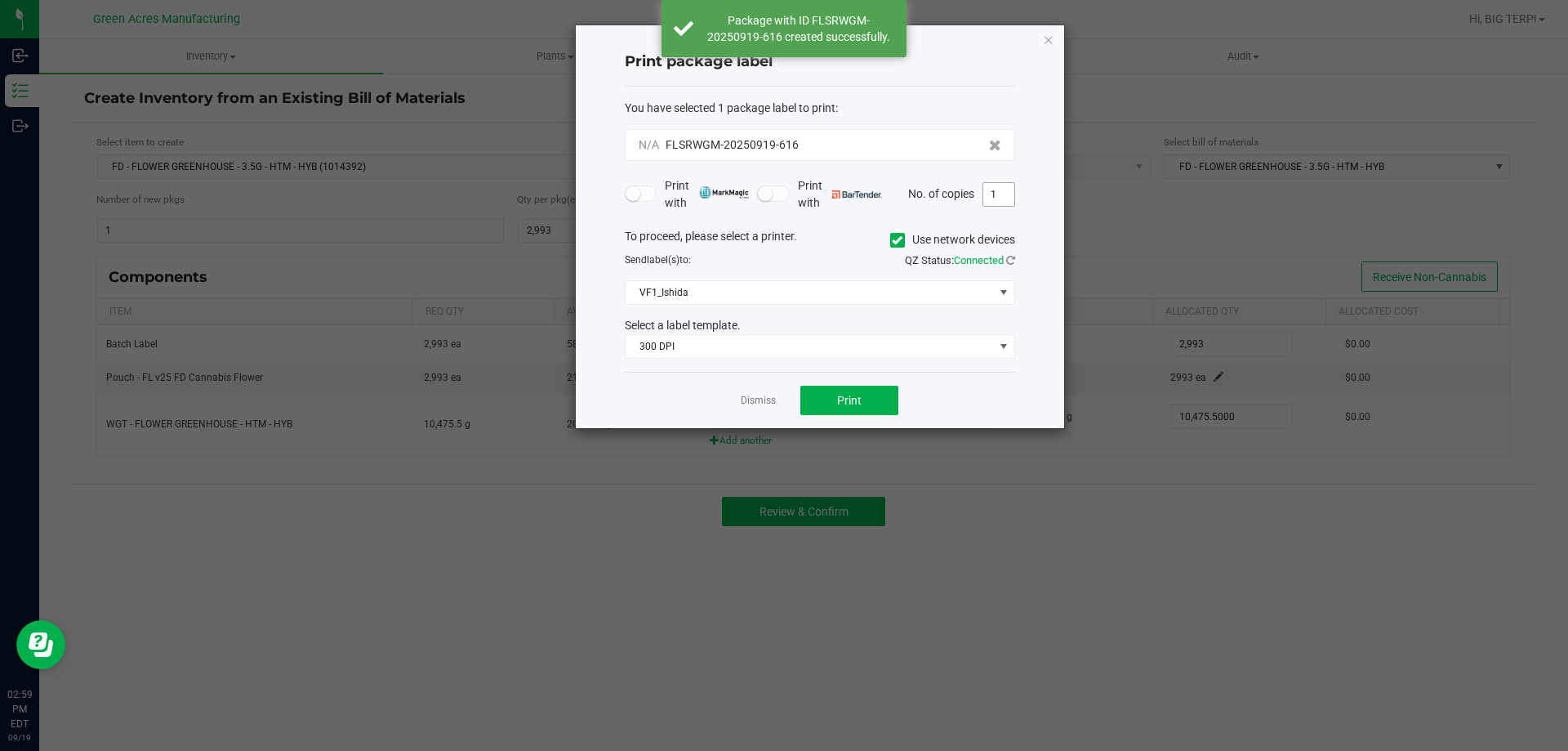
click at [1007, 190] on input "1" at bounding box center [999, 195] width 31 height 23
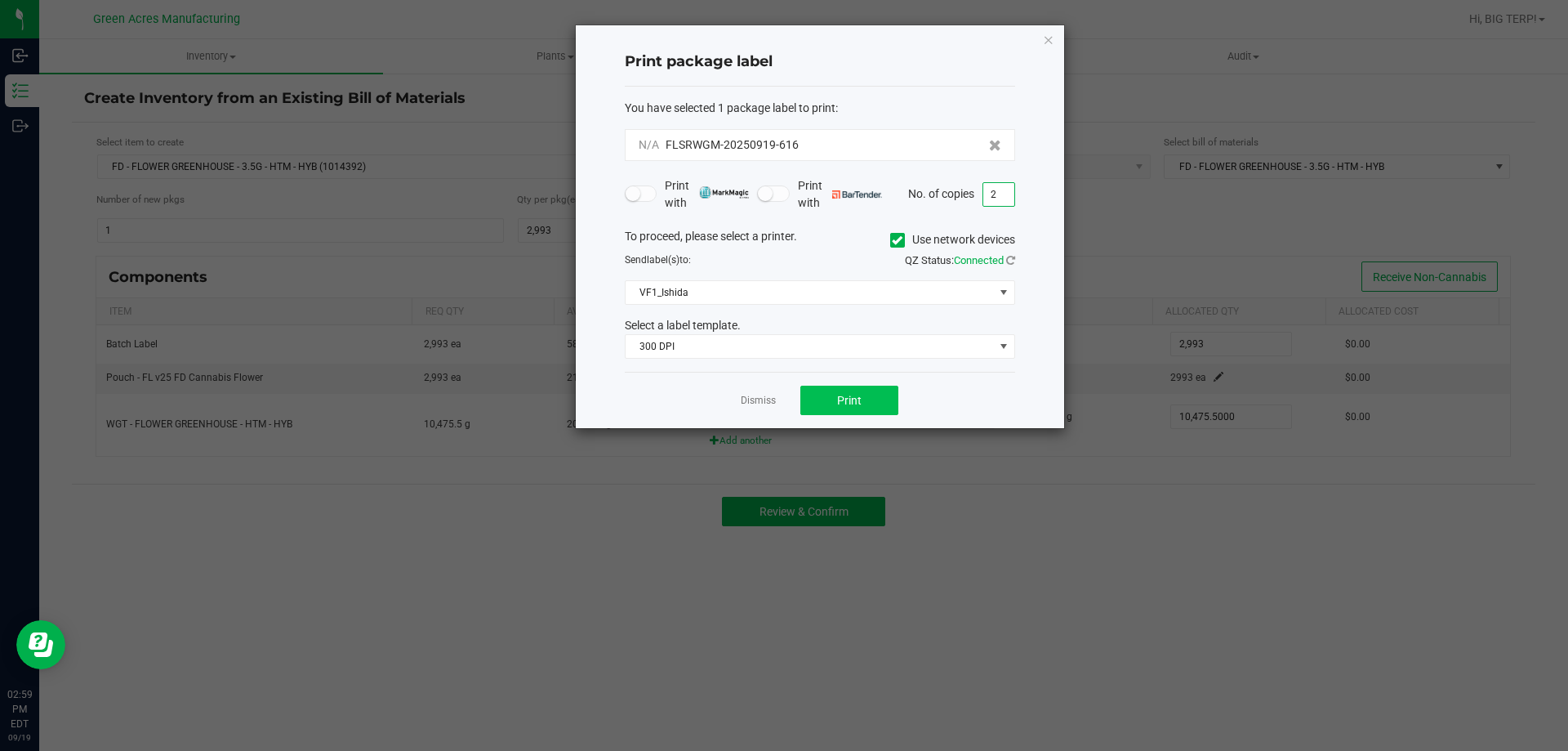
type input "2"
click at [829, 407] on button "Print" at bounding box center [850, 401] width 98 height 29
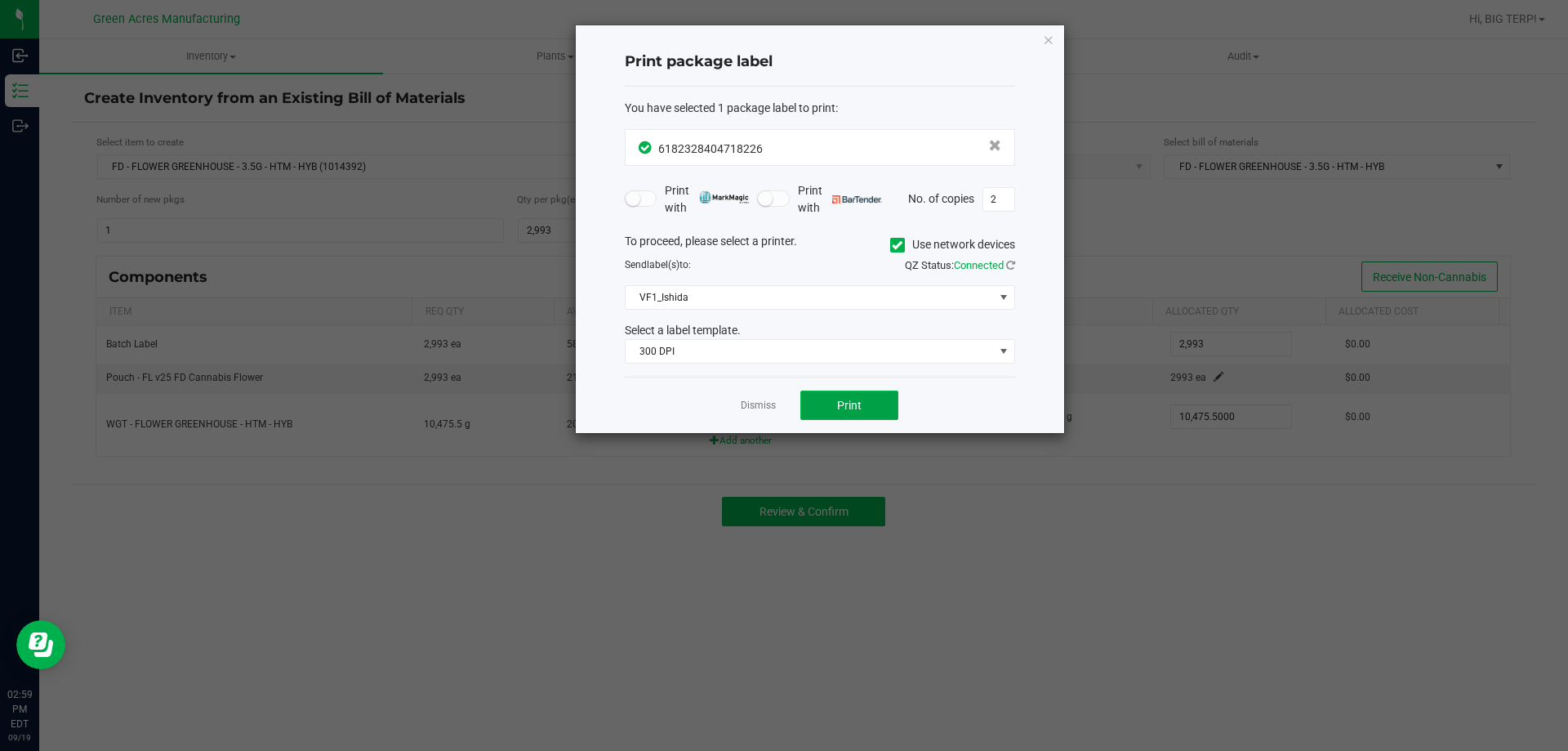
click at [852, 399] on span "Print" at bounding box center [849, 405] width 24 height 14
click at [1045, 46] on icon "button" at bounding box center [1049, 39] width 12 height 19
